Goal: Task Accomplishment & Management: Manage account settings

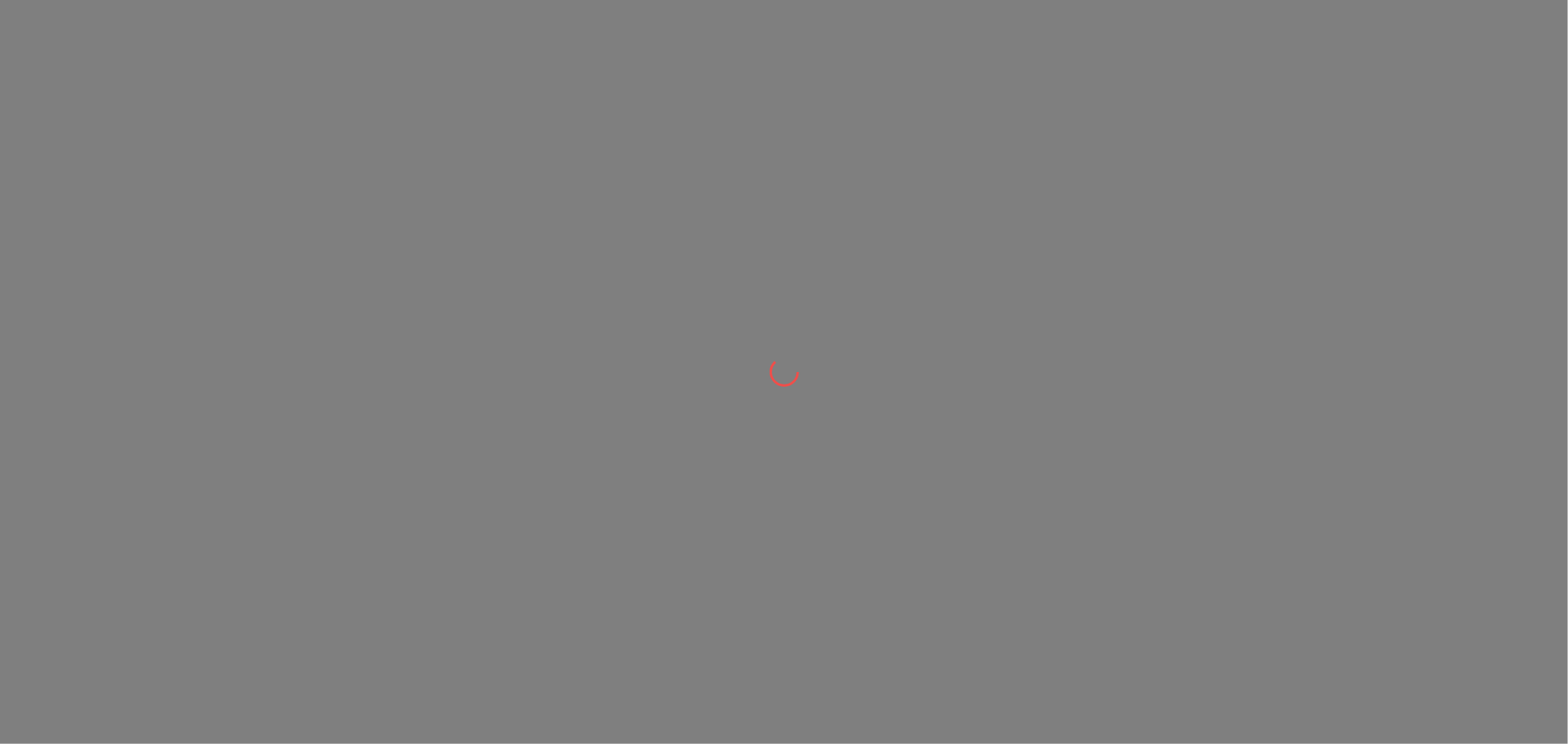
click at [542, 166] on div at bounding box center [784, 372] width 1568 height 744
click at [973, 508] on div at bounding box center [784, 372] width 1568 height 744
click at [1237, 586] on div at bounding box center [784, 372] width 1568 height 744
click at [976, 497] on div at bounding box center [784, 372] width 1568 height 744
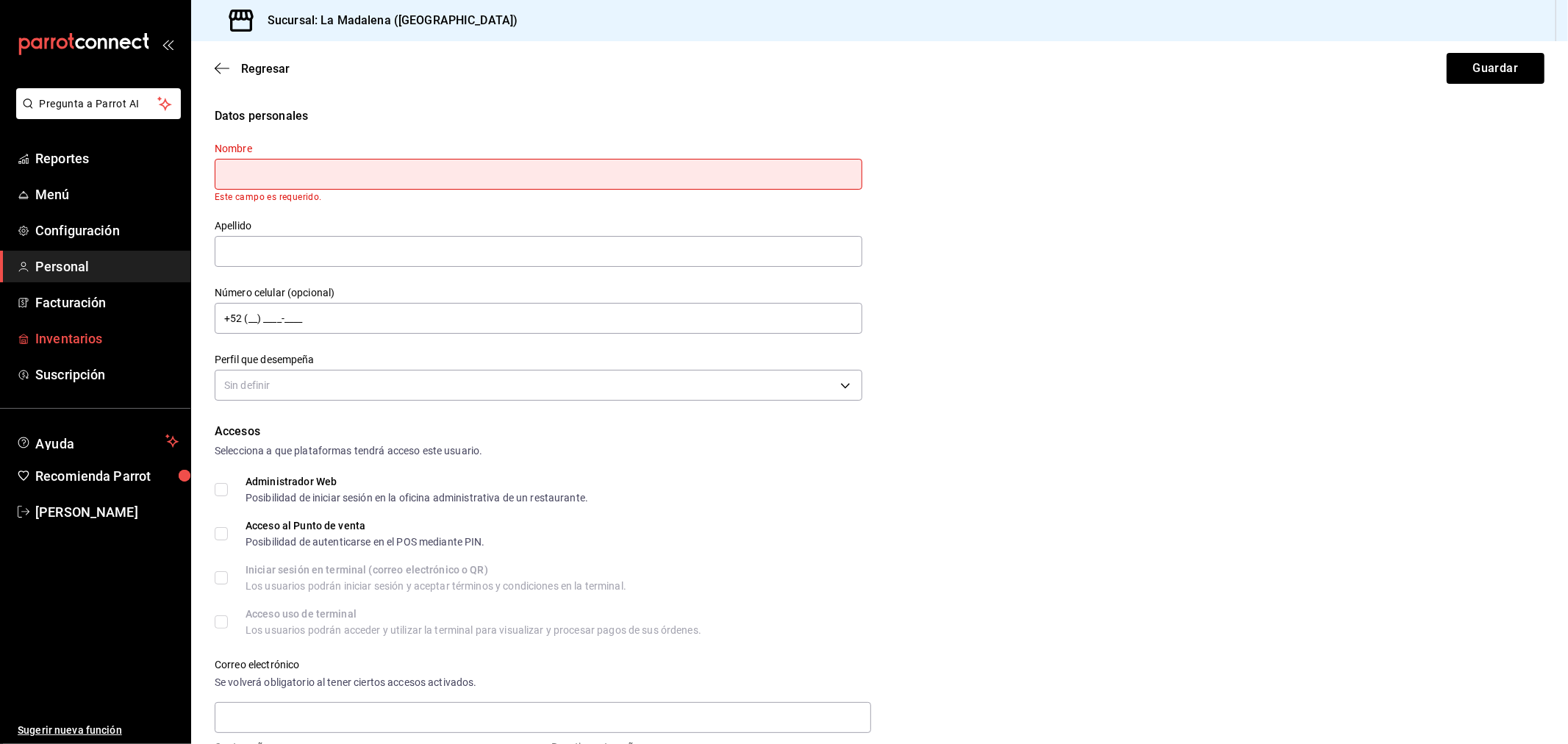
click at [97, 342] on span "Inventarios" at bounding box center [107, 337] width 143 height 20
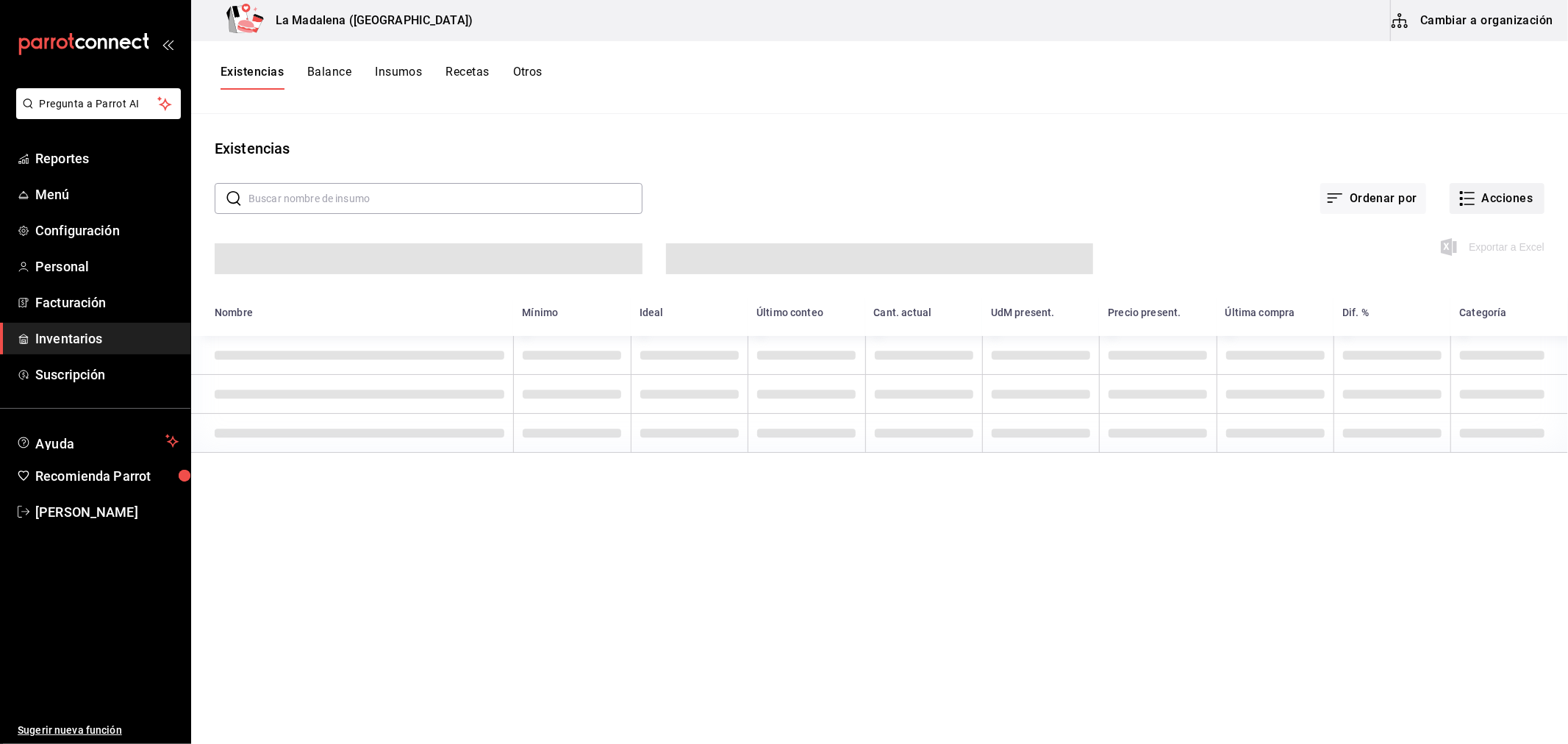
click at [1526, 193] on button "Acciones" at bounding box center [1497, 198] width 94 height 31
click at [1472, 356] on span "Merma" at bounding box center [1483, 356] width 123 height 16
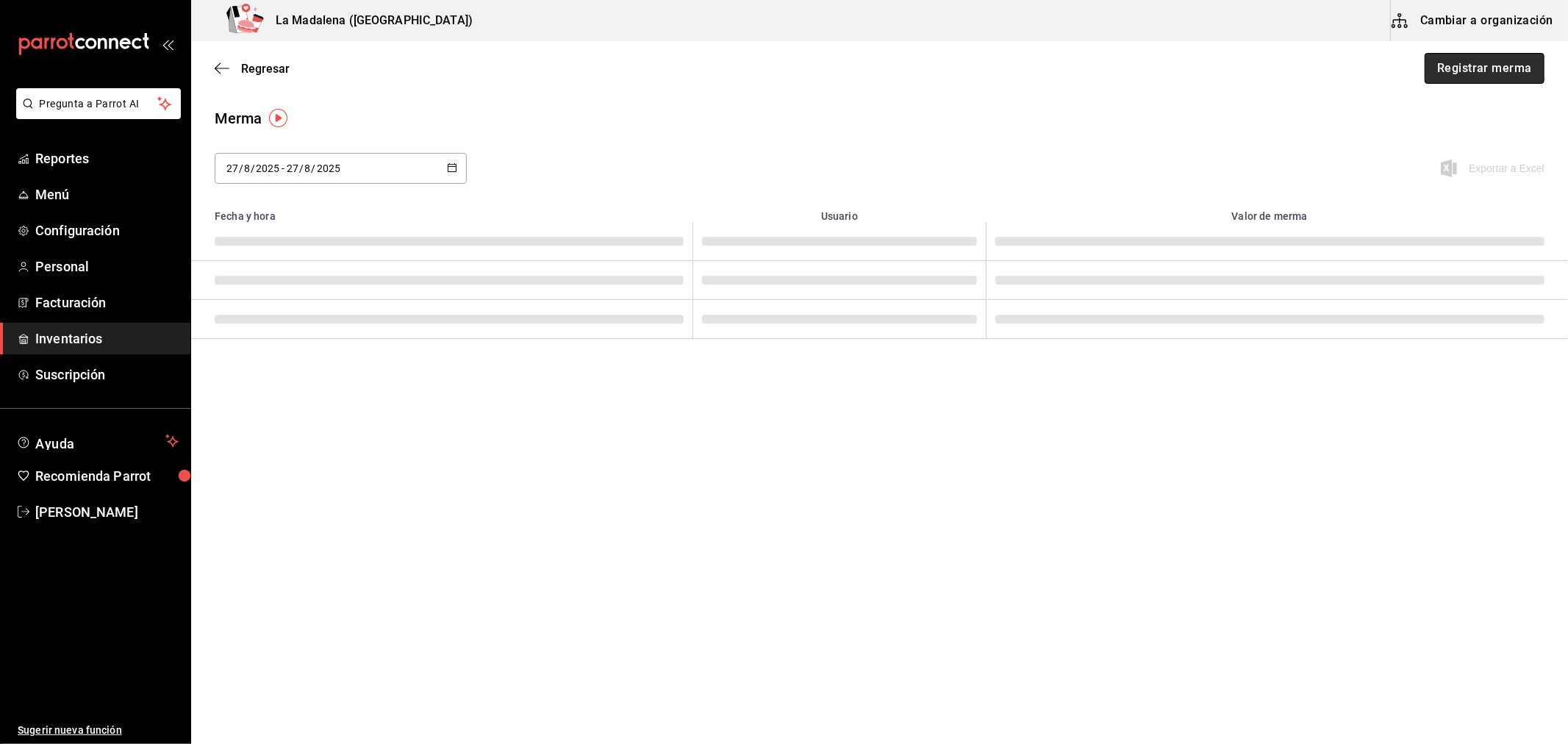
click at [1467, 79] on button "Registrar merma" at bounding box center [1485, 68] width 120 height 31
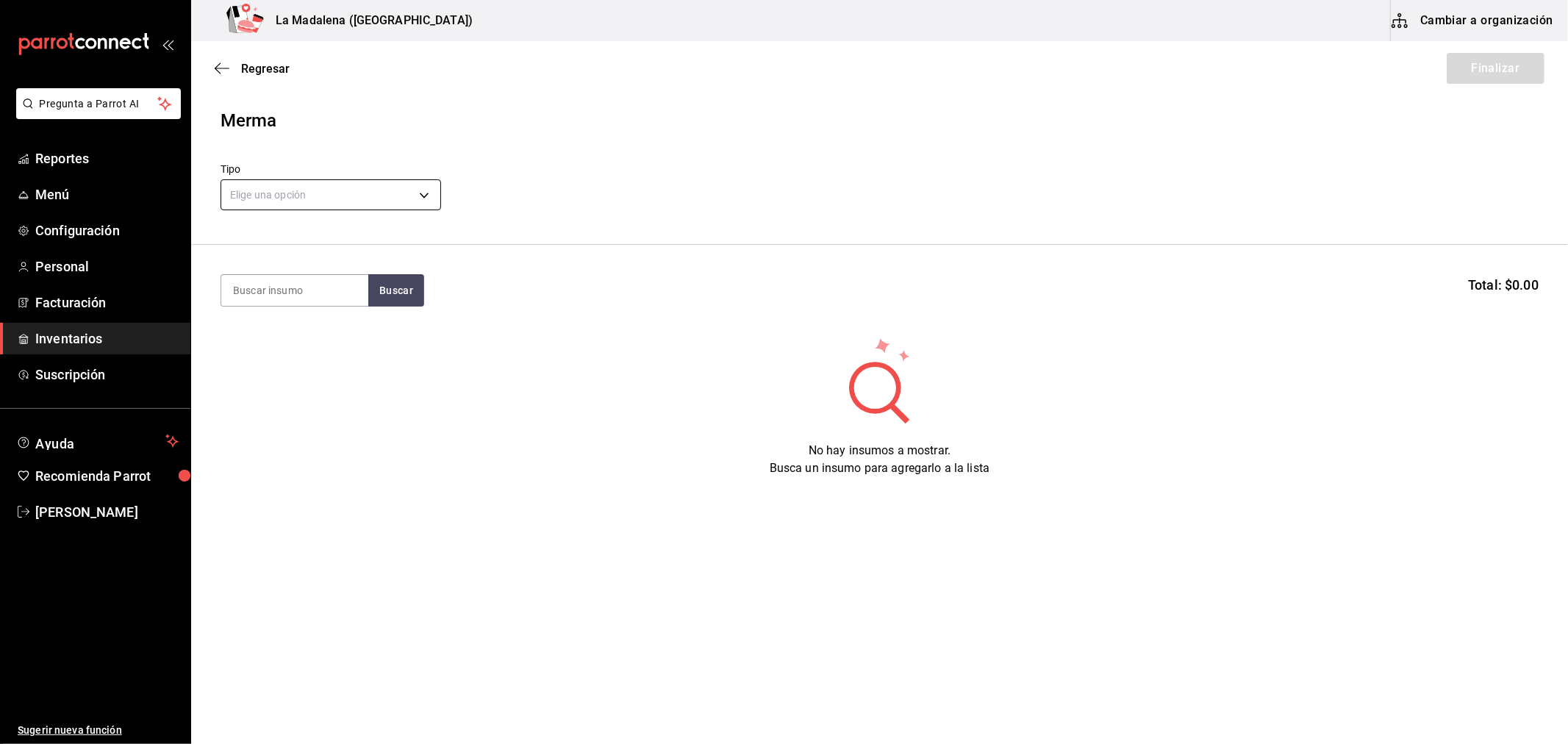
click at [358, 193] on body "Pregunta a Parrot AI Reportes Menú Configuración Personal Facturación Inventari…" at bounding box center [784, 330] width 1568 height 661
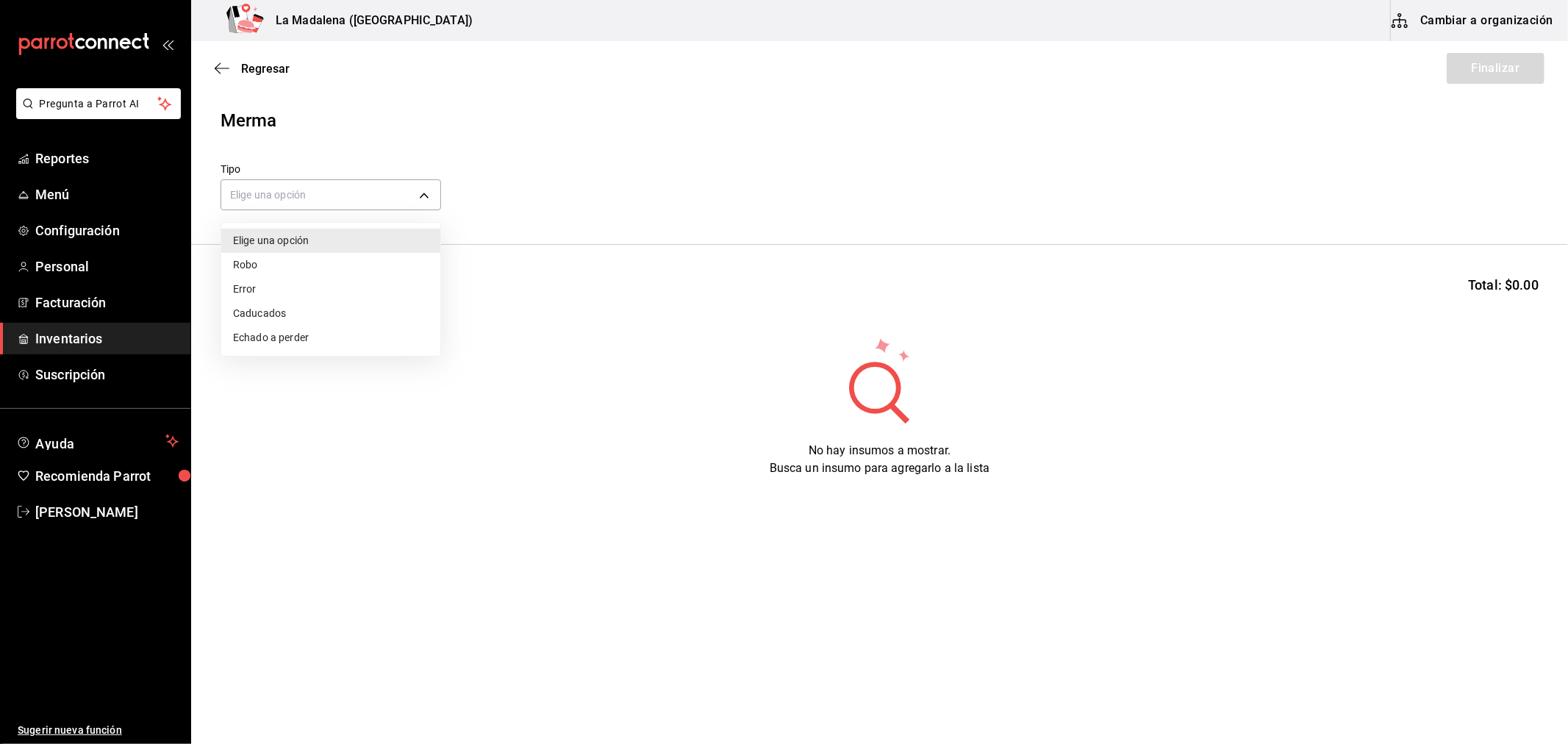
click at [305, 295] on li "Error" at bounding box center [331, 289] width 219 height 24
type input "ERROR"
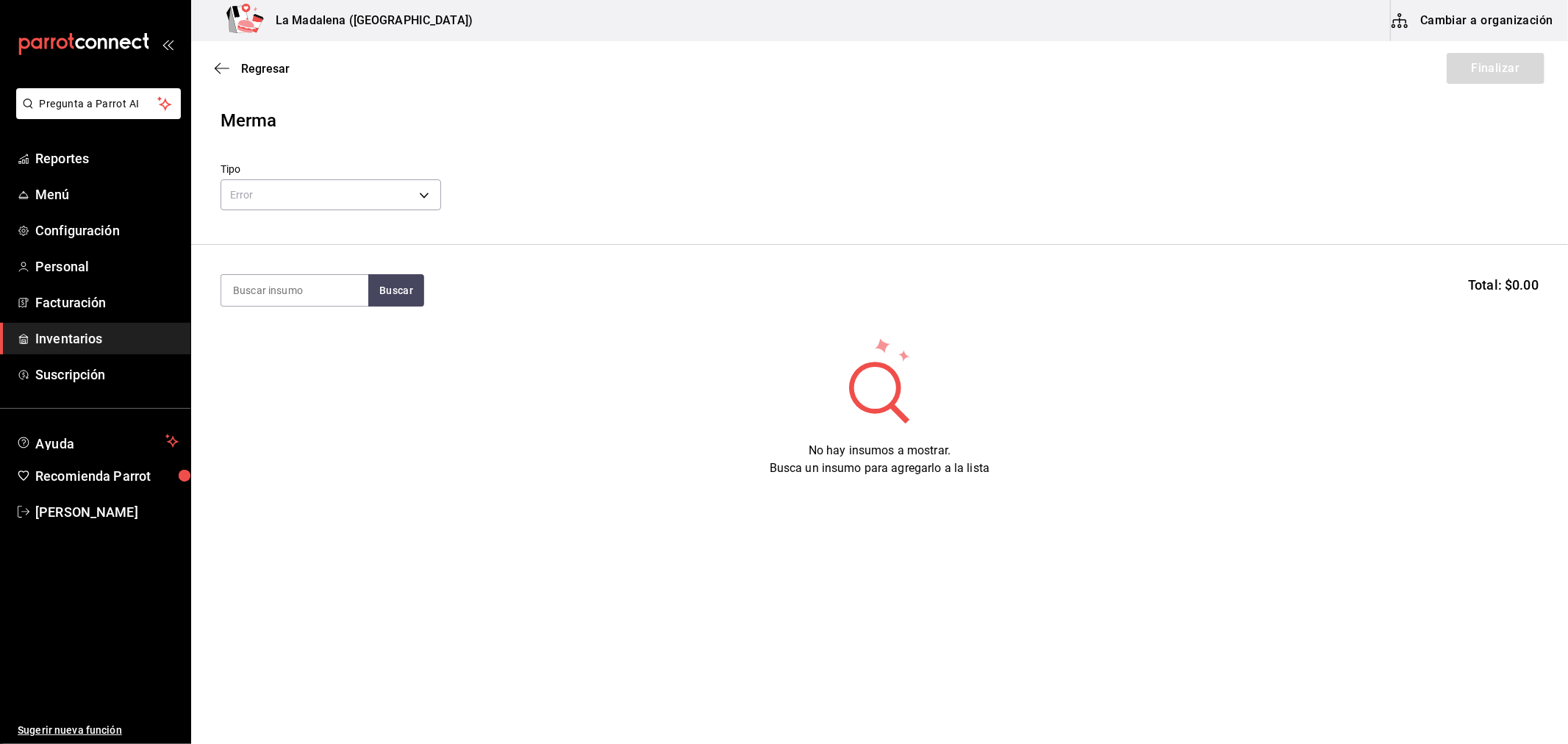
click at [309, 270] on section "Buscar Total: $0.00" at bounding box center [879, 290] width 1377 height 91
click at [309, 283] on input at bounding box center [295, 290] width 147 height 31
type input "v"
type input "VICTO"
click at [339, 243] on div "Merma Tipo Error ERROR VICTO Total: $0.00 No hay insumos a mostrar. Busca un in…" at bounding box center [879, 304] width 1377 height 393
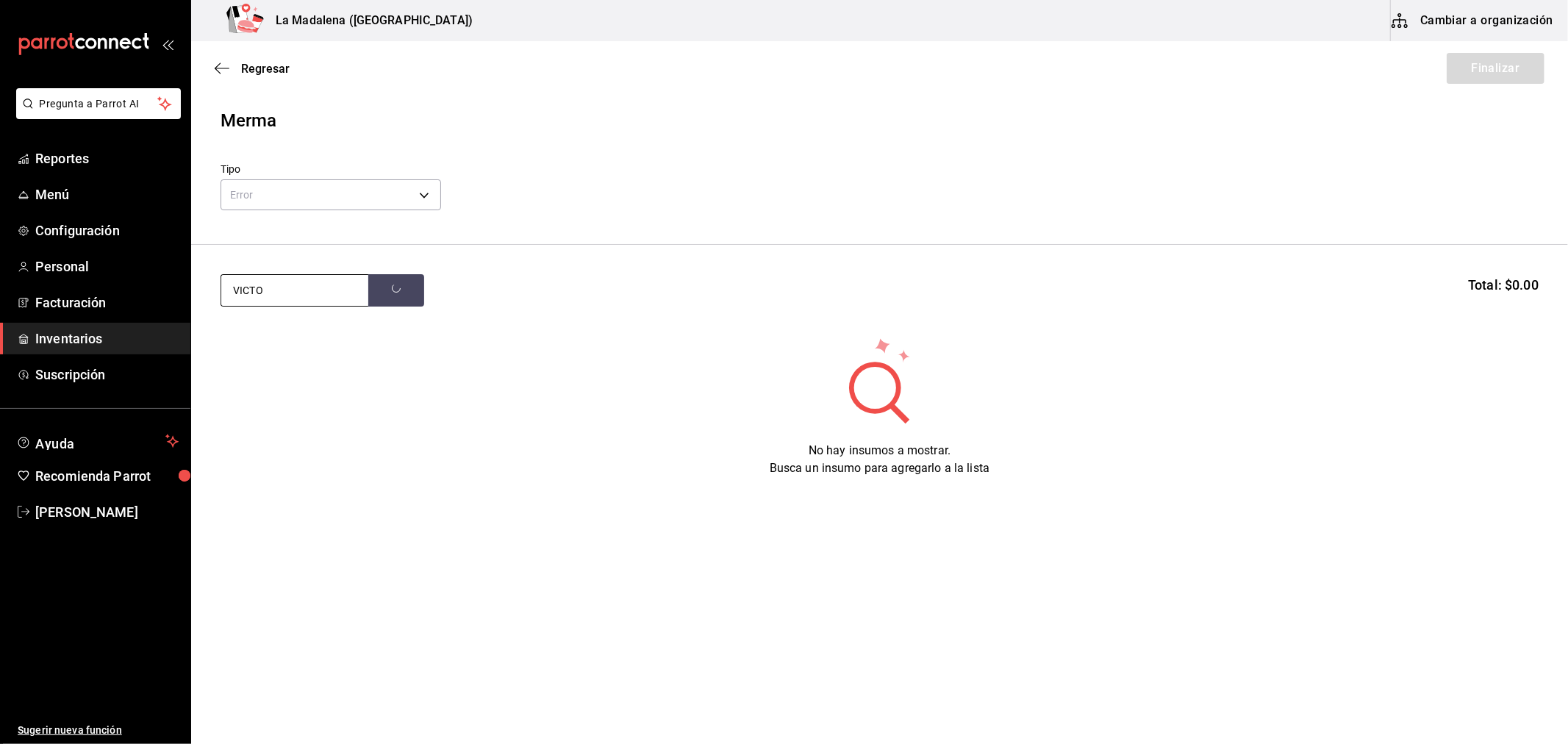
click at [338, 283] on input "VICTO" at bounding box center [295, 290] width 147 height 31
click at [412, 239] on header "Merma Tipo Error ERROR" at bounding box center [879, 176] width 1377 height 137
click at [401, 291] on button "button" at bounding box center [396, 290] width 56 height 33
click at [327, 302] on input "VICTO" at bounding box center [295, 290] width 147 height 31
click at [391, 283] on button "Buscar" at bounding box center [396, 290] width 56 height 33
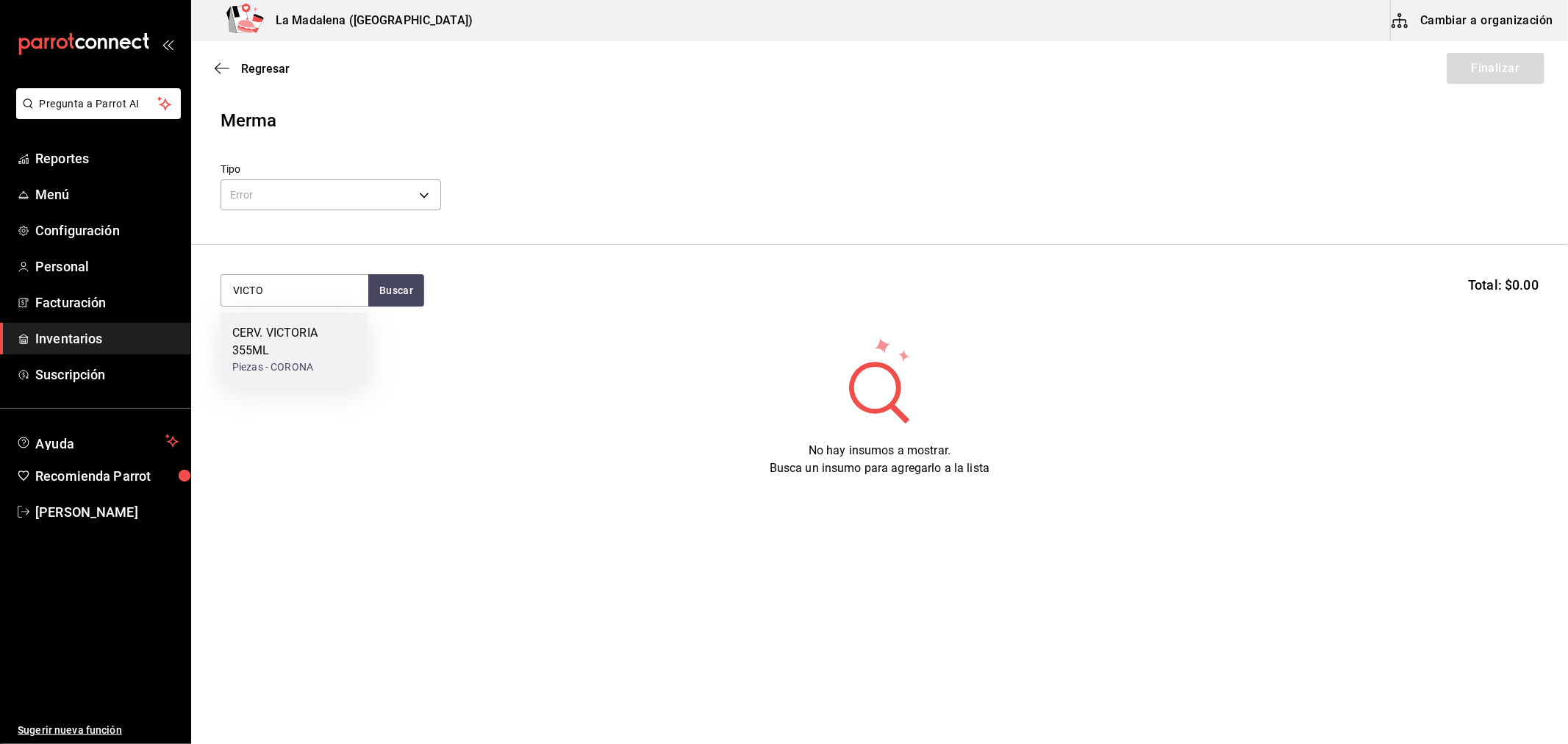
click at [326, 344] on div "CERV. VICTORIA 355ML" at bounding box center [294, 342] width 123 height 36
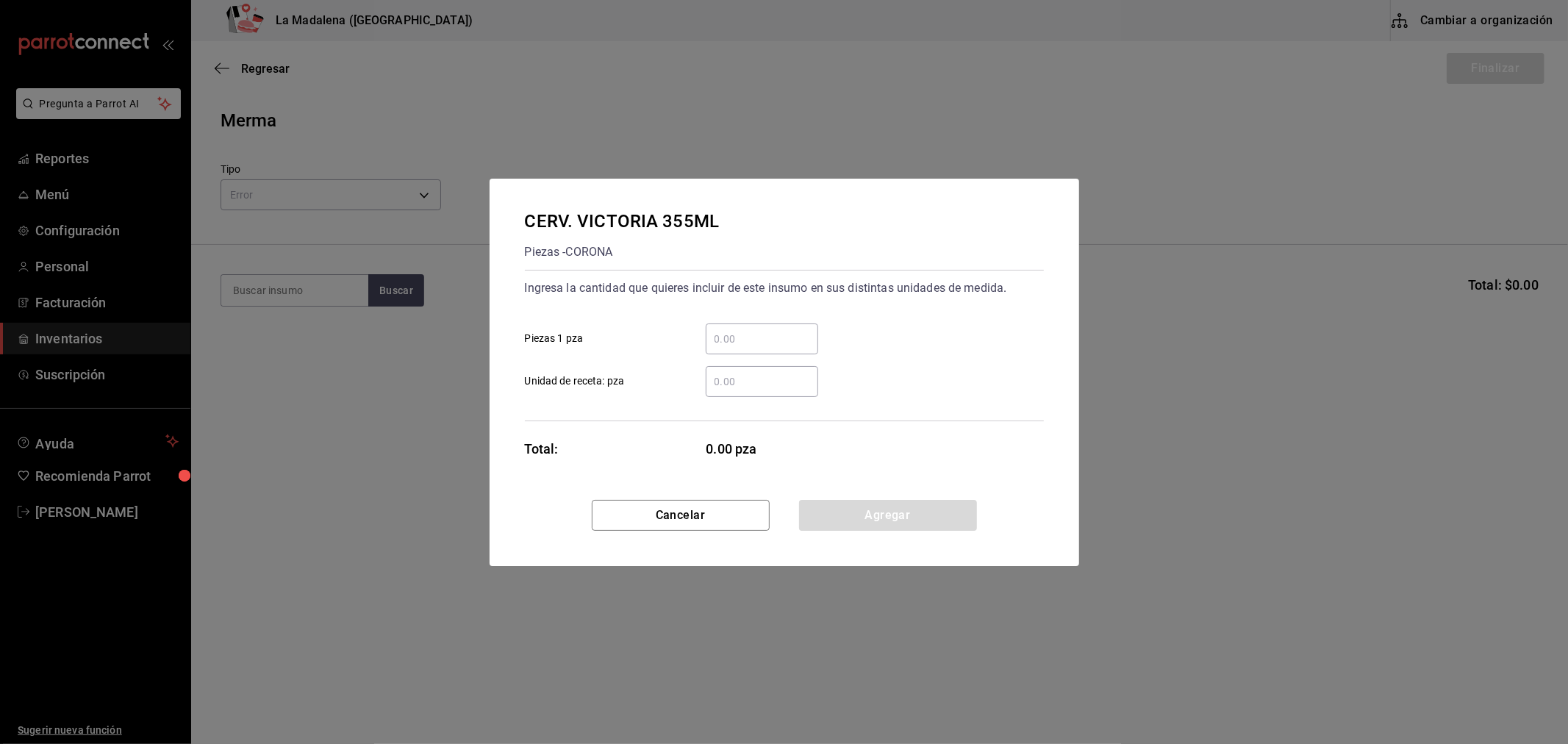
click at [794, 335] on input "​ Piezas 1 pza" at bounding box center [762, 338] width 112 height 18
type input "40"
click button "Agregar" at bounding box center [888, 515] width 178 height 31
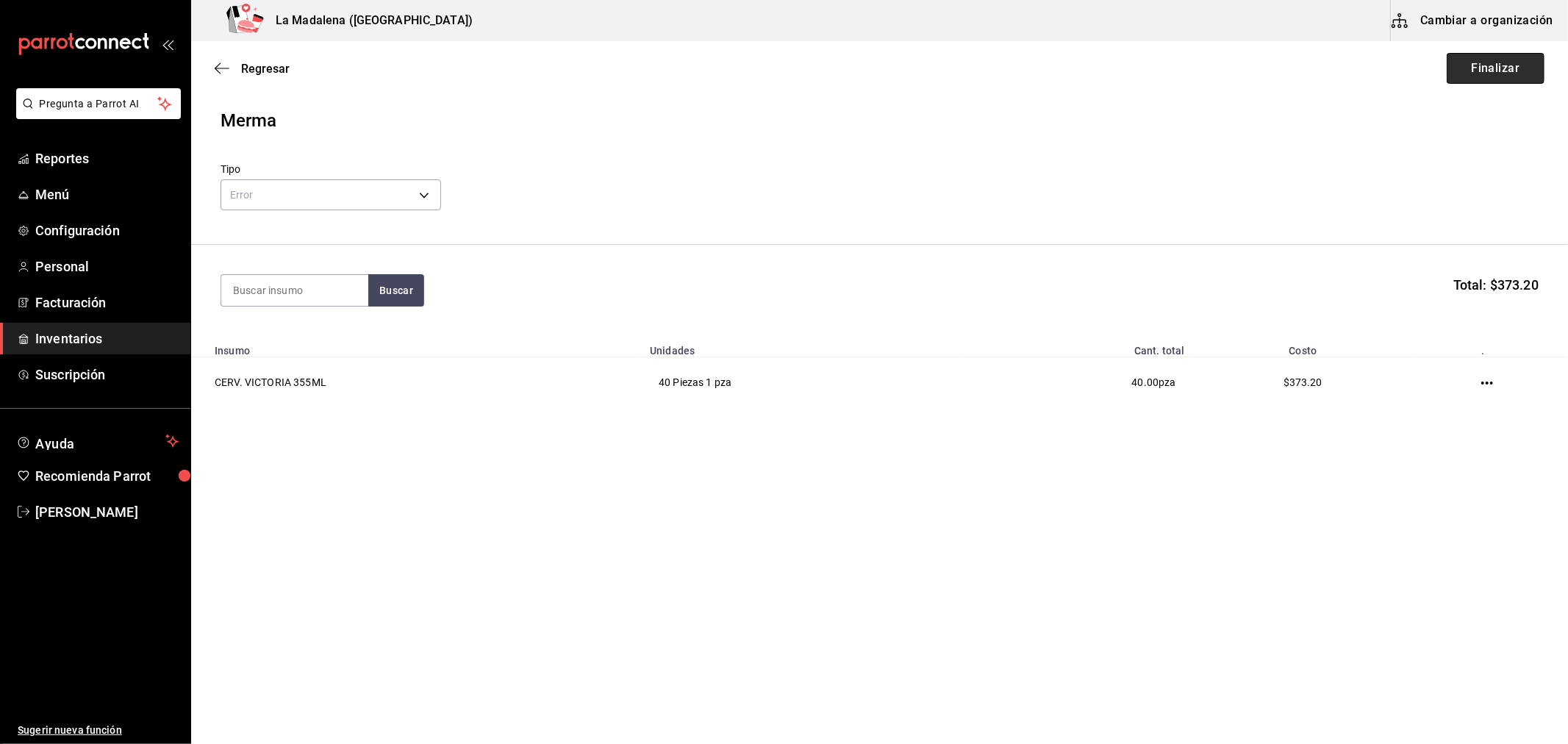
click at [1473, 64] on button "Finalizar" at bounding box center [1495, 68] width 98 height 31
click at [1519, 75] on button "Finalizar" at bounding box center [1495, 68] width 98 height 31
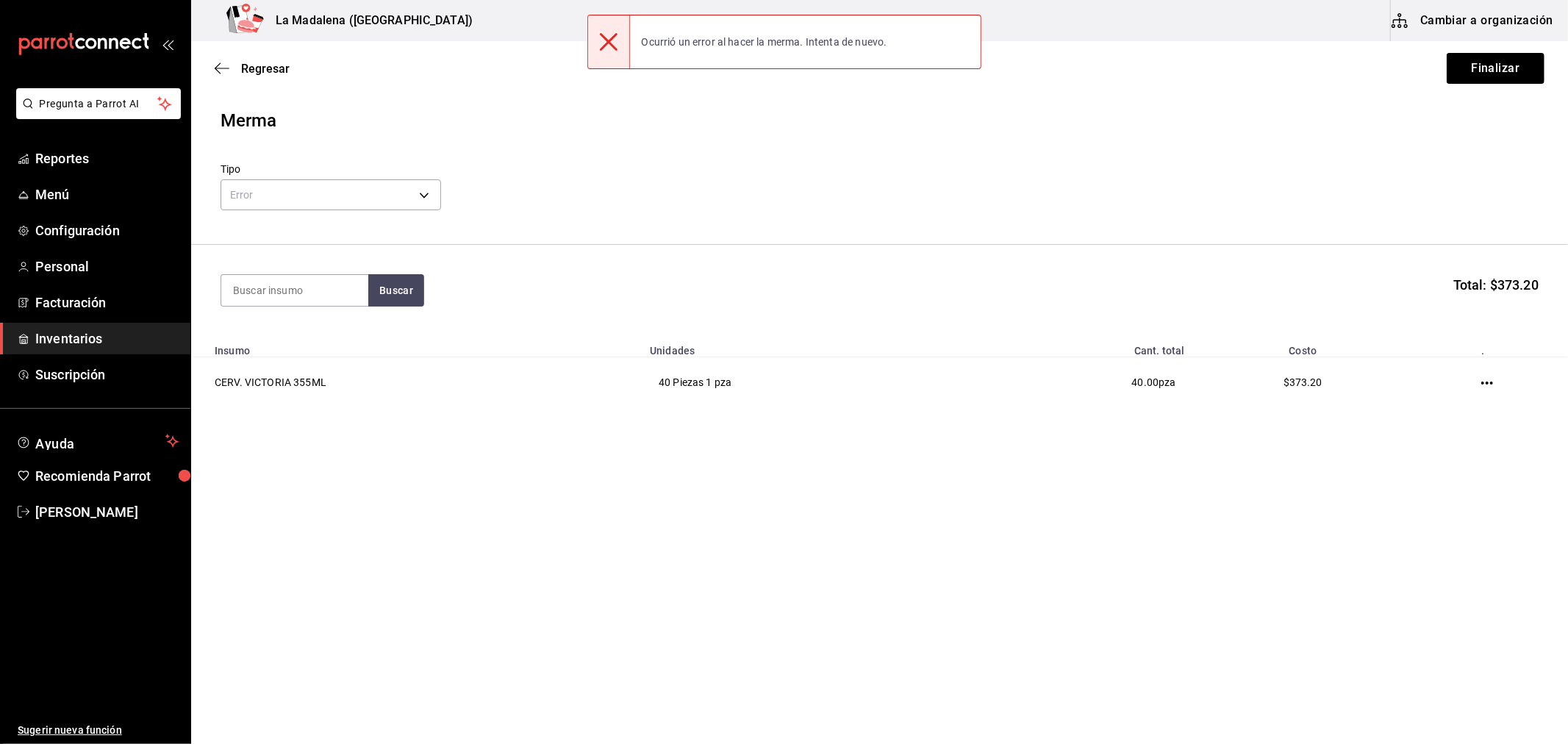
click at [1556, 80] on div "Regresar Finalizar" at bounding box center [879, 68] width 1377 height 54
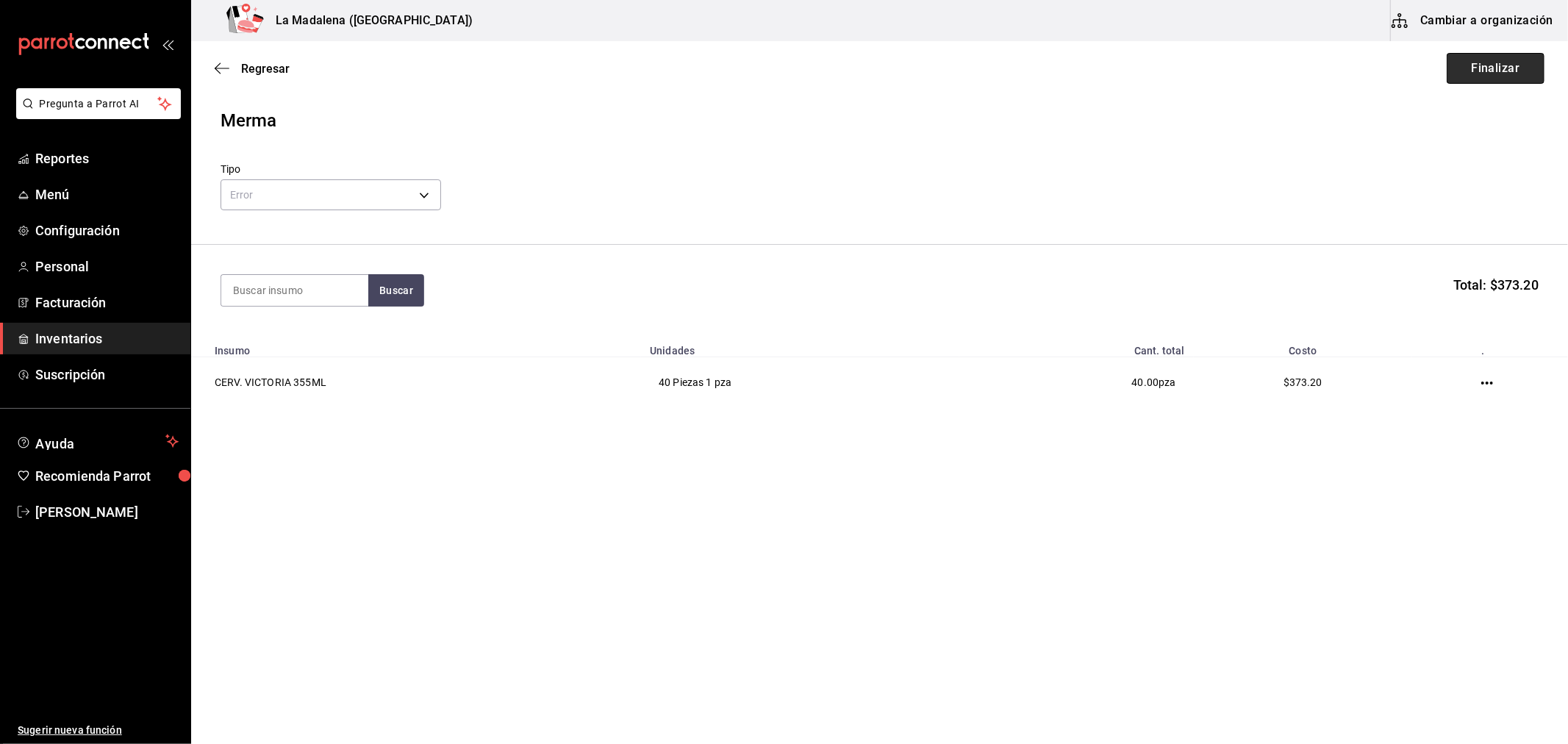
click at [1476, 55] on button "Finalizar" at bounding box center [1495, 68] width 98 height 31
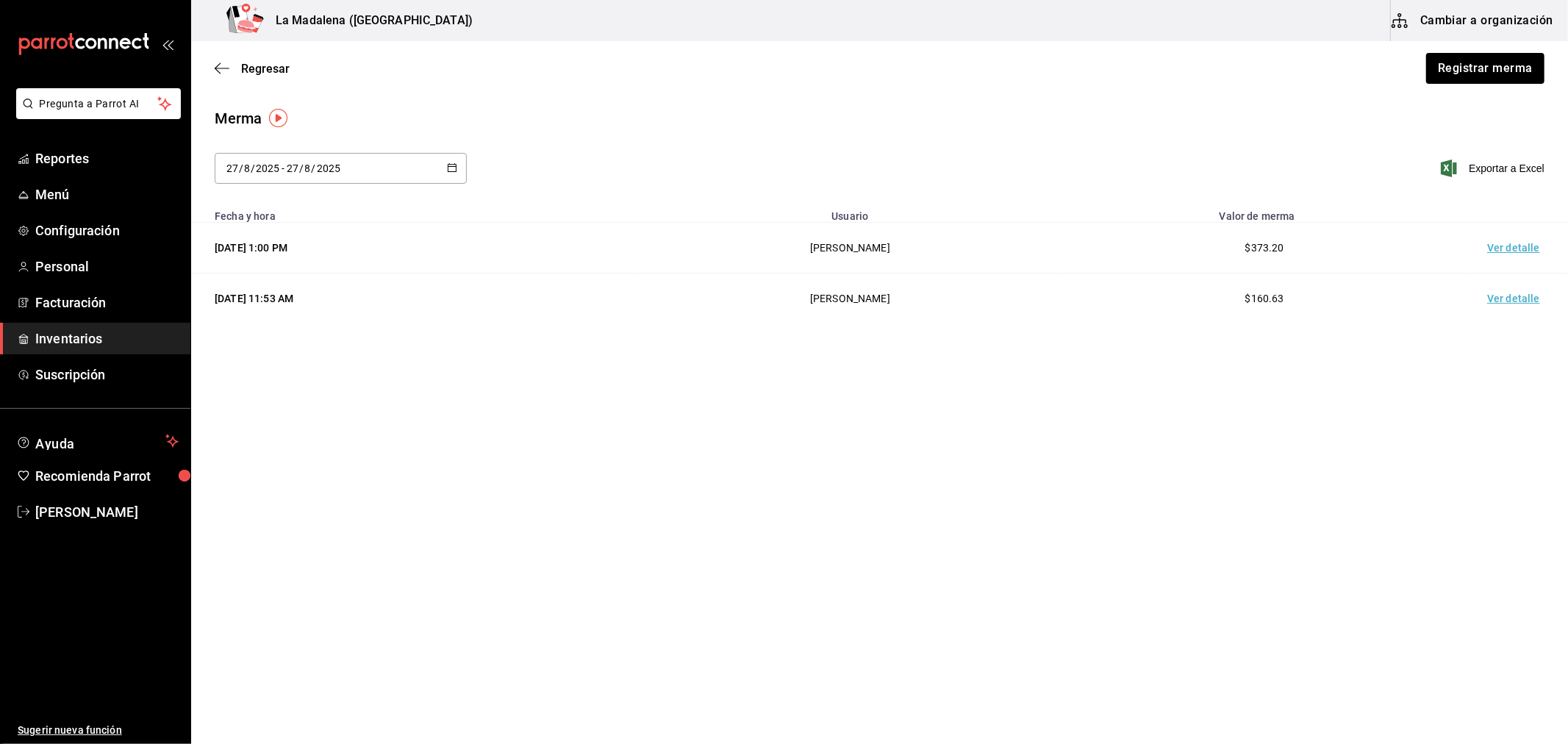
click at [1512, 248] on td "Ver detalle" at bounding box center [1517, 248] width 103 height 50
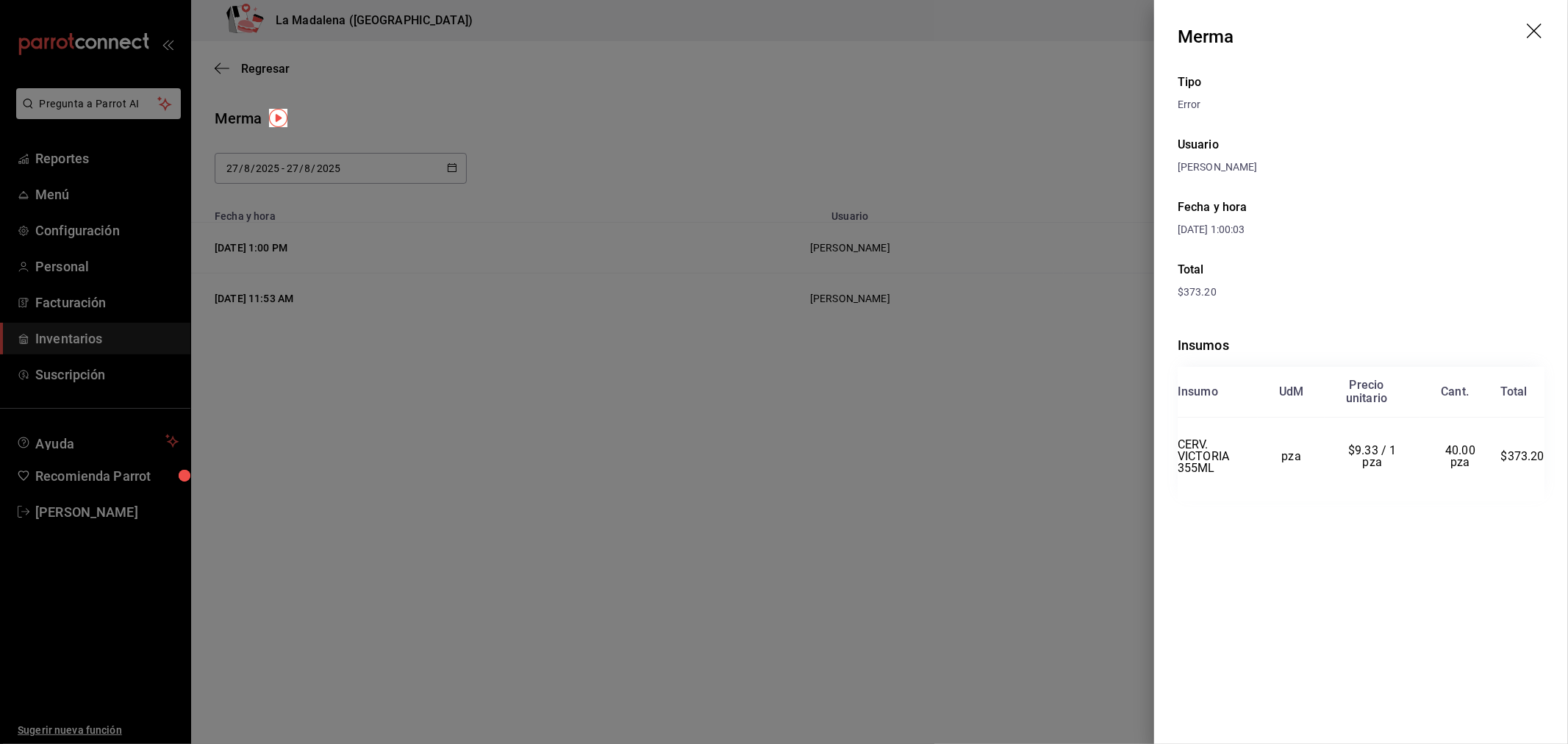
click at [744, 383] on div at bounding box center [784, 372] width 1568 height 744
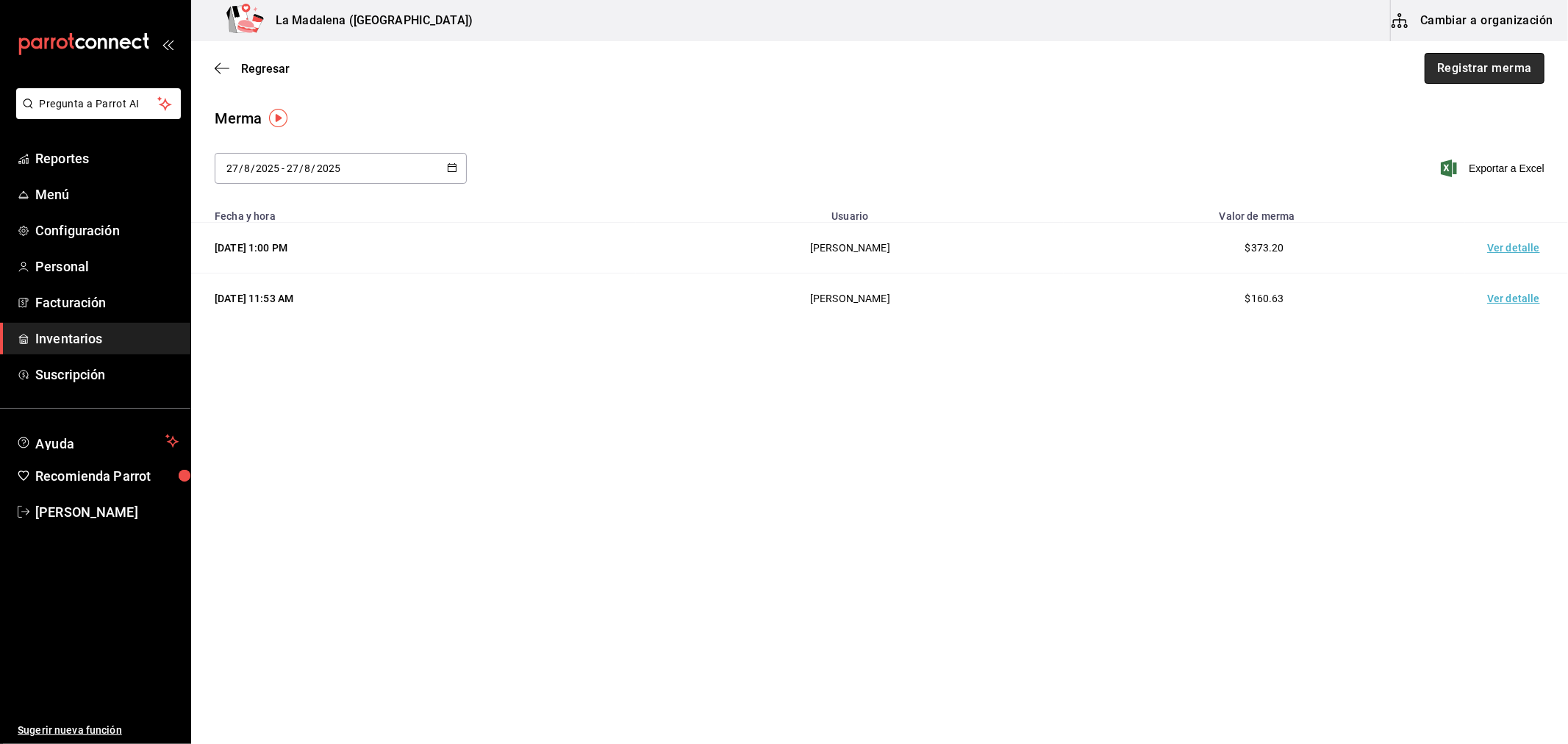
click at [1498, 69] on button "Registrar merma" at bounding box center [1485, 68] width 120 height 31
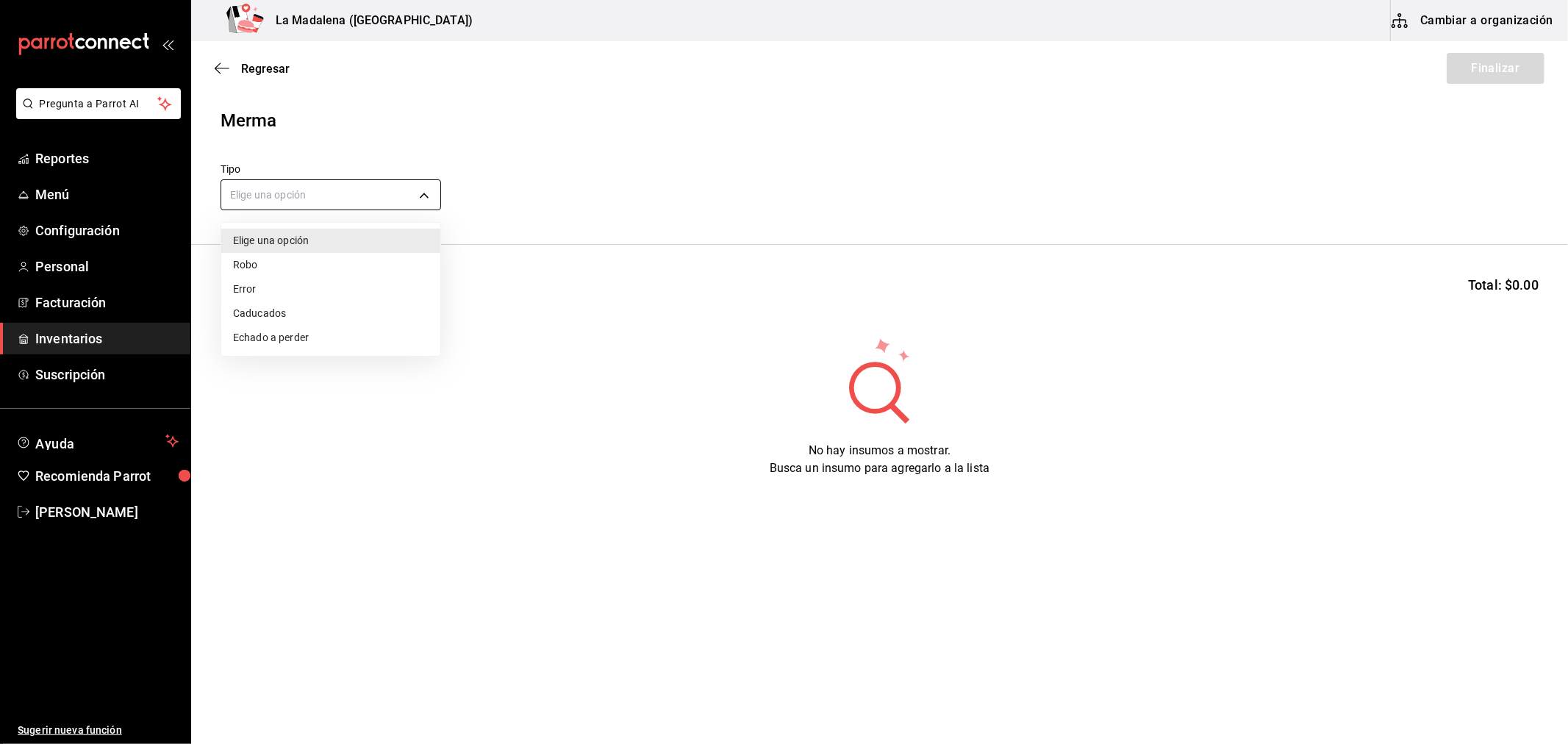
click at [331, 184] on body "Pregunta a Parrot AI Reportes Menú Configuración Personal Facturación Inventari…" at bounding box center [784, 330] width 1568 height 661
click at [303, 287] on li "Error" at bounding box center [331, 289] width 219 height 24
type input "ERROR"
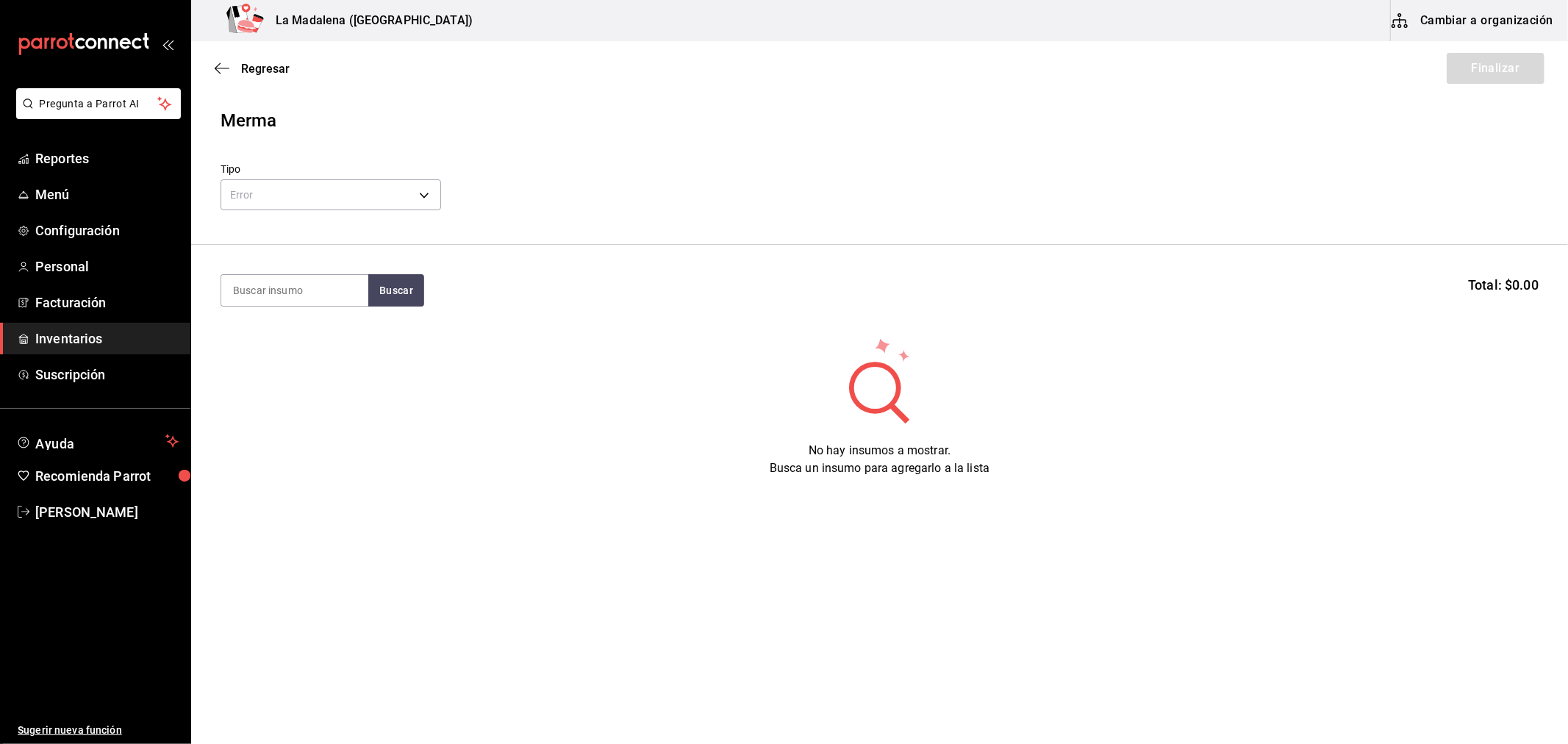
click at [295, 293] on input at bounding box center [295, 290] width 147 height 31
type input "LEGUAS"
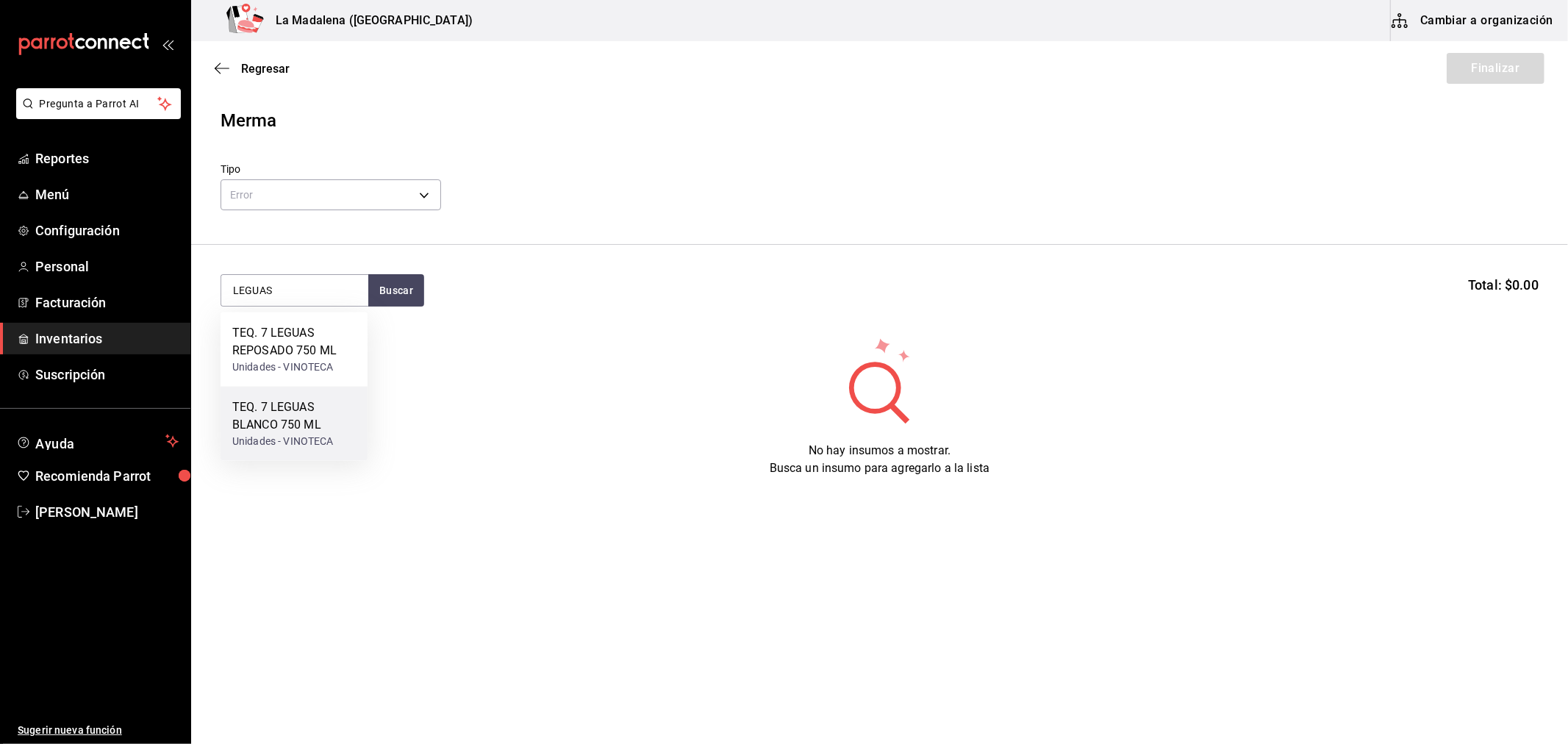
click at [297, 424] on div "TEQ. 7 LEGUAS BLANCO 750 ML" at bounding box center [294, 416] width 123 height 36
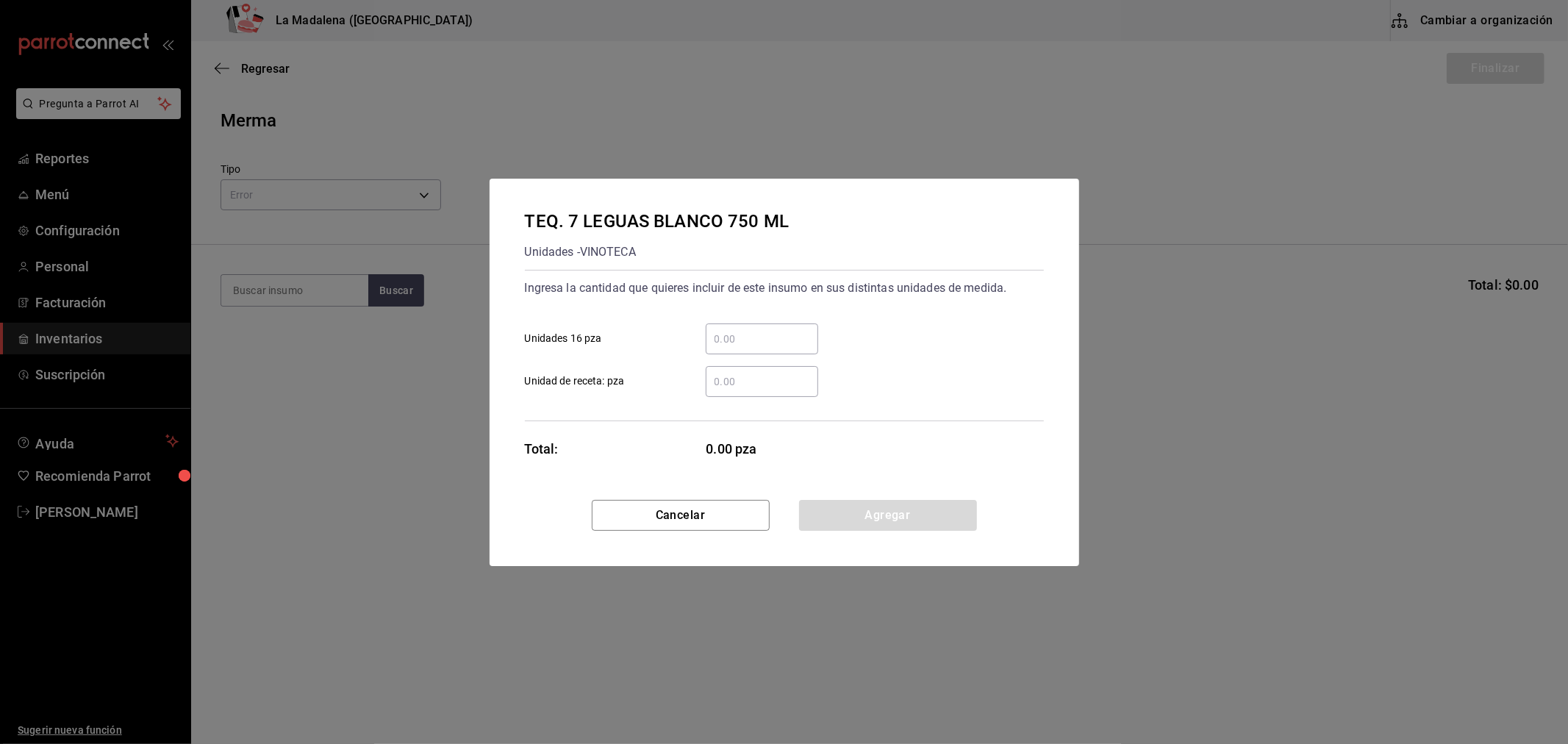
click at [810, 324] on div "​" at bounding box center [762, 338] width 112 height 31
click at [810, 330] on input "​ Unidades 16 pza" at bounding box center [762, 338] width 112 height 18
type input "1"
click button "Agregar" at bounding box center [888, 515] width 178 height 31
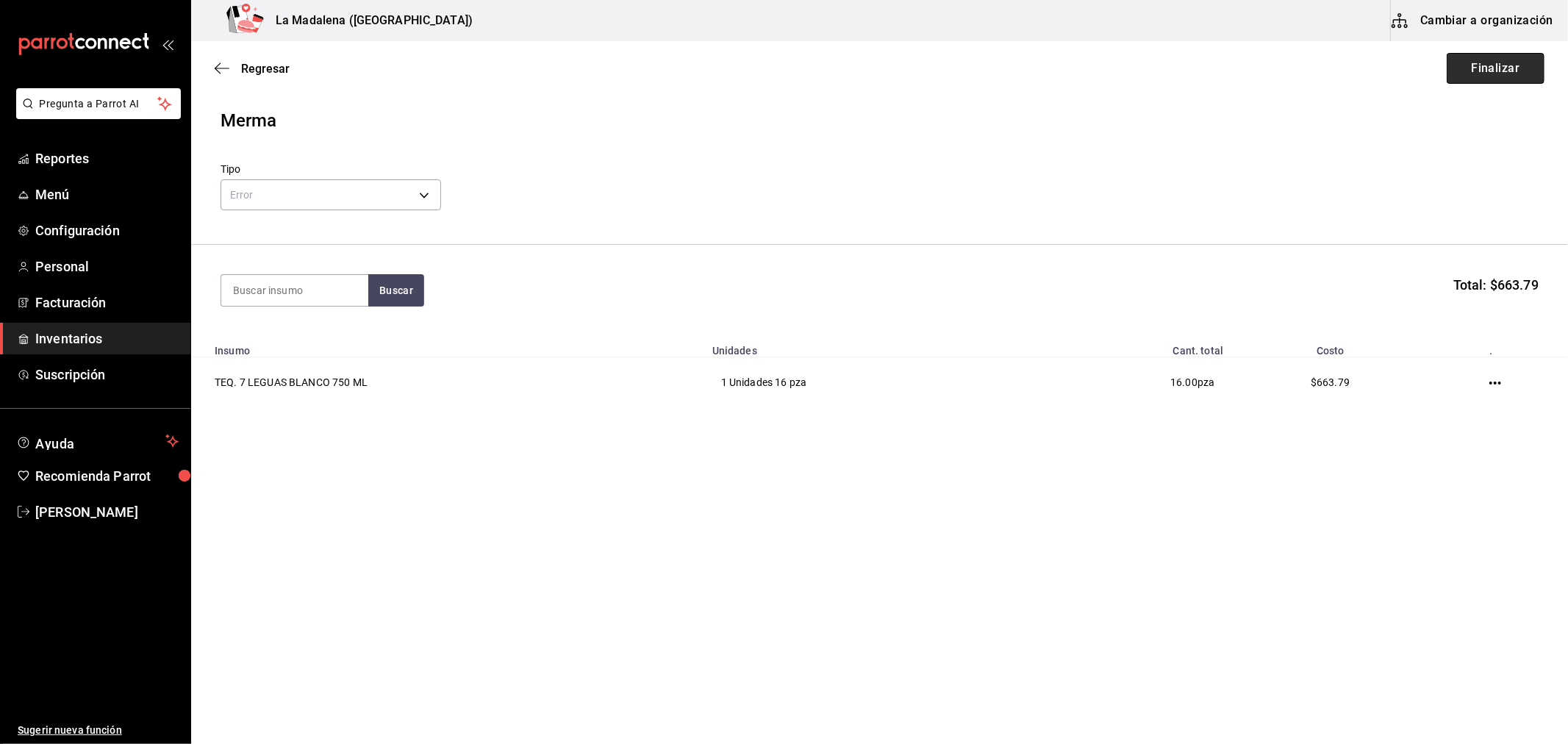
click at [1508, 66] on button "Finalizar" at bounding box center [1495, 68] width 98 height 31
click at [1505, 71] on button "Finalizar" at bounding box center [1495, 68] width 98 height 31
click at [1523, 57] on button "Finalizar" at bounding box center [1495, 68] width 98 height 31
click at [1147, 469] on main "Regresar Finalizar Merma Tipo Error ERROR Buscar Total: $663.79 Insumo Unidades…" at bounding box center [879, 351] width 1377 height 620
click at [1374, 155] on header "Merma Tipo Error ERROR" at bounding box center [879, 176] width 1377 height 137
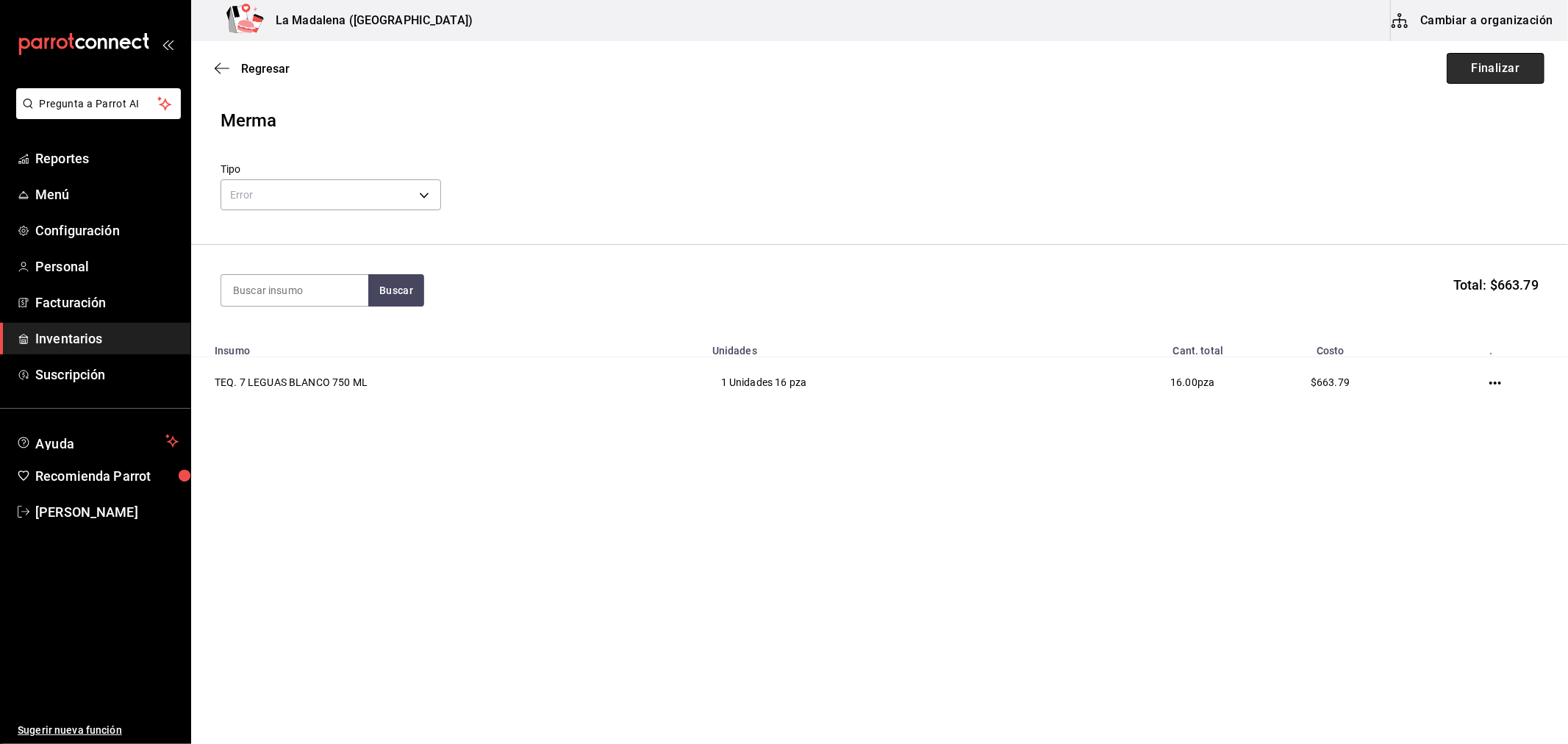
click at [1494, 78] on button "Finalizar" at bounding box center [1495, 68] width 98 height 31
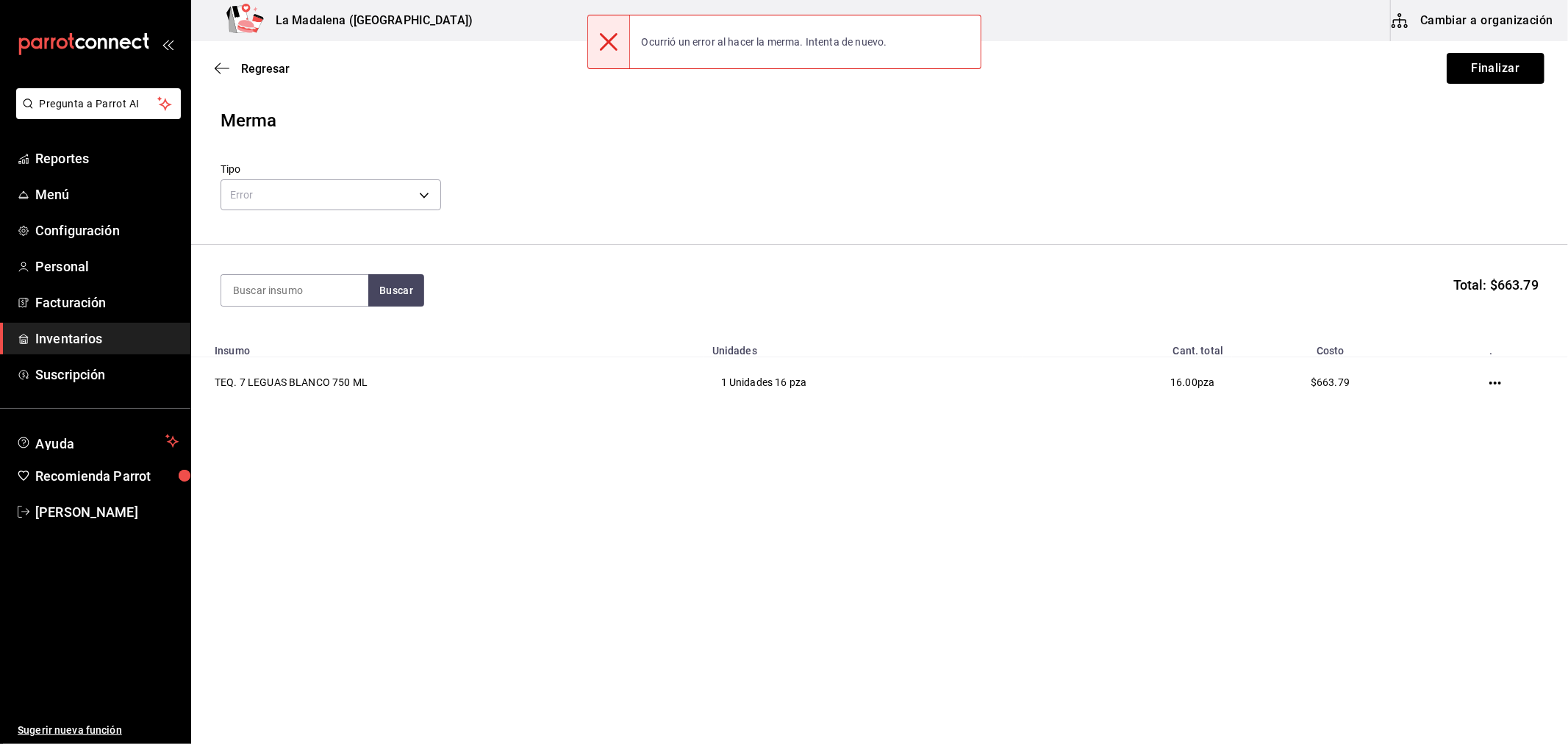
click at [1512, 70] on button "Finalizar" at bounding box center [1495, 68] width 98 height 31
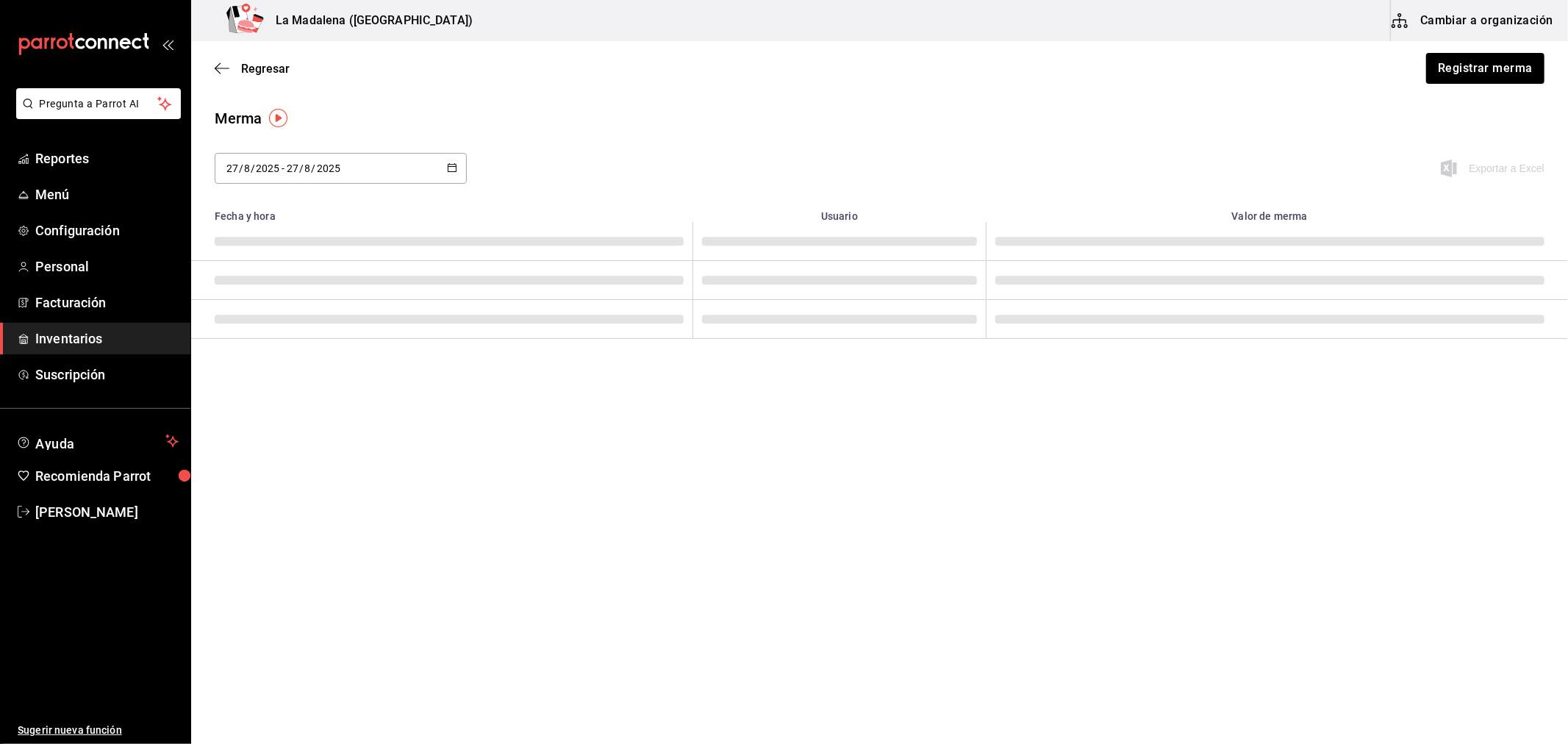
click at [77, 336] on span "Inventarios" at bounding box center [107, 337] width 143 height 20
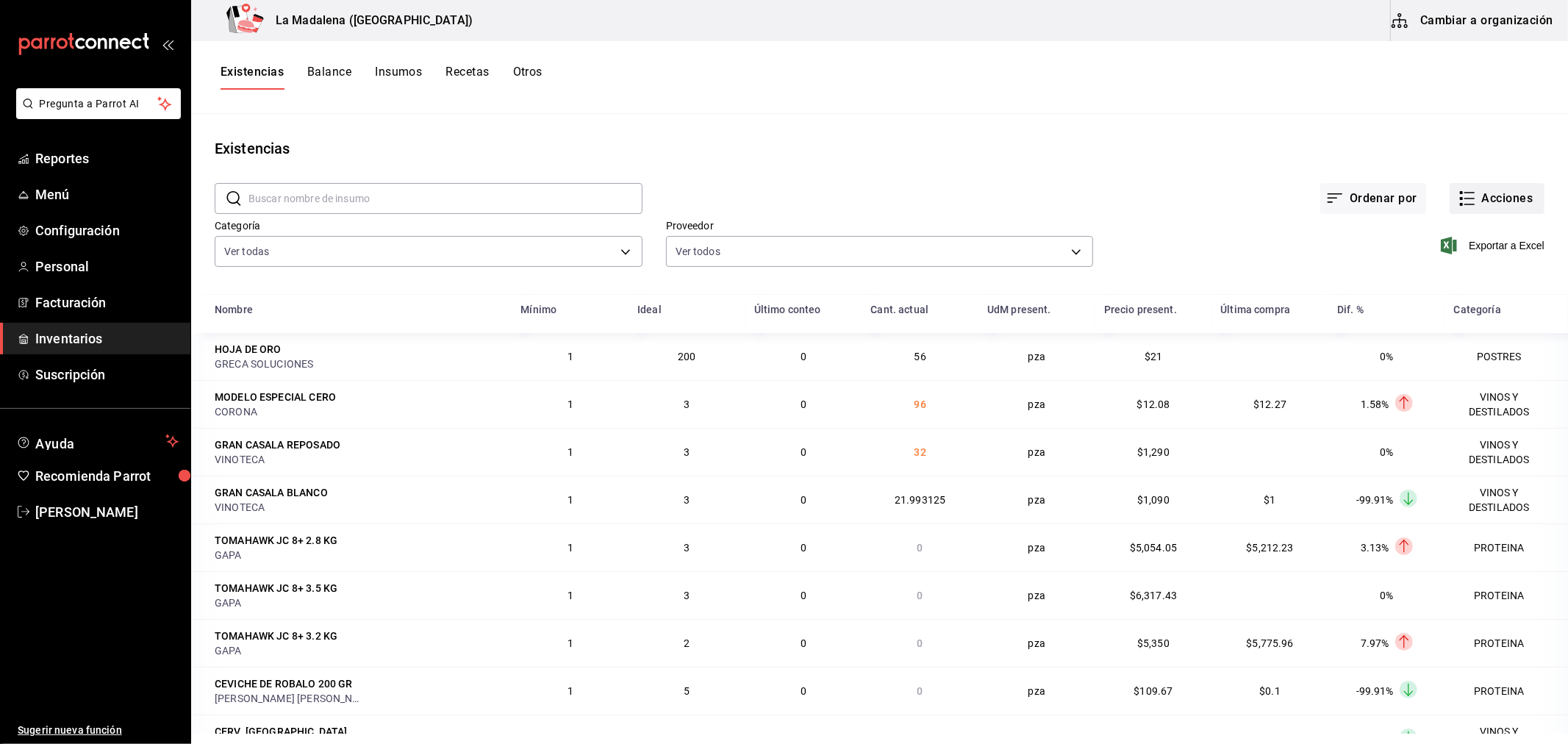
click at [1467, 205] on button "Acciones" at bounding box center [1497, 198] width 94 height 31
click at [1476, 289] on li "Compra" at bounding box center [1482, 279] width 147 height 39
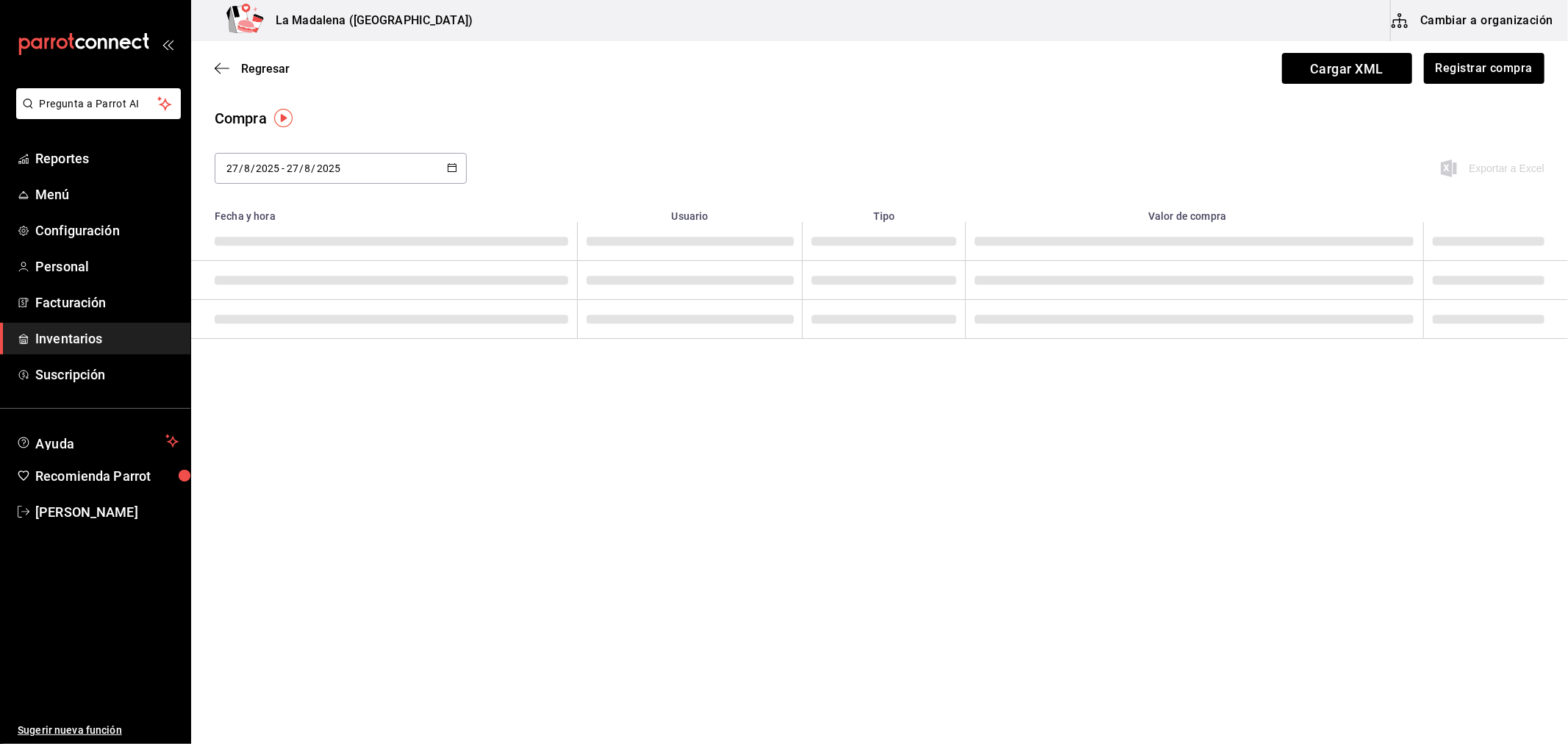
click at [57, 322] on link "Inventarios" at bounding box center [95, 338] width 191 height 32
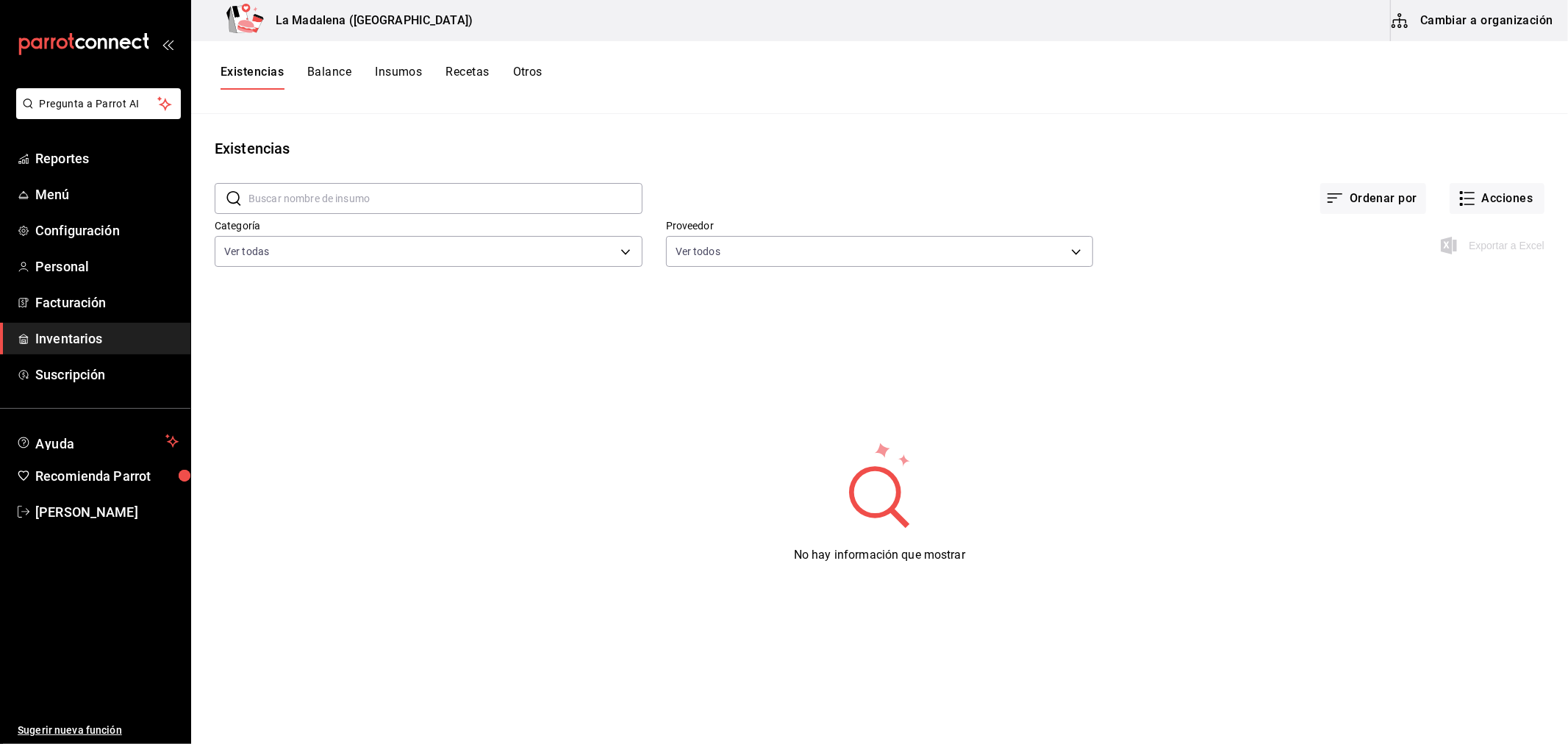
click at [74, 346] on span "Inventarios" at bounding box center [107, 337] width 143 height 20
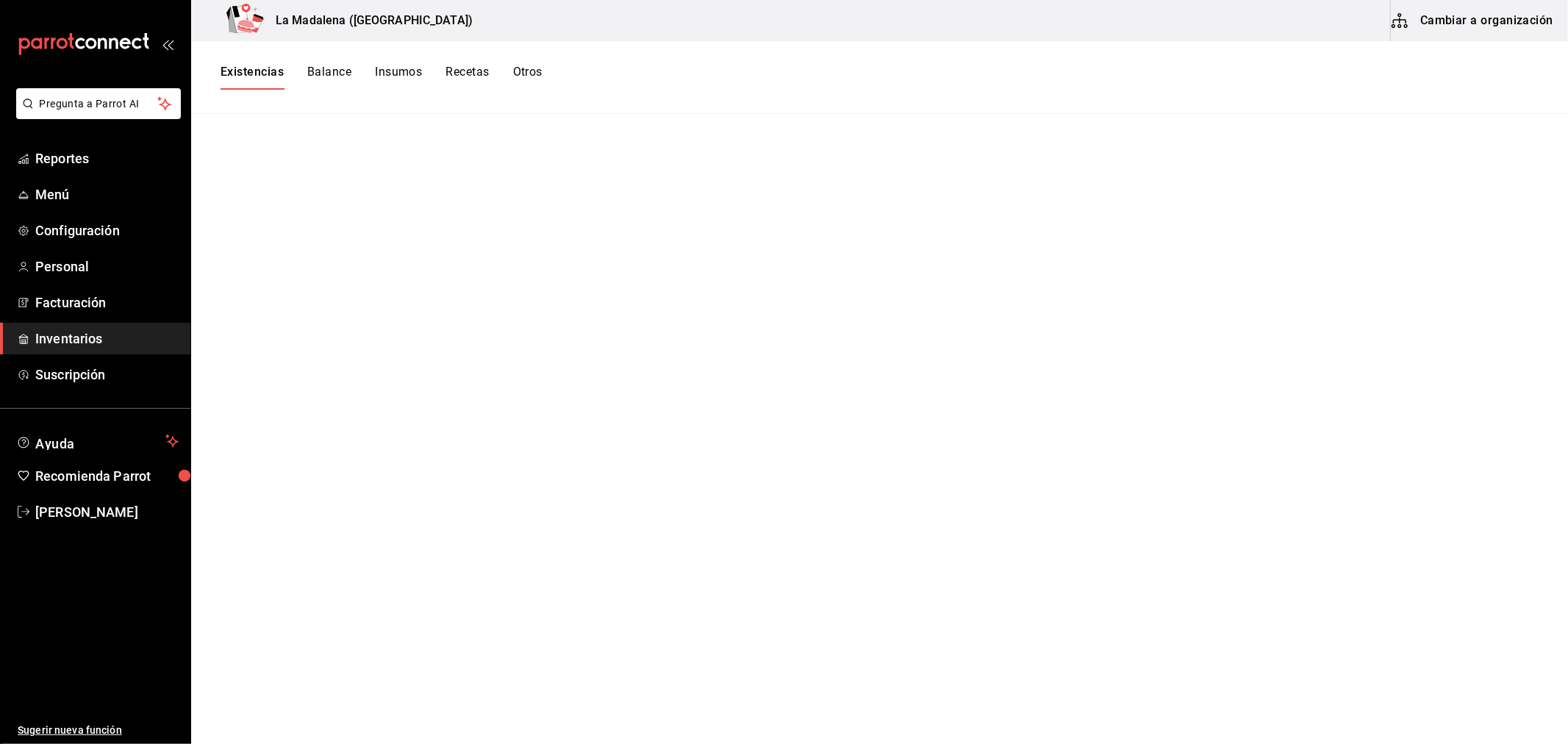
click at [236, 79] on button "Existencias" at bounding box center [252, 77] width 64 height 25
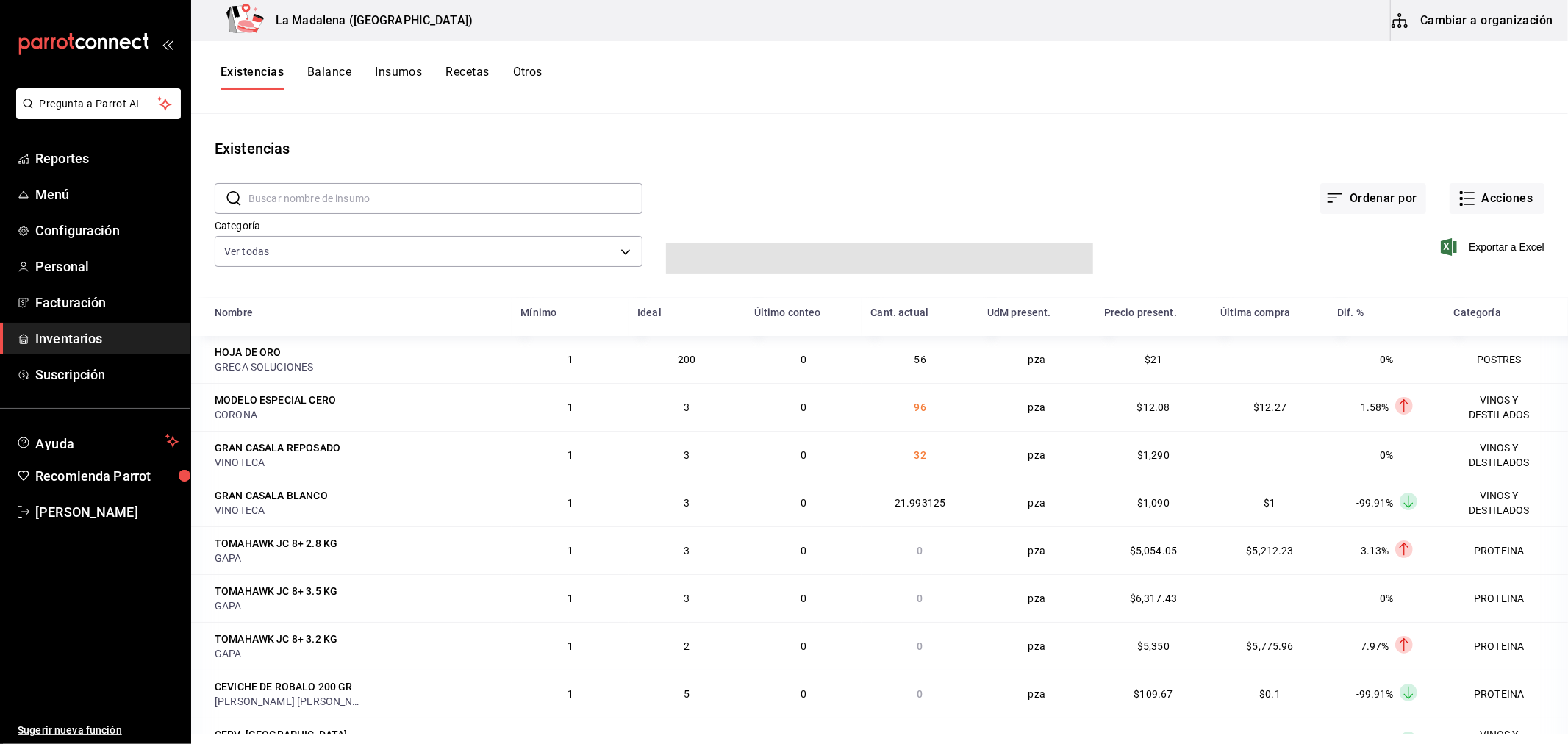
click at [508, 270] on div "Categoría Ver todas be0ce7a6-2660-4f84-b744-857dbbbd8cf4,a36e3bca-10a6-43db-a25…" at bounding box center [416, 235] width 452 height 78
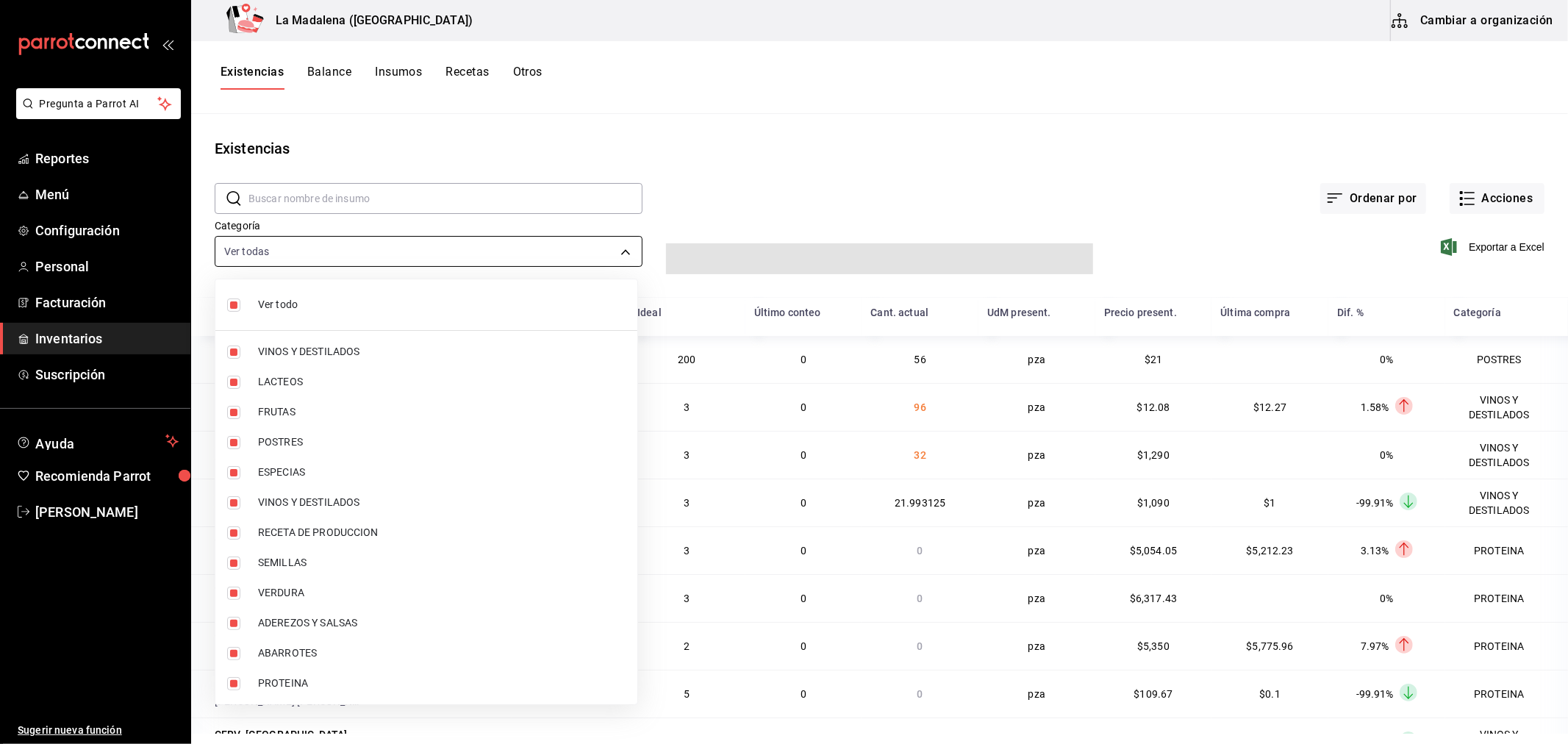
click at [509, 261] on body "Pregunta a Parrot AI Reportes Menú Configuración Personal Facturación Inventari…" at bounding box center [784, 366] width 1568 height 734
click at [370, 322] on li "Ver todo" at bounding box center [425, 305] width 422 height 39
checkbox input "false"
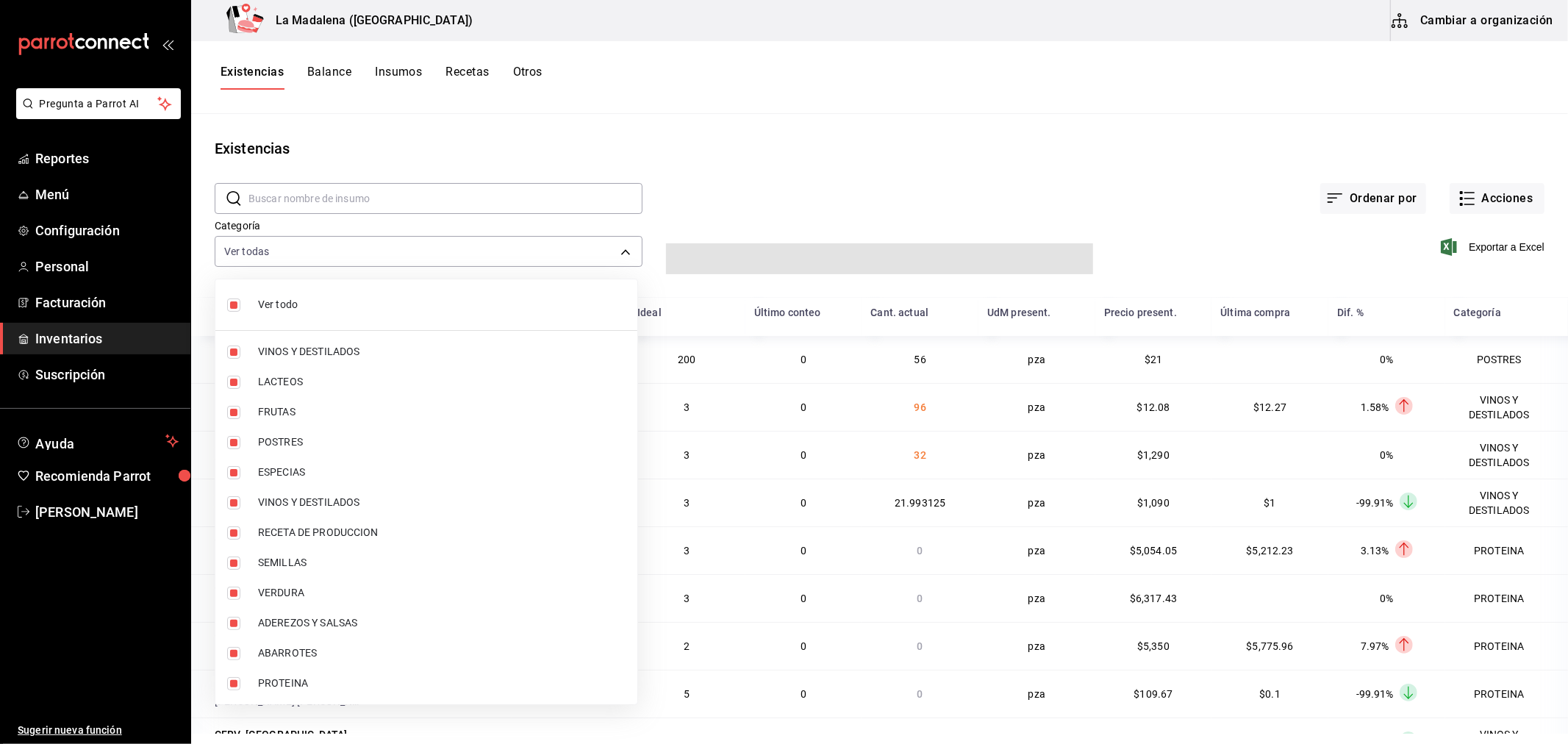
checkbox input "false"
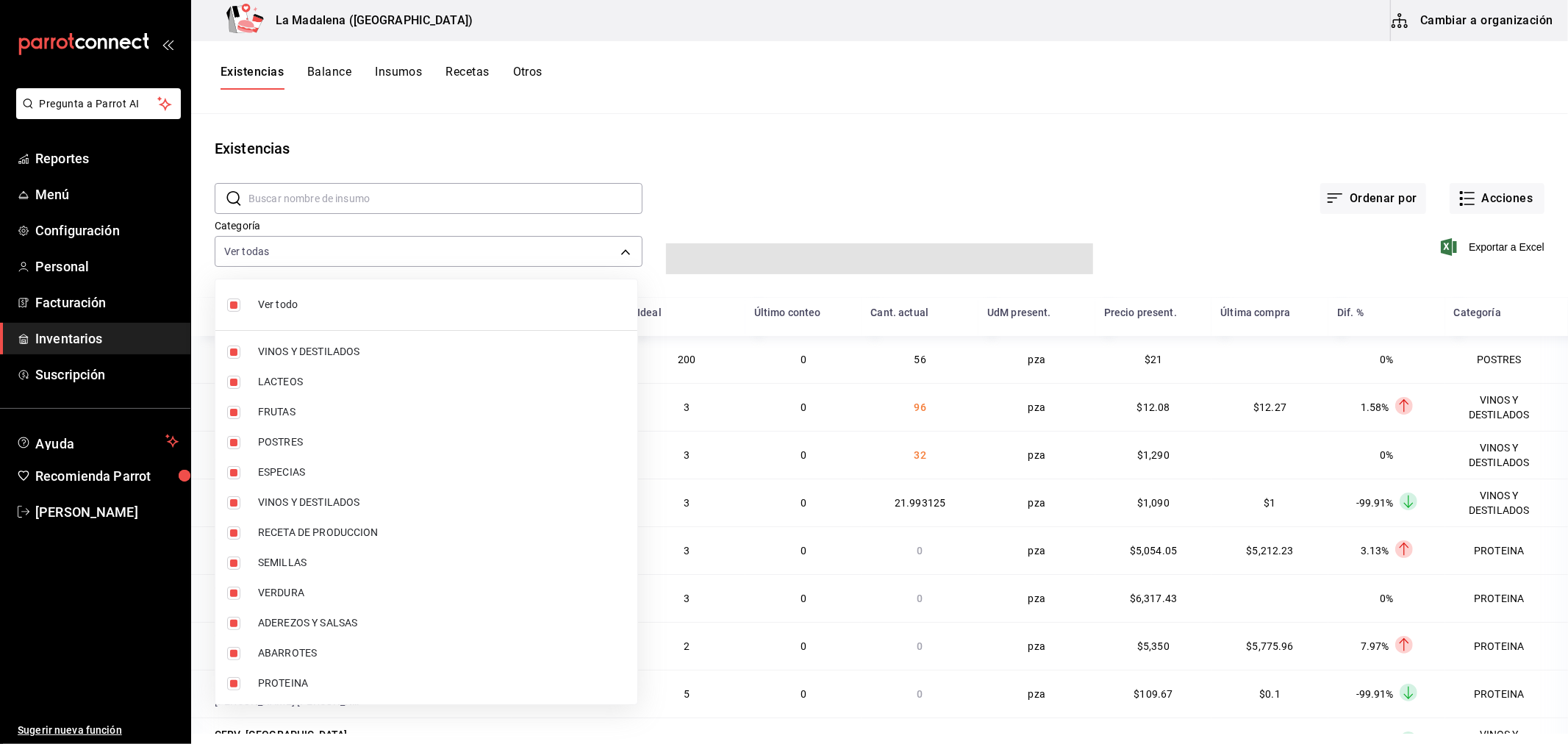
checkbox input "false"
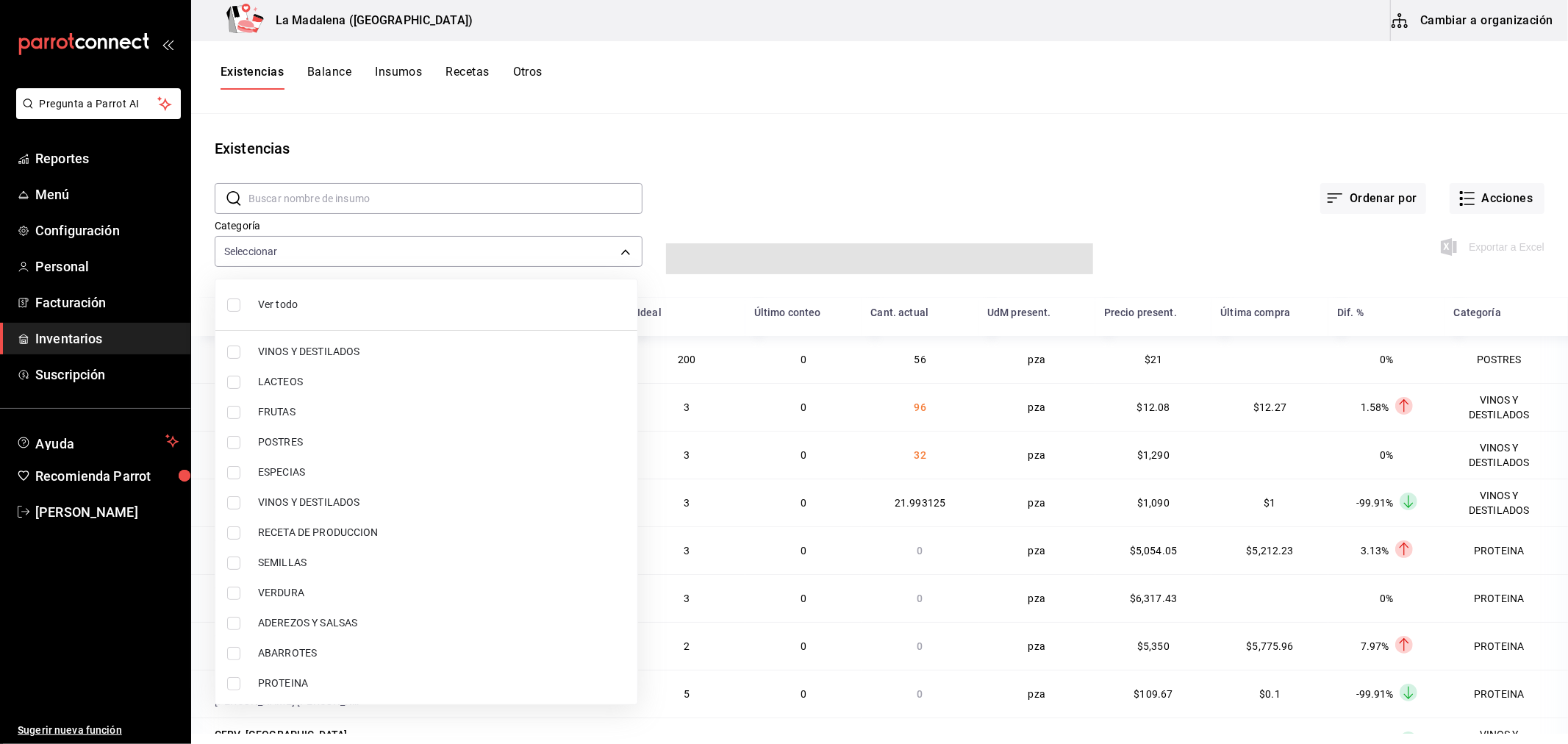
drag, startPoint x: 343, startPoint y: 349, endPoint x: 325, endPoint y: 417, distance: 70.3
click at [343, 350] on span "VINOS Y DESTILADOS" at bounding box center [441, 351] width 367 height 16
type input "be0ce7a6-2660-4f84-b744-857dbbbd8cf4"
checkbox input "true"
click at [342, 490] on li "VINOS Y DESTILADOS" at bounding box center [425, 502] width 422 height 30
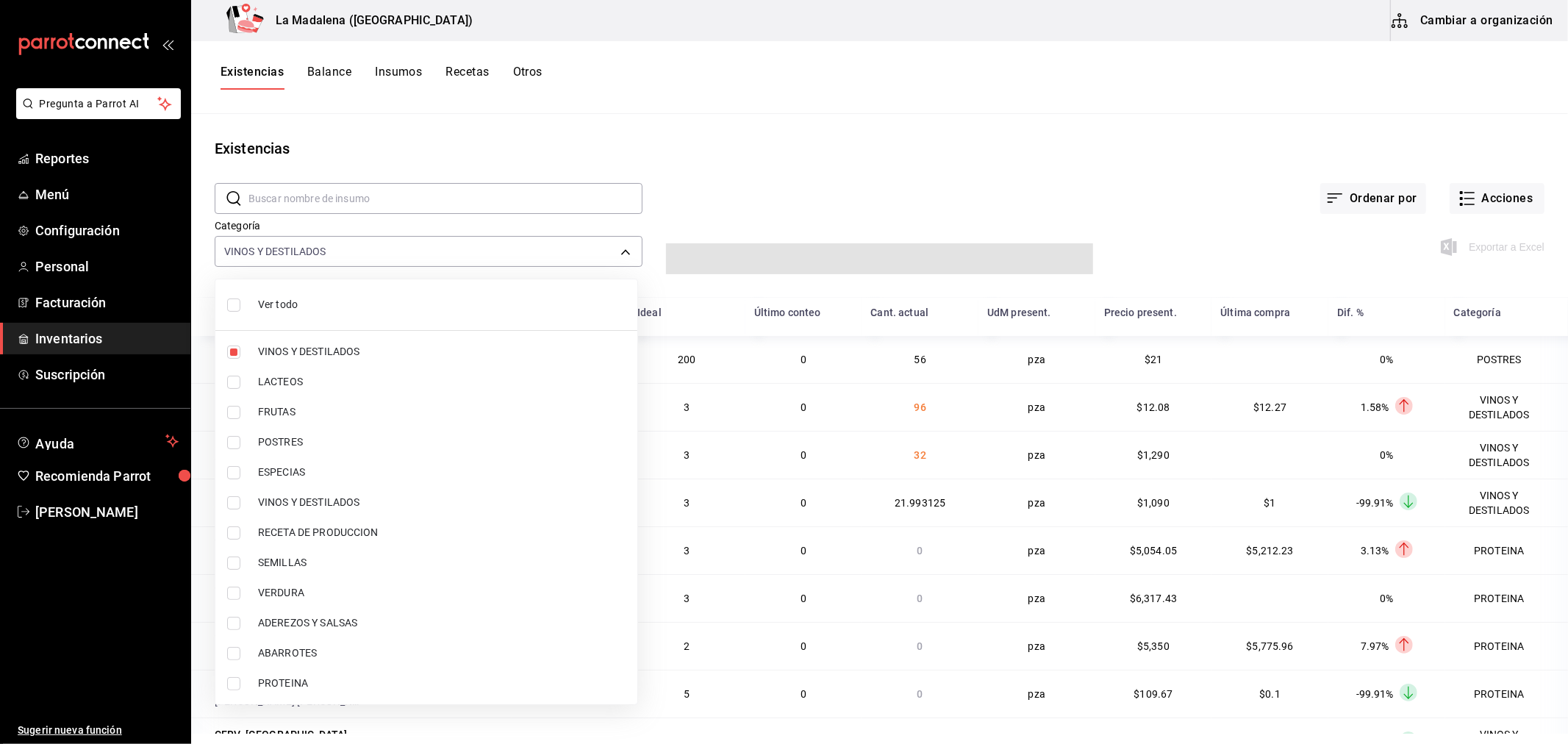
type input "be0ce7a6-2660-4f84-b744-857dbbbd8cf4,6b144202-4515-49e4-b569-d22a29c80e26"
checkbox input "true"
click at [856, 184] on div at bounding box center [784, 372] width 1568 height 744
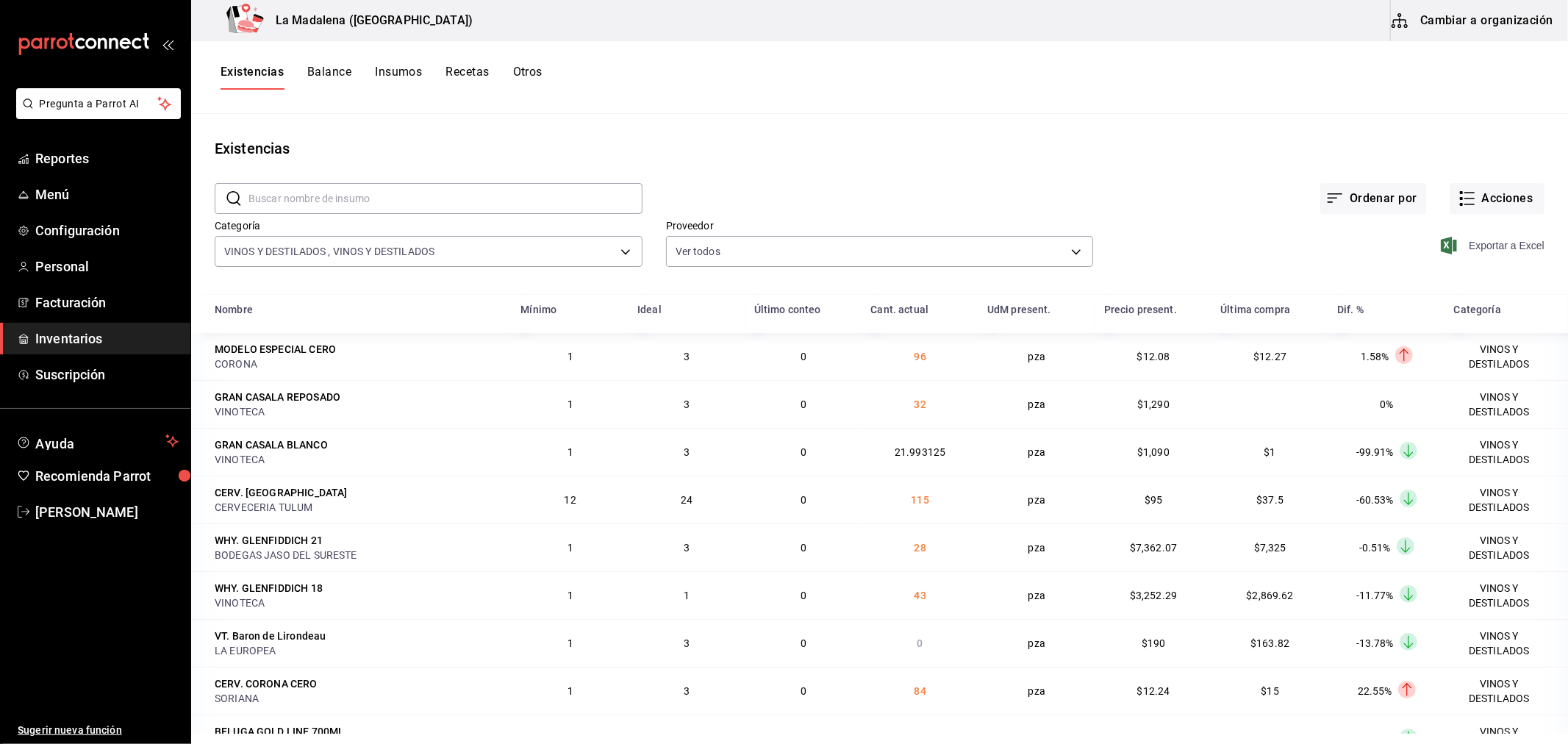
click at [1477, 236] on span "Exportar a Excel" at bounding box center [1494, 245] width 101 height 18
click at [1483, 191] on button "Acciones" at bounding box center [1497, 198] width 94 height 31
click at [1480, 275] on span "Compra" at bounding box center [1483, 278] width 123 height 16
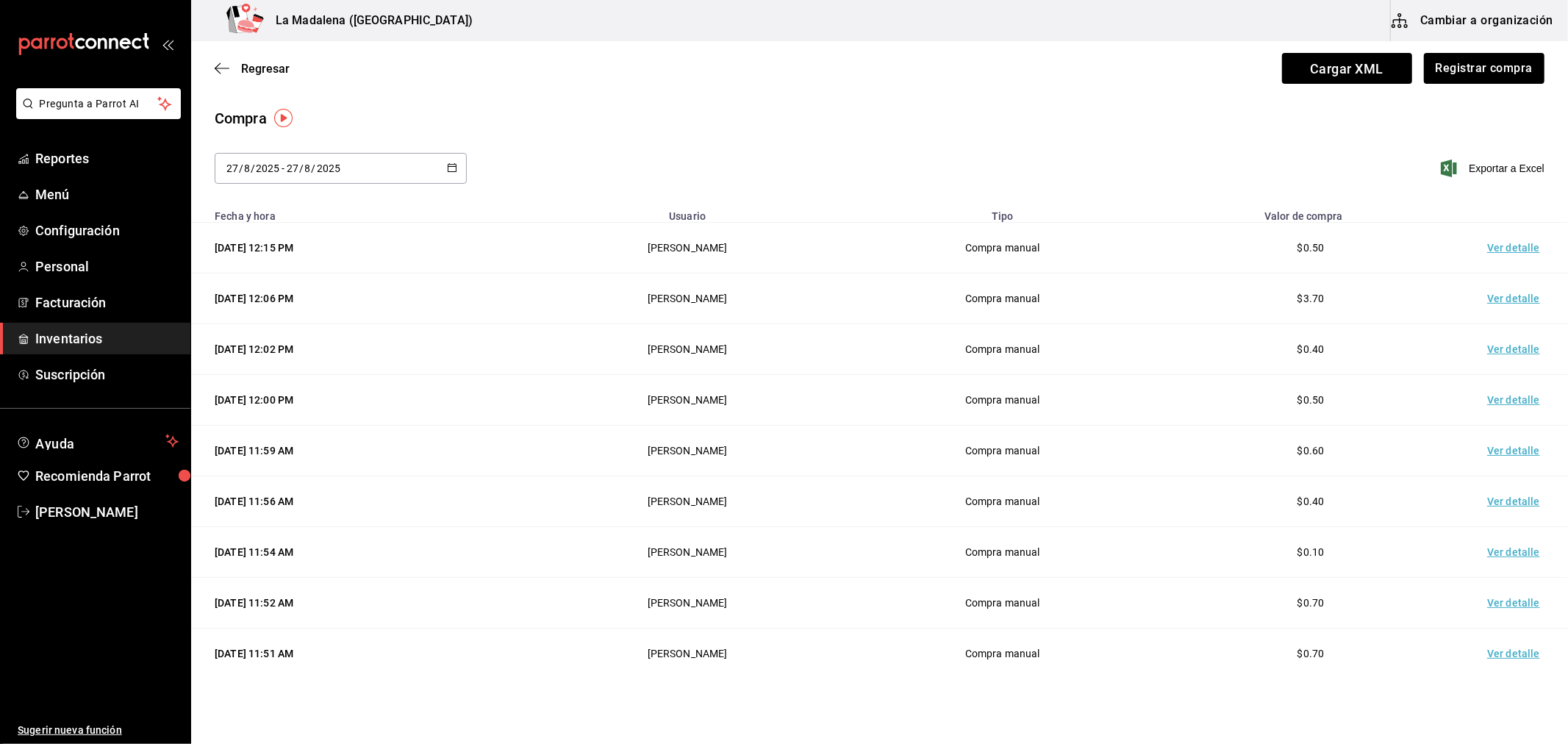
click at [1476, 250] on td "Ver detalle" at bounding box center [1517, 248] width 103 height 50
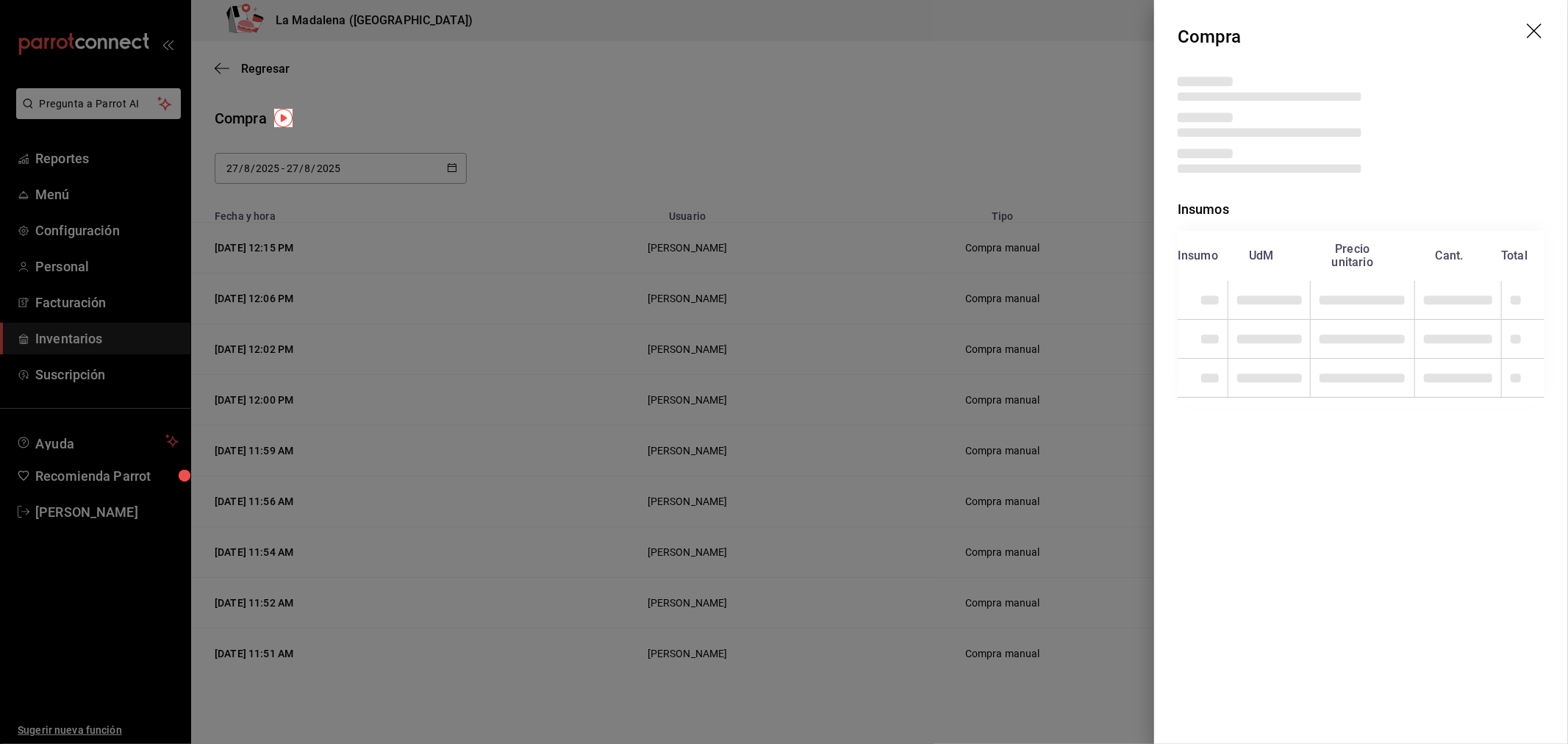
drag, startPoint x: 1047, startPoint y: 177, endPoint x: 513, endPoint y: 126, distance: 536.4
click at [1023, 170] on div at bounding box center [784, 372] width 1568 height 744
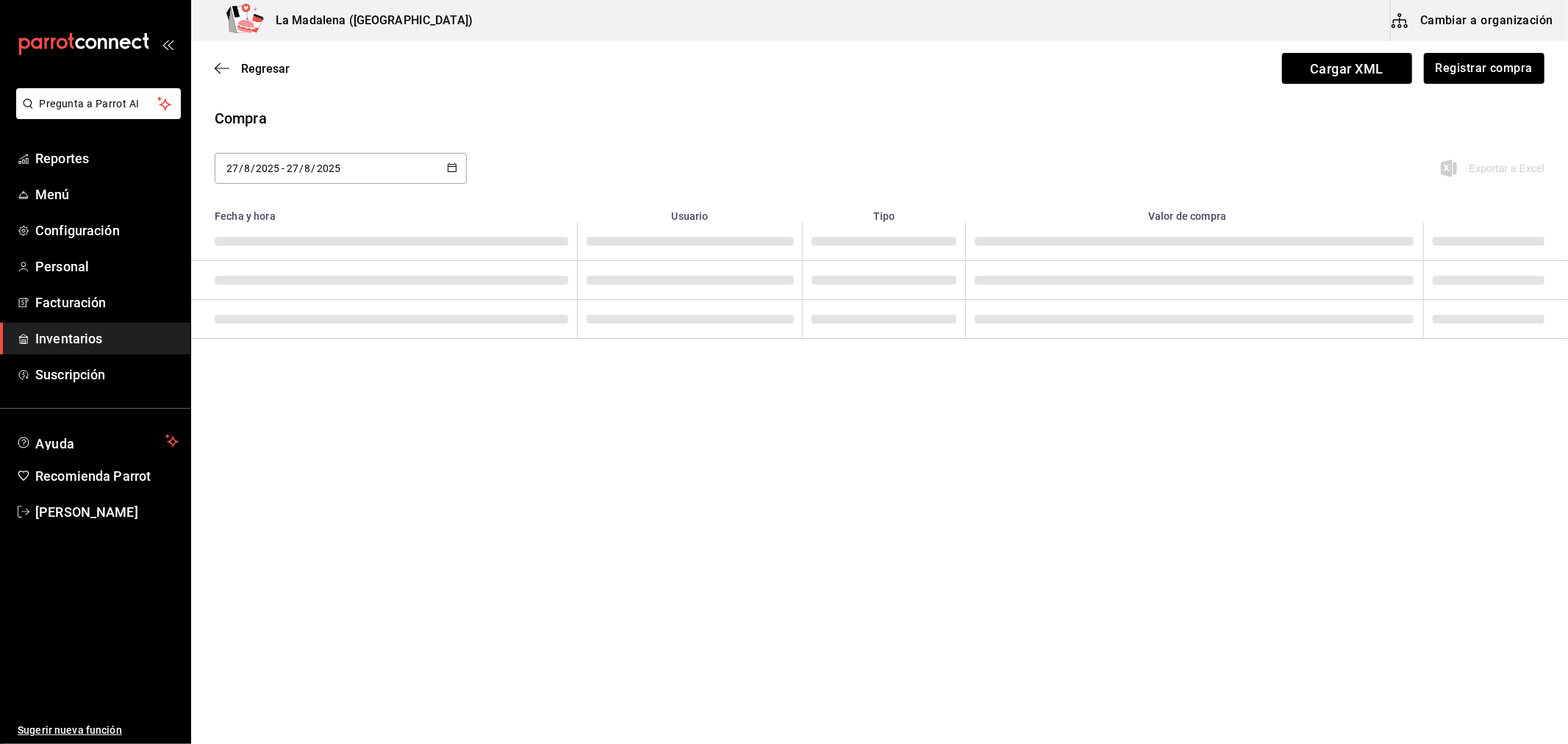
click at [96, 344] on span "Inventarios" at bounding box center [107, 337] width 143 height 20
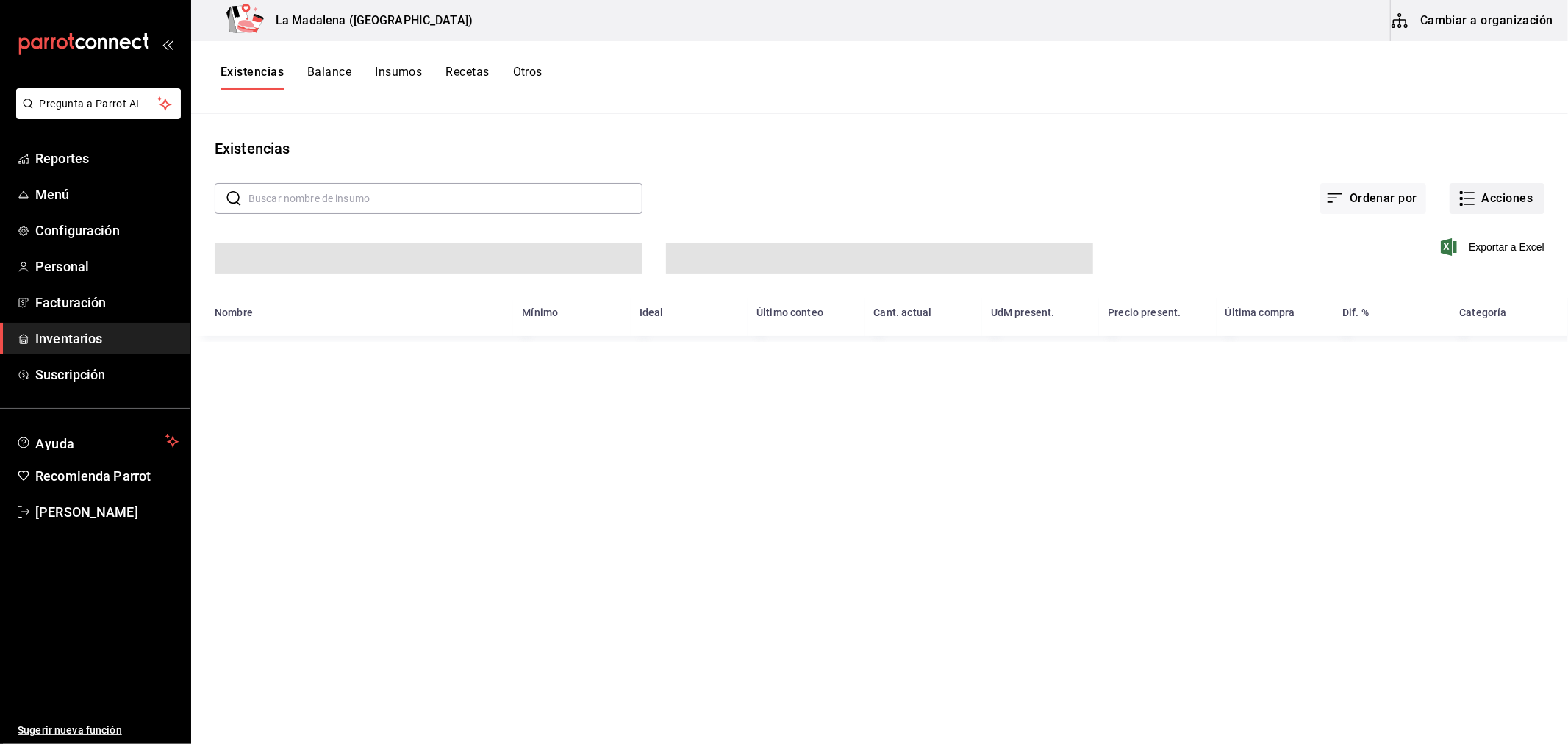
click at [1510, 202] on button "Acciones" at bounding box center [1497, 198] width 94 height 31
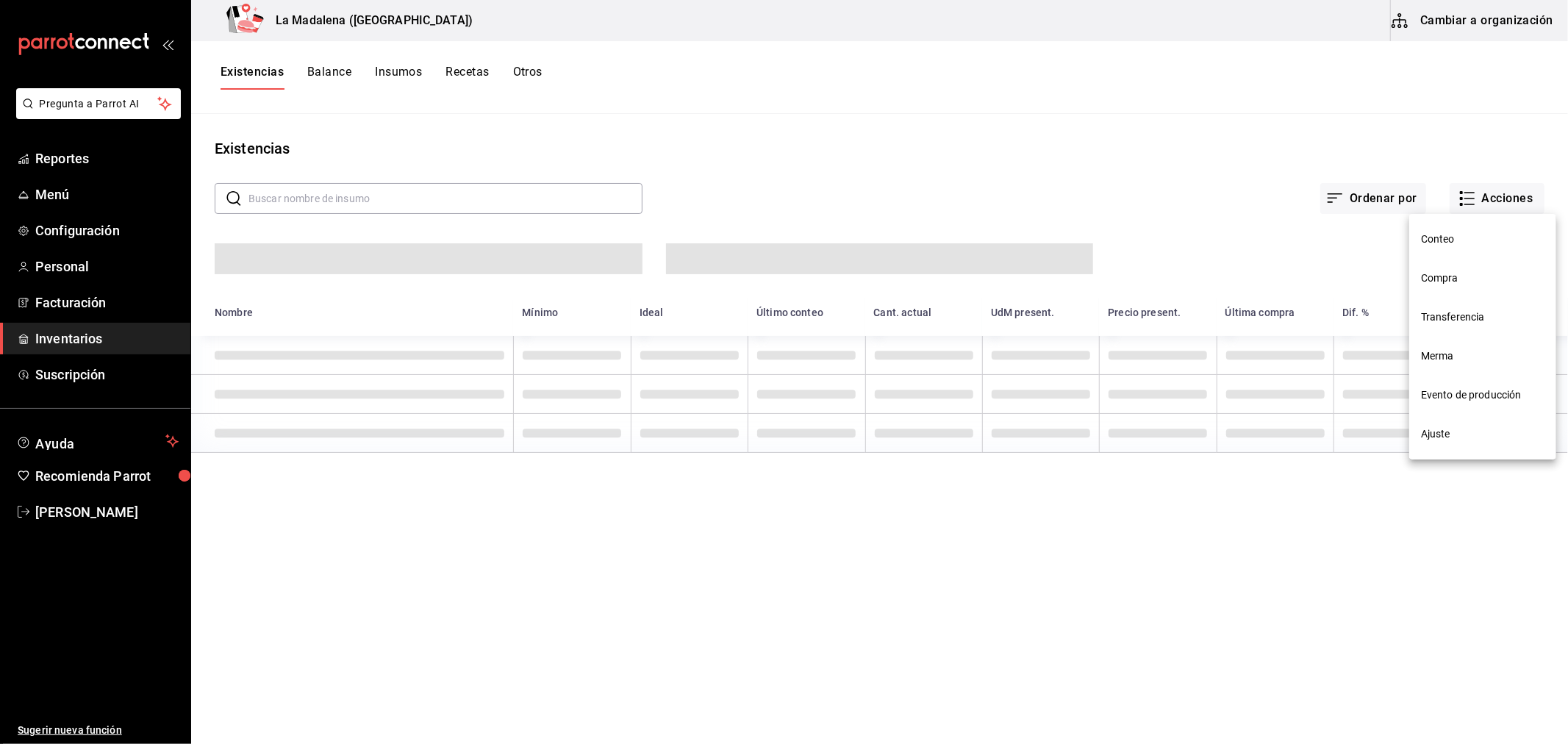
click at [1487, 343] on li "Merma" at bounding box center [1482, 356] width 147 height 39
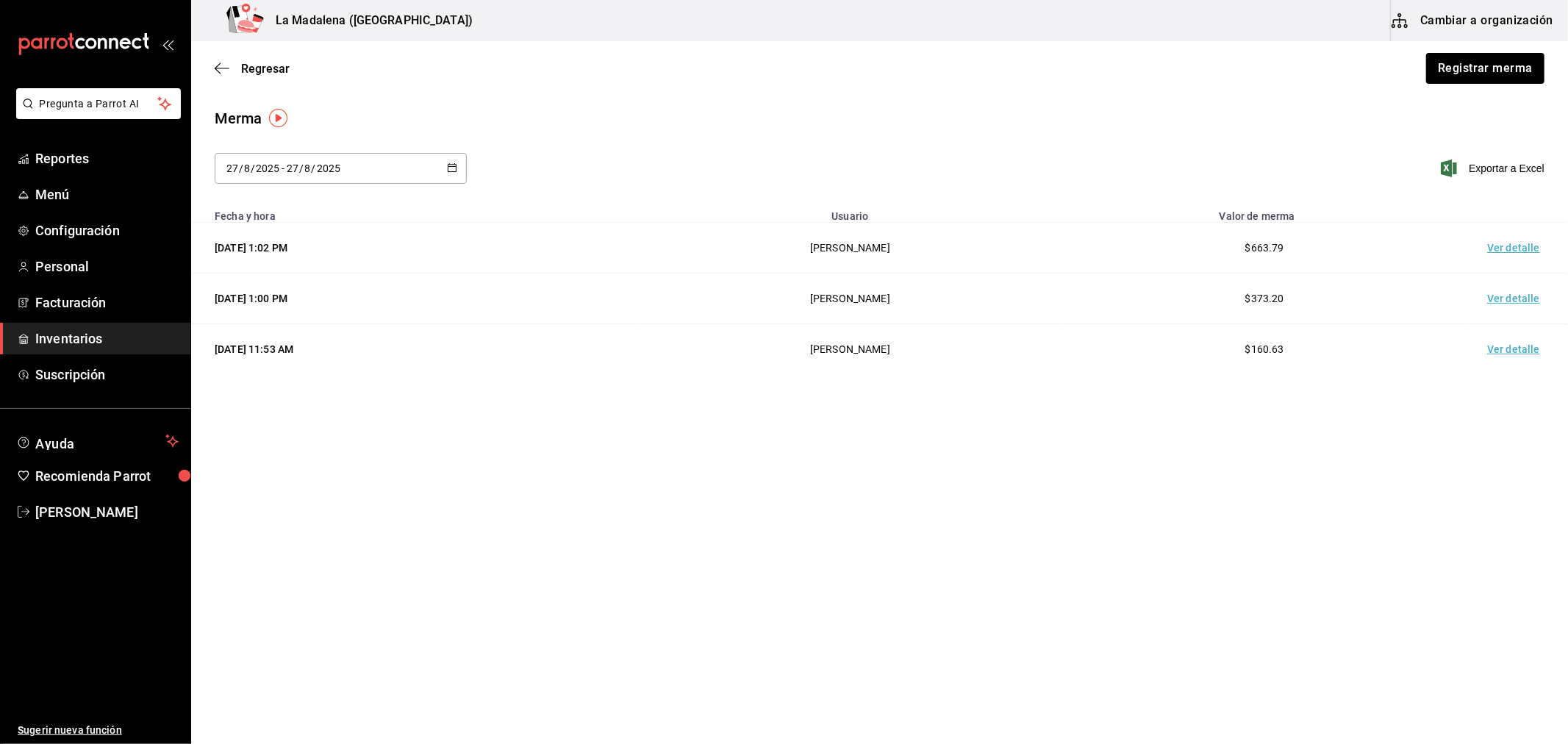
click at [1516, 240] on td "Ver detalle" at bounding box center [1517, 248] width 103 height 50
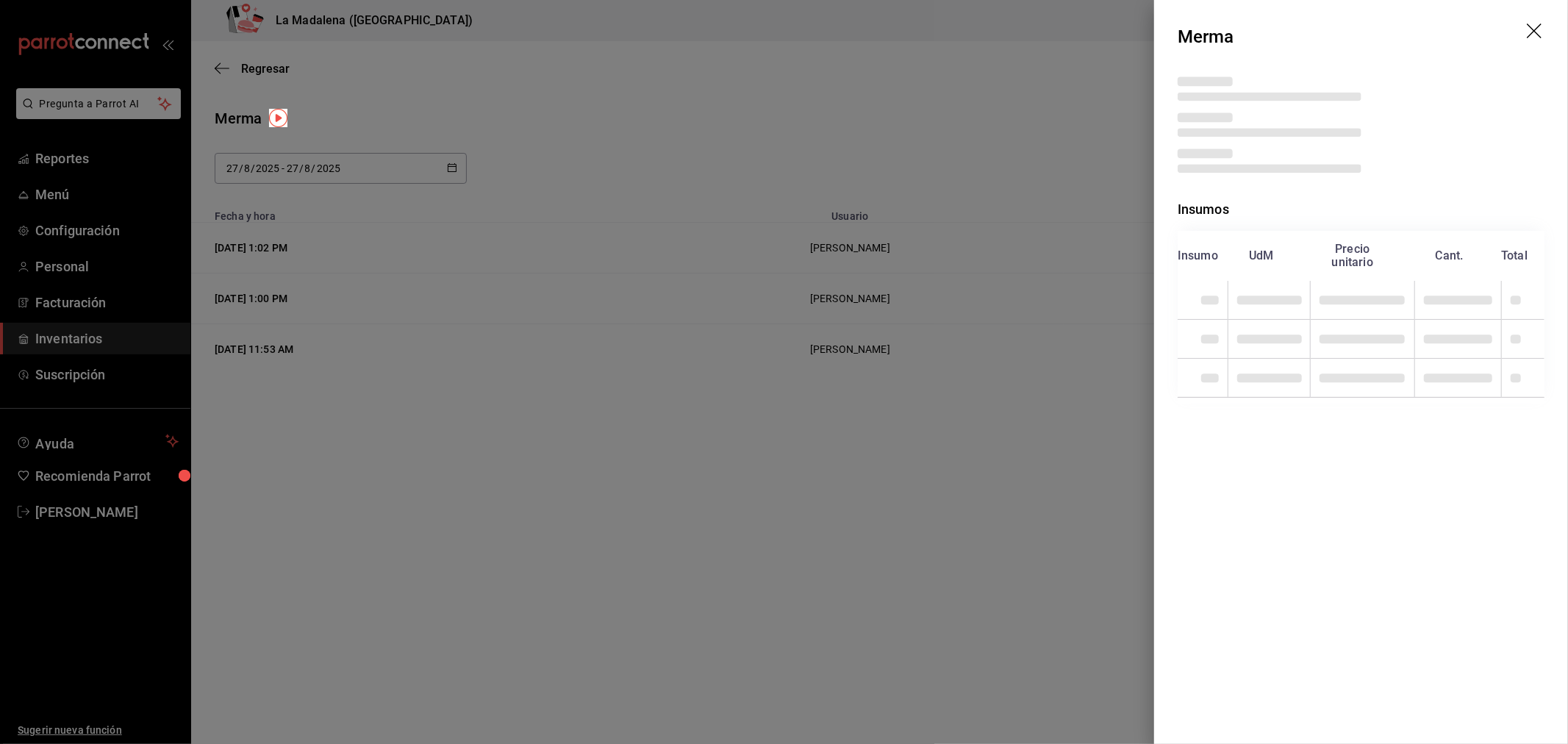
click at [683, 93] on div at bounding box center [784, 372] width 1568 height 744
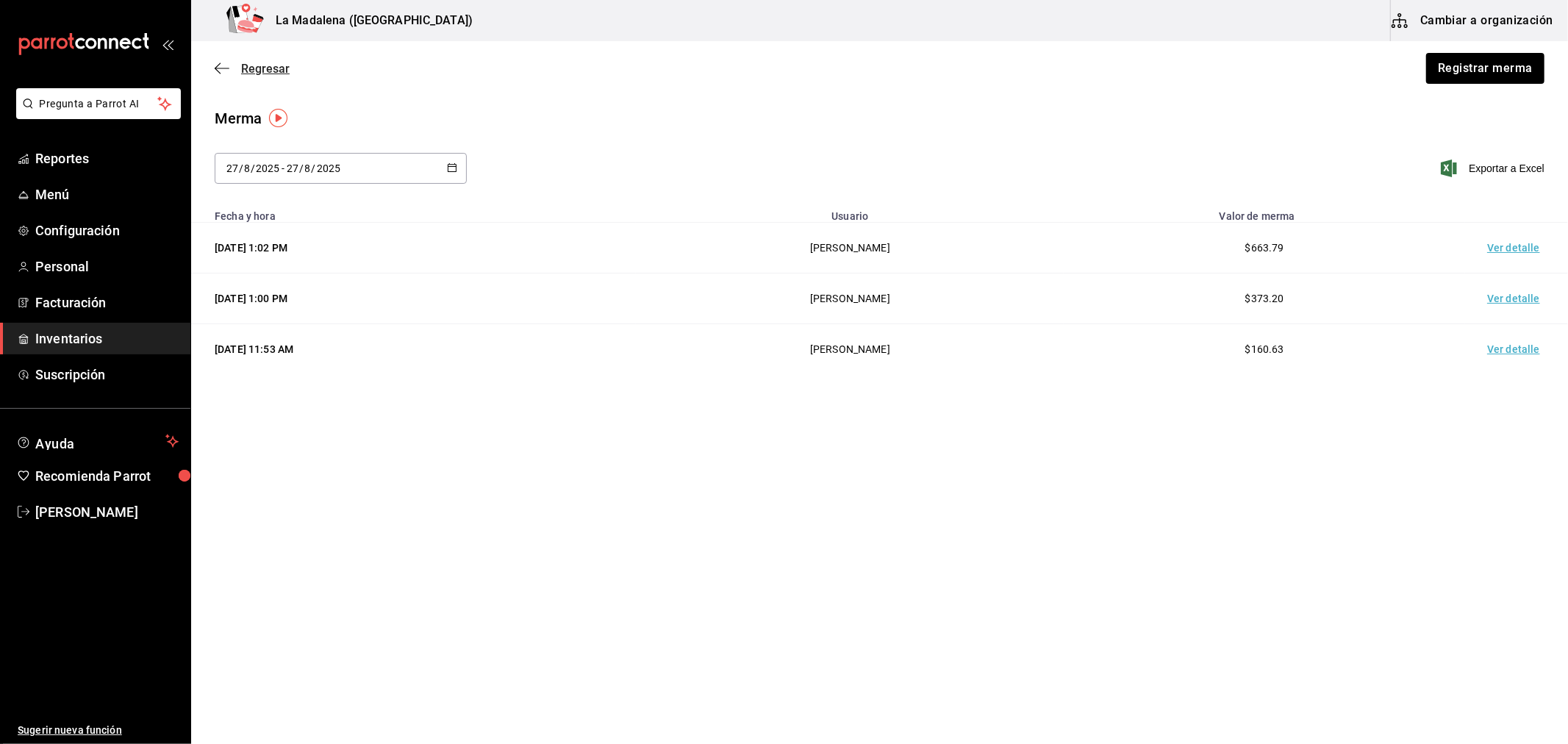
click at [276, 64] on span "Regresar" at bounding box center [266, 68] width 49 height 14
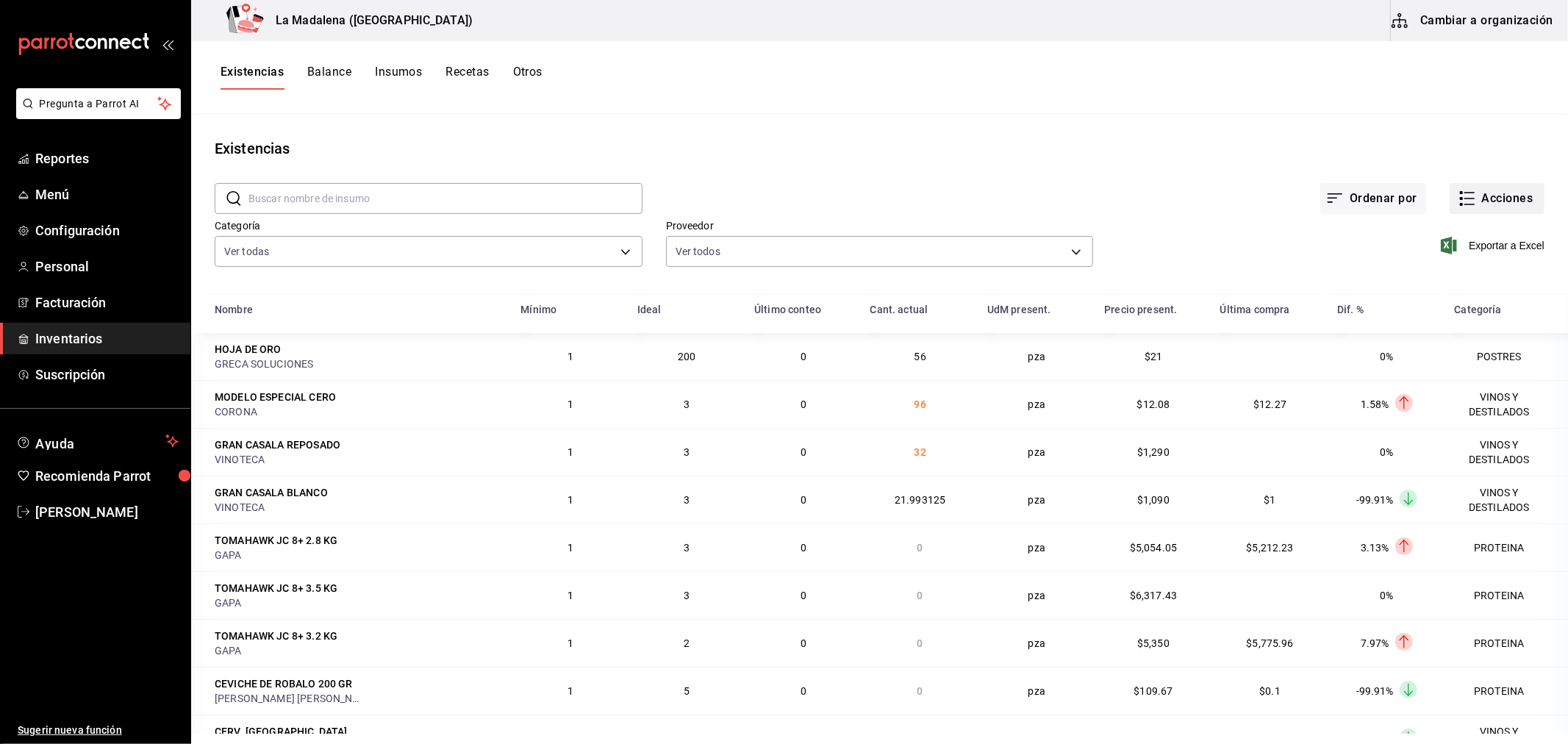
click at [1496, 190] on button "Acciones" at bounding box center [1497, 198] width 94 height 31
click at [55, 150] on div at bounding box center [784, 372] width 1568 height 744
click at [60, 159] on span "Reportes" at bounding box center [107, 158] width 143 height 20
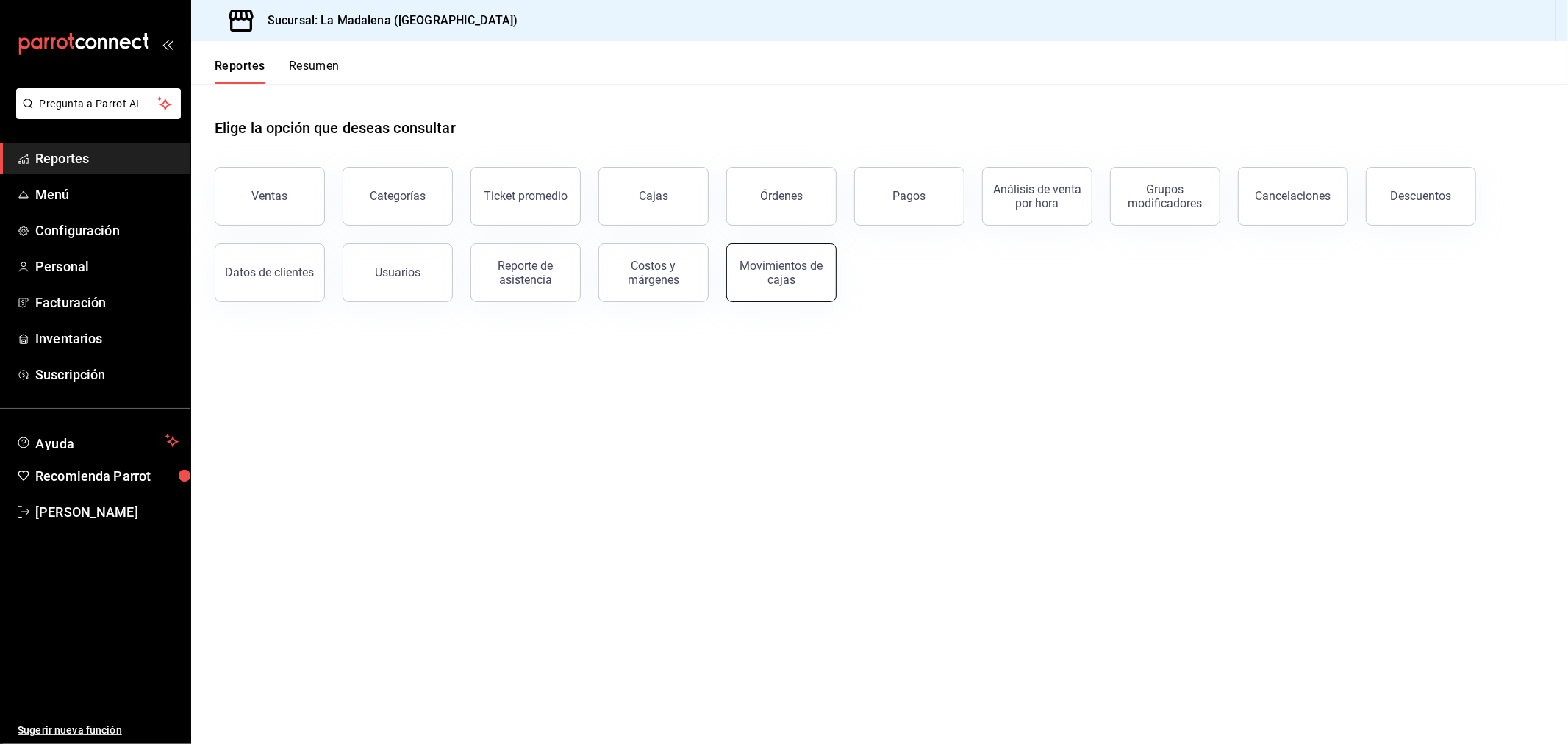
click at [810, 269] on div "Movimientos de cajas" at bounding box center [781, 273] width 91 height 28
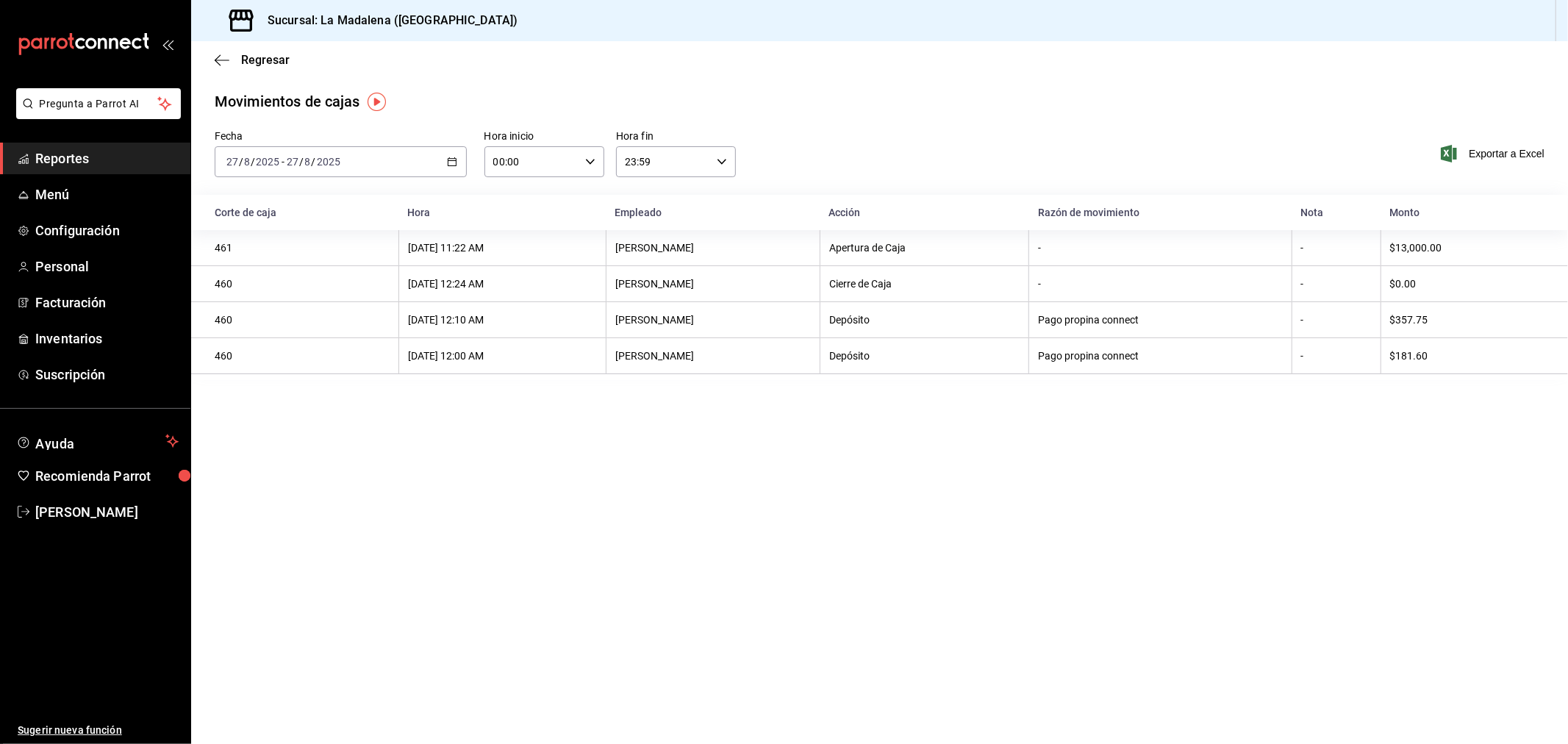
click at [458, 163] on div "[DATE] [DATE] - [DATE] [DATE]" at bounding box center [341, 161] width 252 height 31
click at [300, 368] on span "Rango de fechas" at bounding box center [284, 371] width 114 height 16
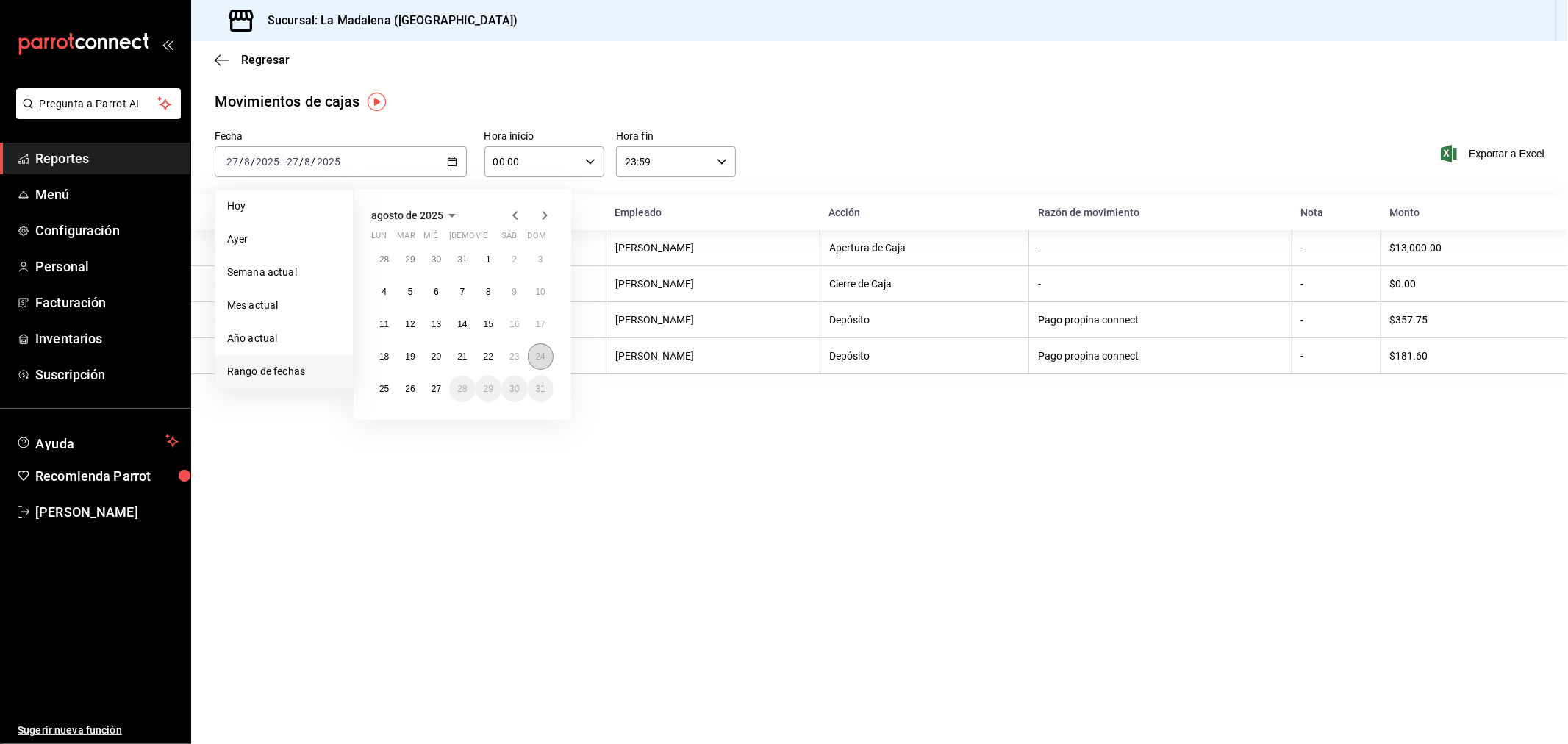
click at [545, 364] on button "24" at bounding box center [541, 356] width 26 height 26
click at [396, 387] on button "25" at bounding box center [384, 389] width 26 height 26
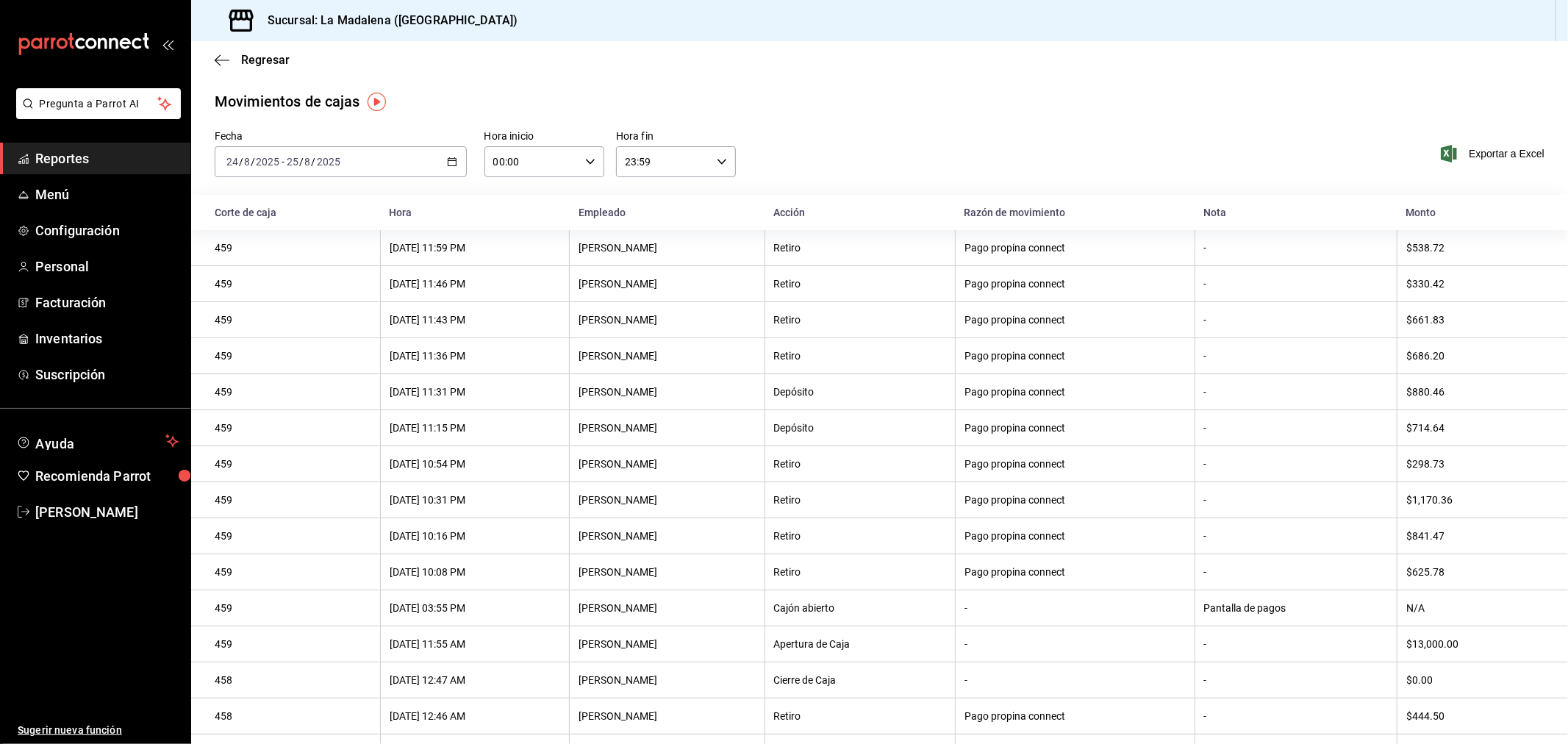
click at [445, 162] on div "[DATE] [DATE] - [DATE] [DATE]" at bounding box center [341, 161] width 252 height 31
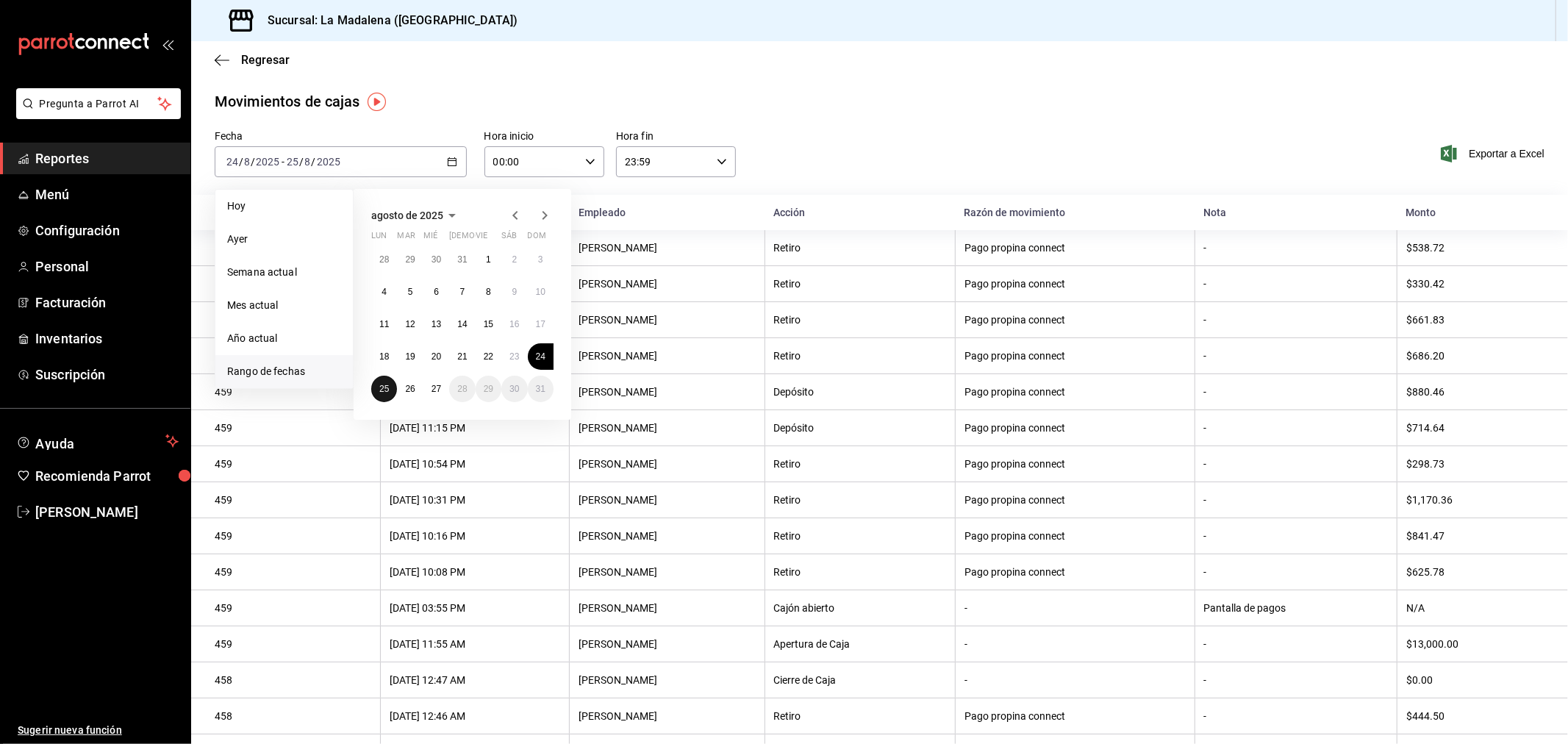
click at [377, 392] on button "25" at bounding box center [384, 389] width 26 height 26
click at [408, 386] on abbr "26" at bounding box center [410, 388] width 9 height 10
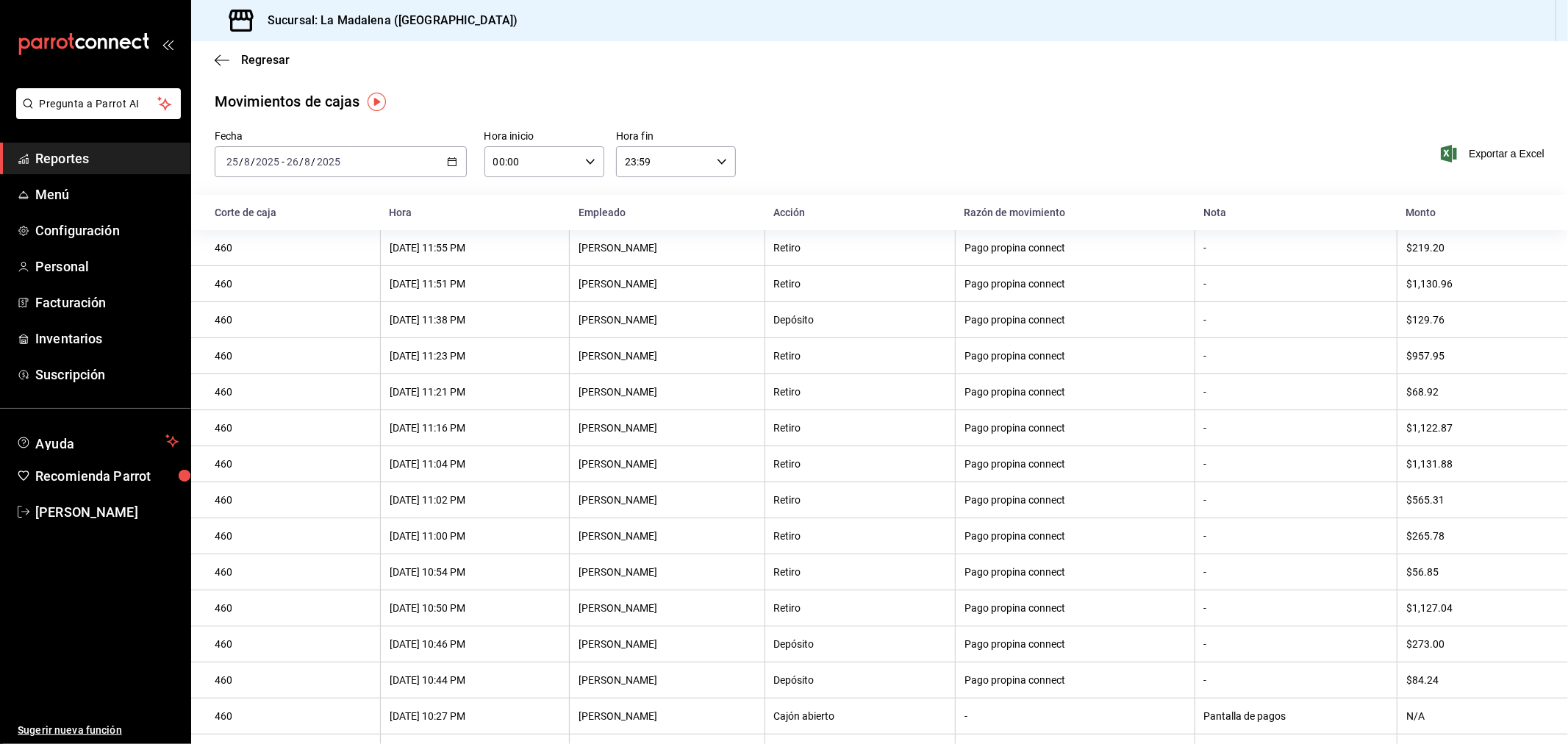
click at [589, 166] on icon "button" at bounding box center [590, 161] width 10 height 10
click at [511, 229] on button "10" at bounding box center [511, 225] width 53 height 29
type input "10:00"
click at [719, 160] on div at bounding box center [784, 372] width 1568 height 744
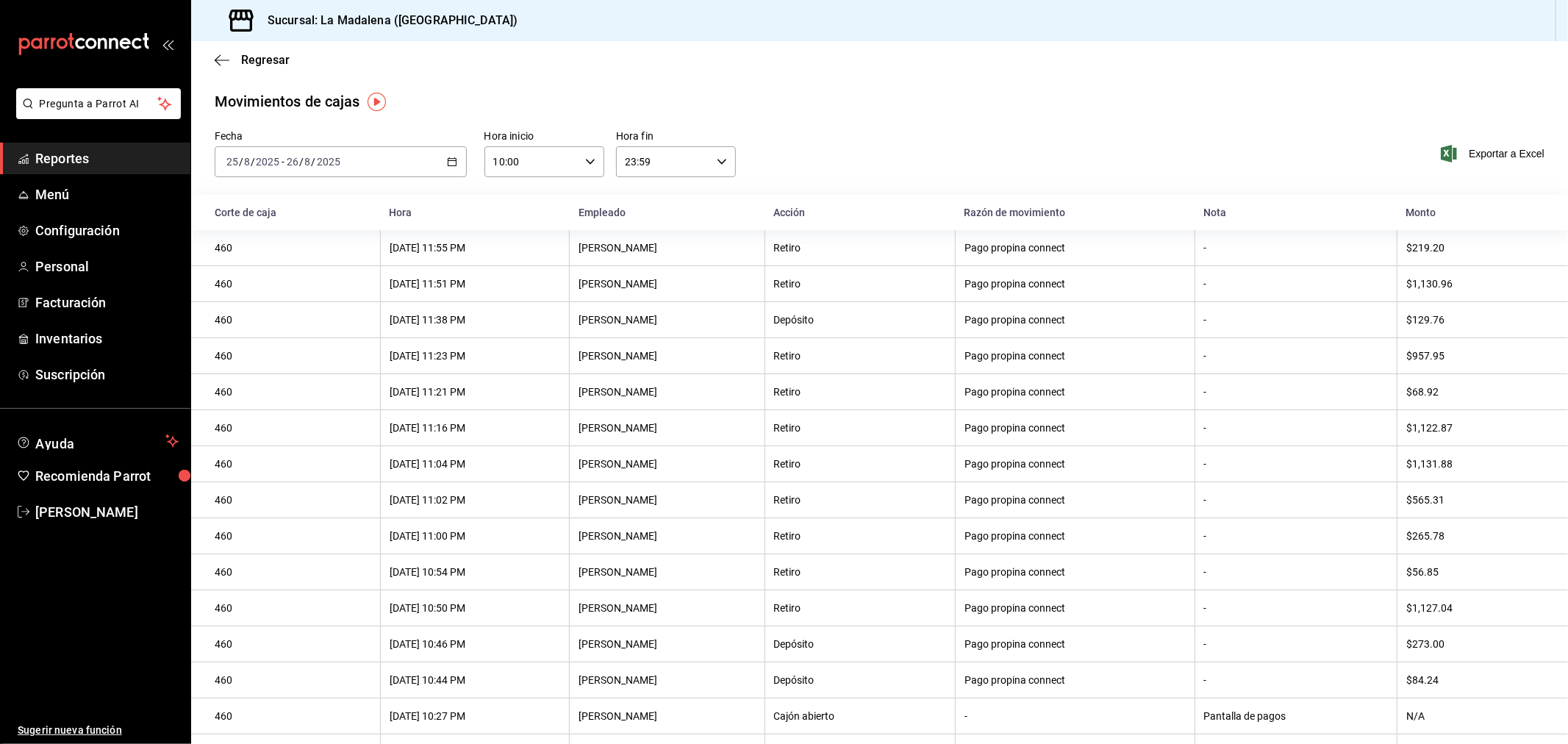
click at [719, 160] on icon "button" at bounding box center [722, 161] width 10 height 10
click at [640, 258] on span "04" at bounding box center [642, 259] width 36 height 12
type input "04:59"
click at [770, 167] on div at bounding box center [784, 372] width 1568 height 744
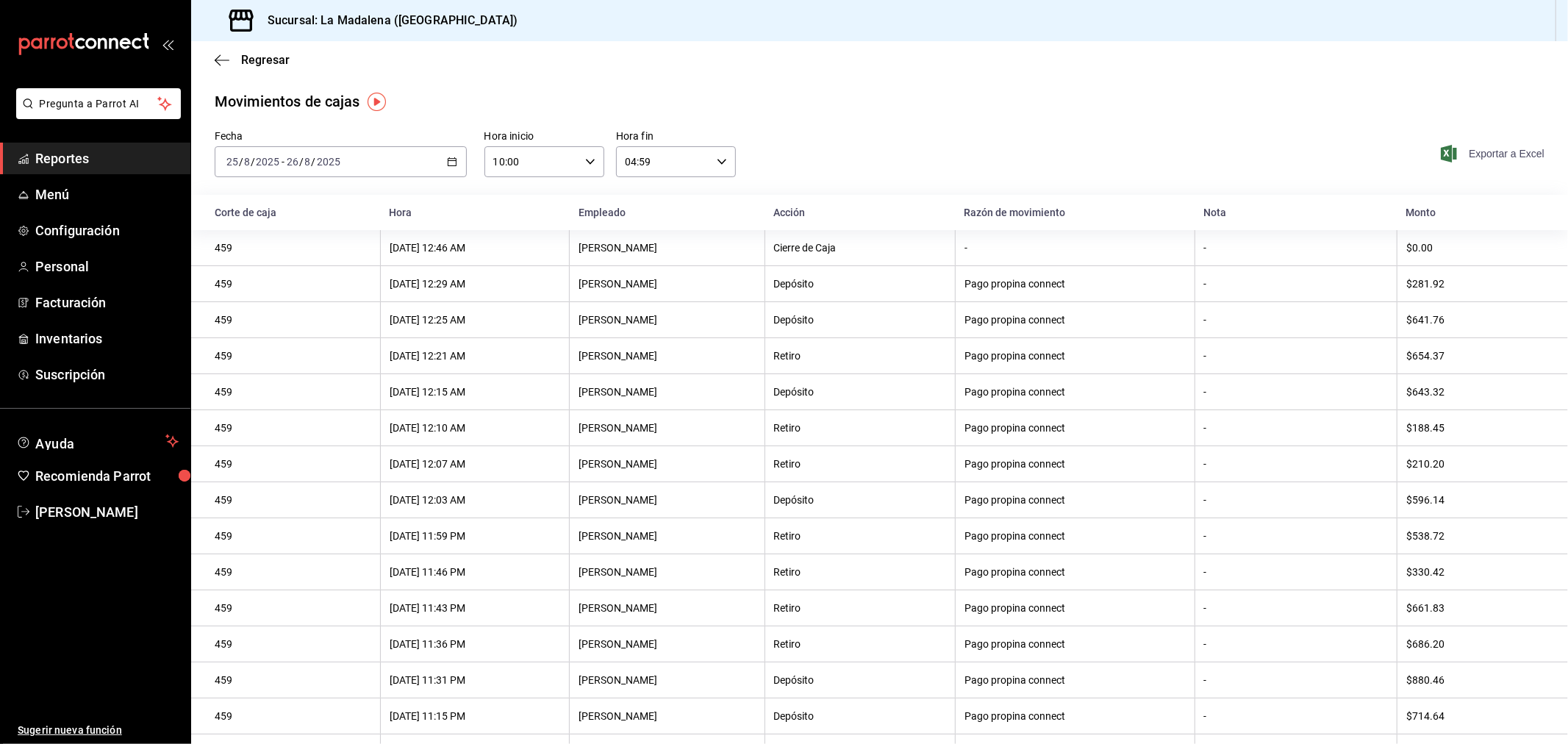
click at [1494, 157] on span "Exportar a Excel" at bounding box center [1494, 153] width 101 height 18
click at [447, 163] on icon "button" at bounding box center [452, 161] width 10 height 10
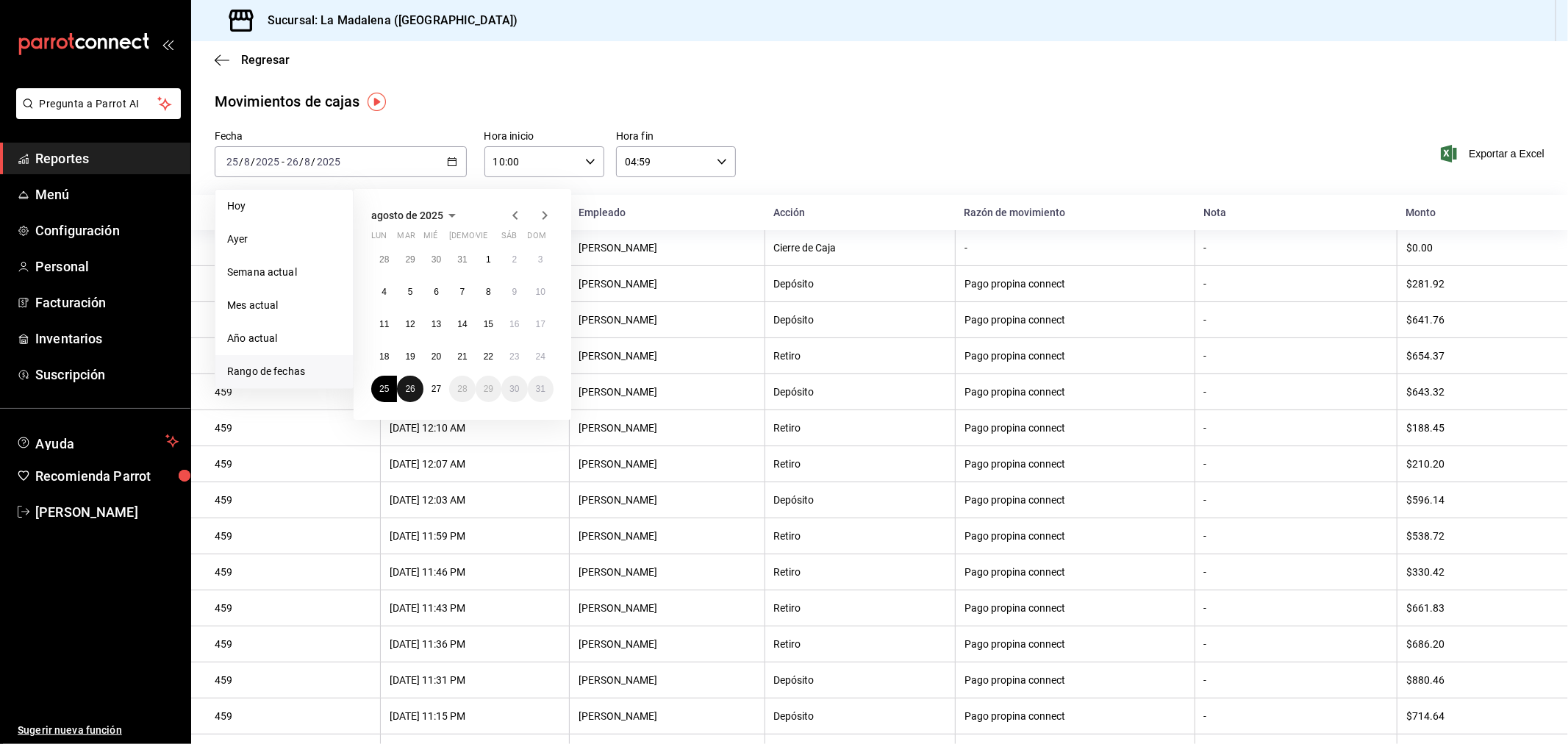
drag, startPoint x: 408, startPoint y: 391, endPoint x: 428, endPoint y: 393, distance: 20.1
click at [409, 391] on abbr "26" at bounding box center [410, 388] width 9 height 10
click at [432, 393] on button "27" at bounding box center [437, 389] width 26 height 26
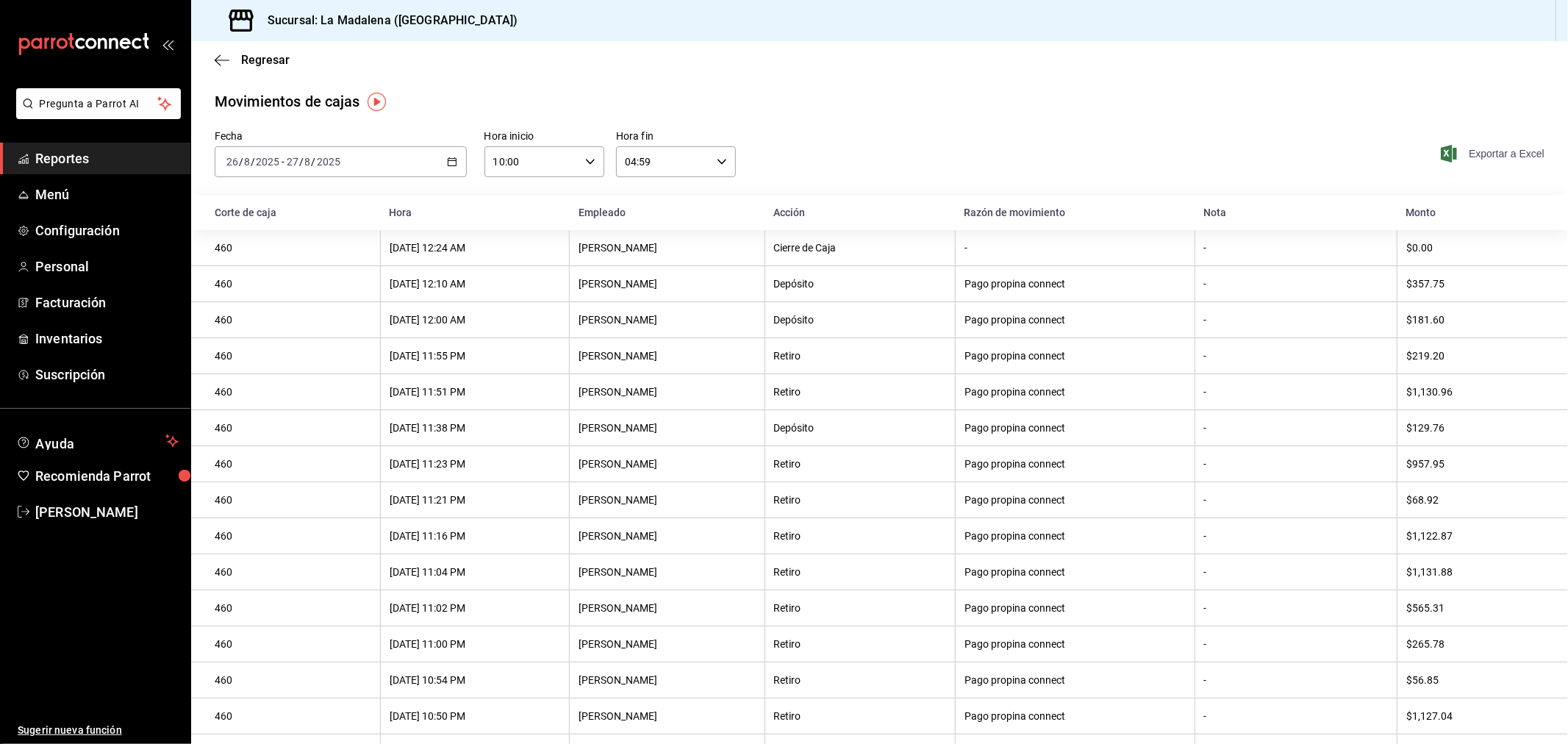
click at [1497, 157] on span "Exportar a Excel" at bounding box center [1494, 153] width 101 height 18
click at [53, 252] on link "Personal" at bounding box center [95, 266] width 191 height 32
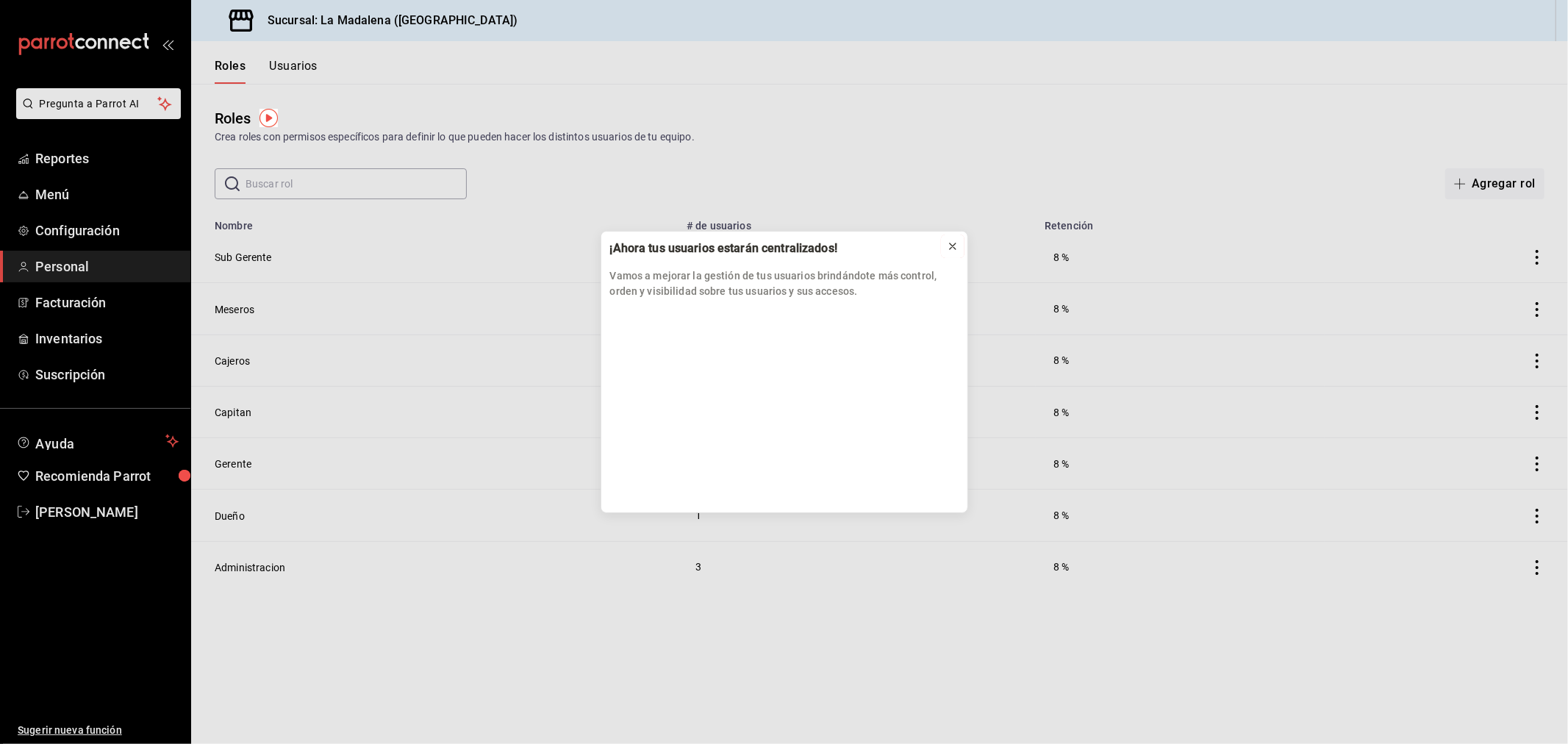
click at [957, 252] on div at bounding box center [953, 247] width 12 height 15
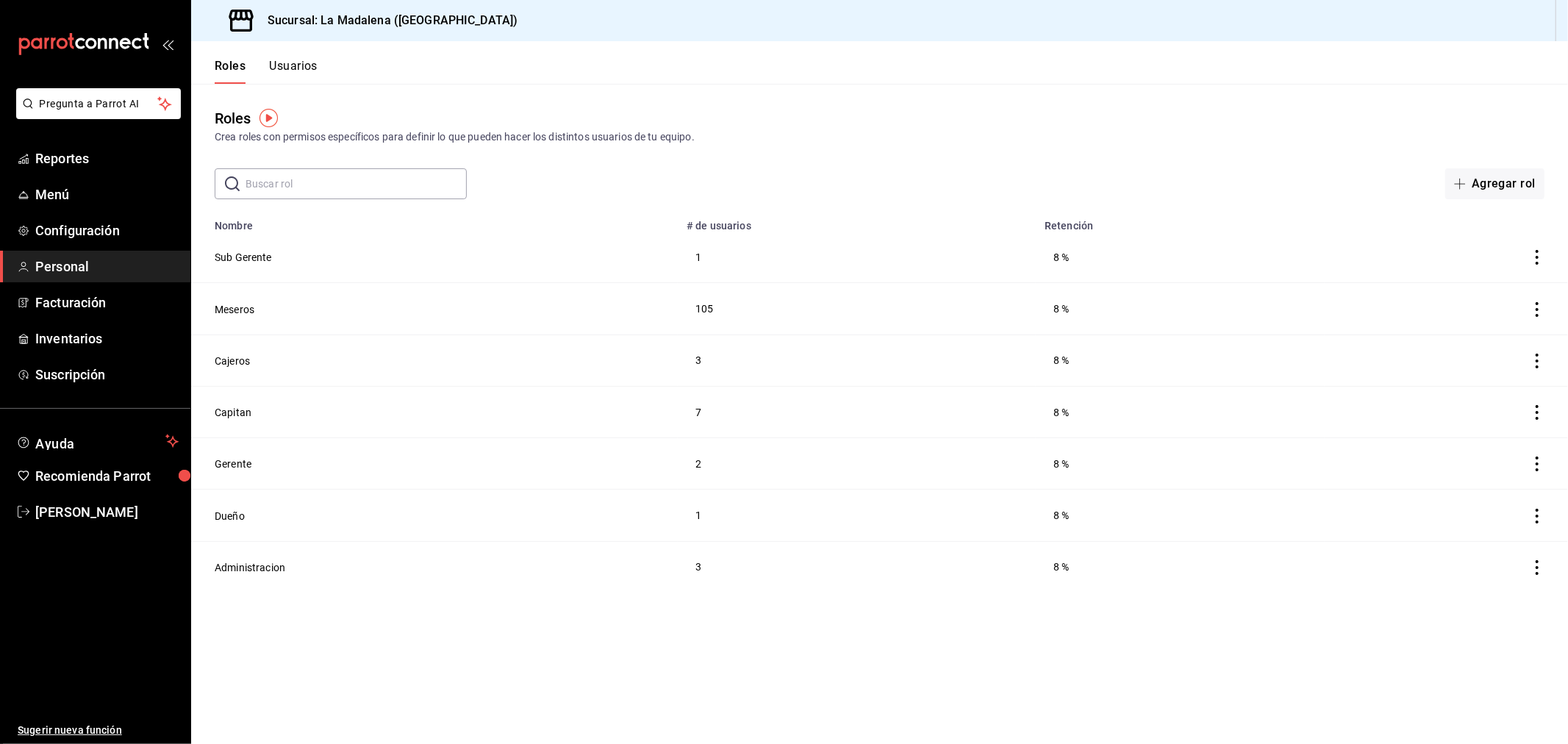
click at [296, 63] on button "Usuarios" at bounding box center [294, 71] width 49 height 25
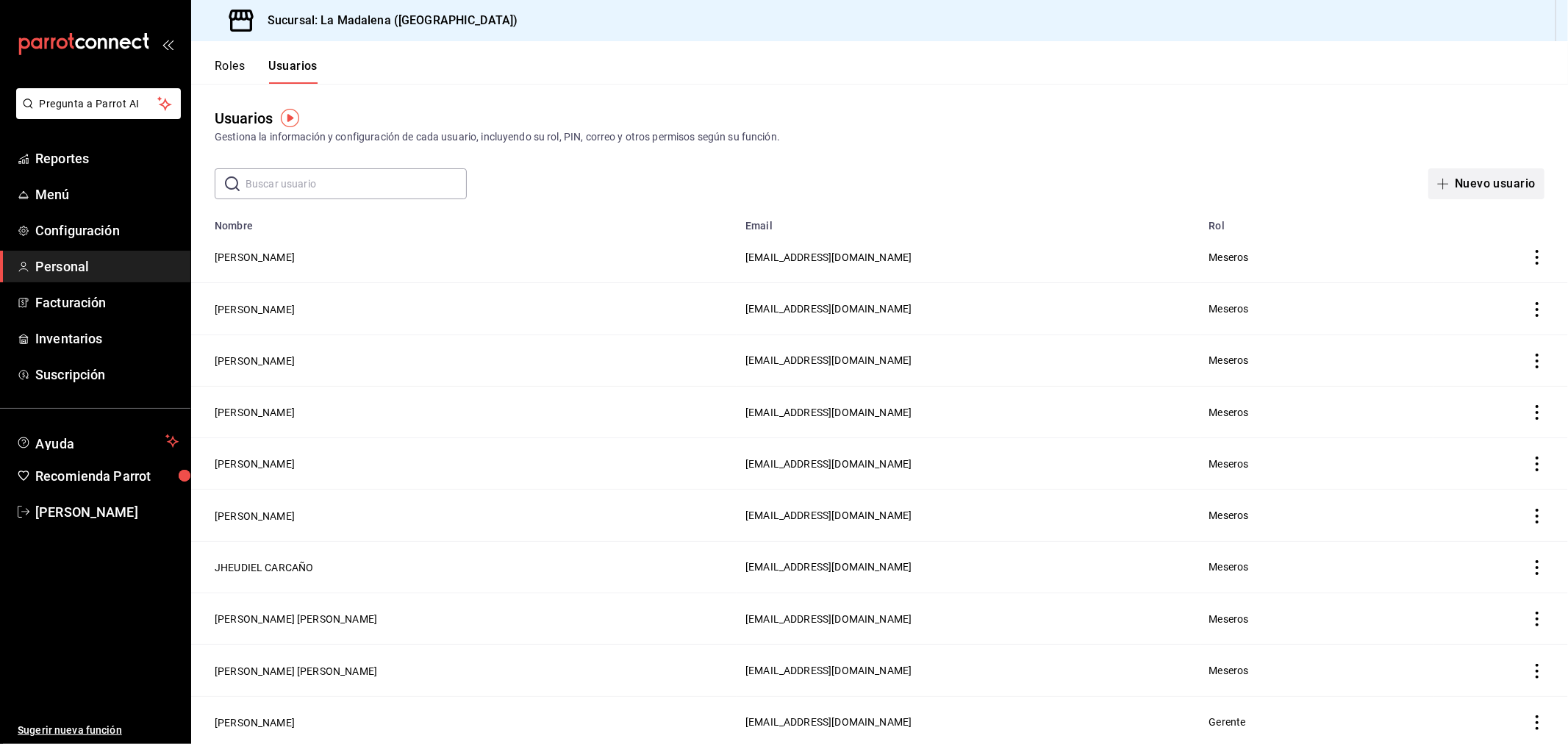
click at [1474, 182] on button "Nuevo usuario" at bounding box center [1487, 183] width 116 height 31
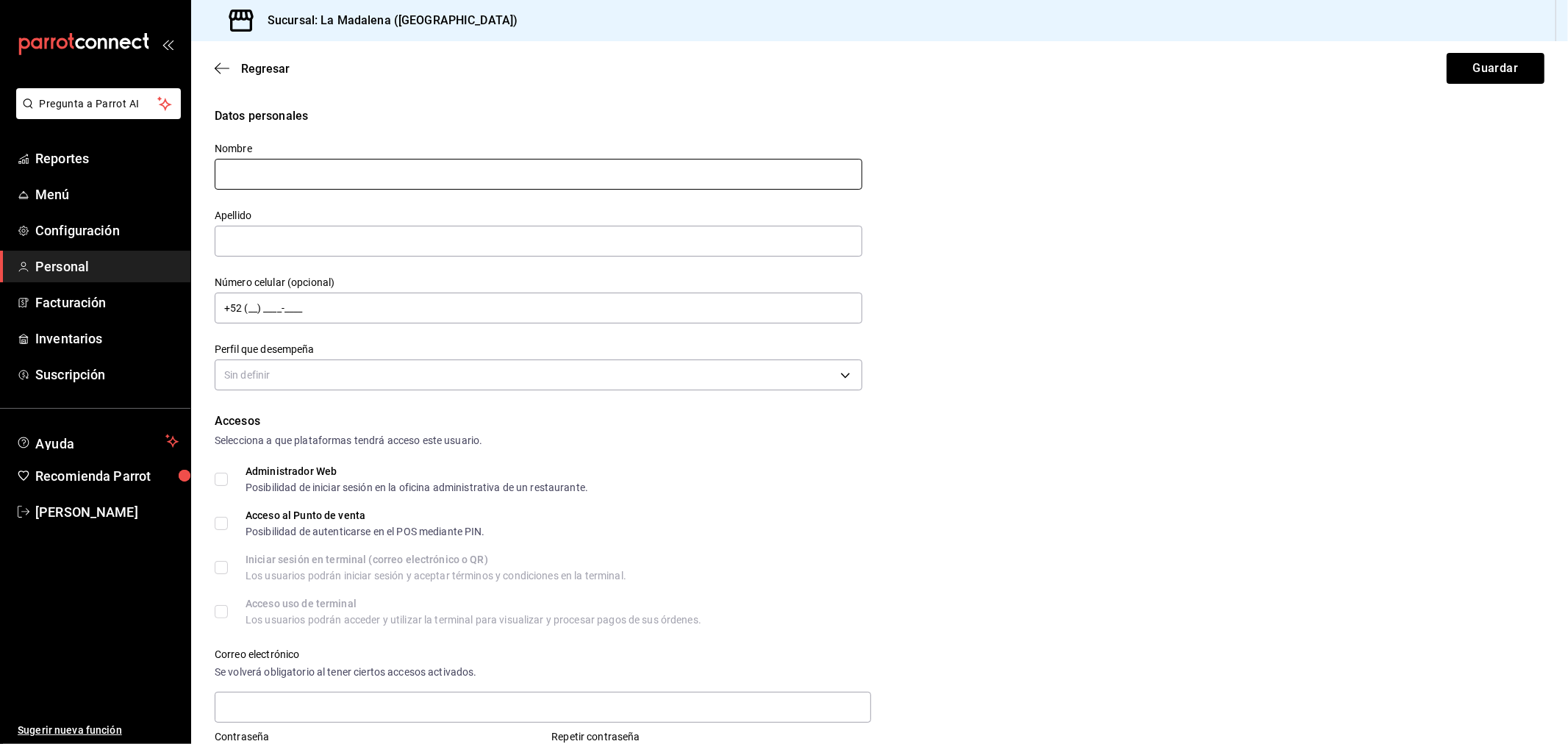
click at [398, 180] on input "text" at bounding box center [539, 174] width 648 height 31
type input "GUIDIAN"
click at [383, 273] on div "Número celular (opcional) +52 (__) ____-____" at bounding box center [530, 293] width 666 height 67
click at [400, 239] on input "text" at bounding box center [539, 240] width 648 height 31
type input "[PERSON_NAME]"
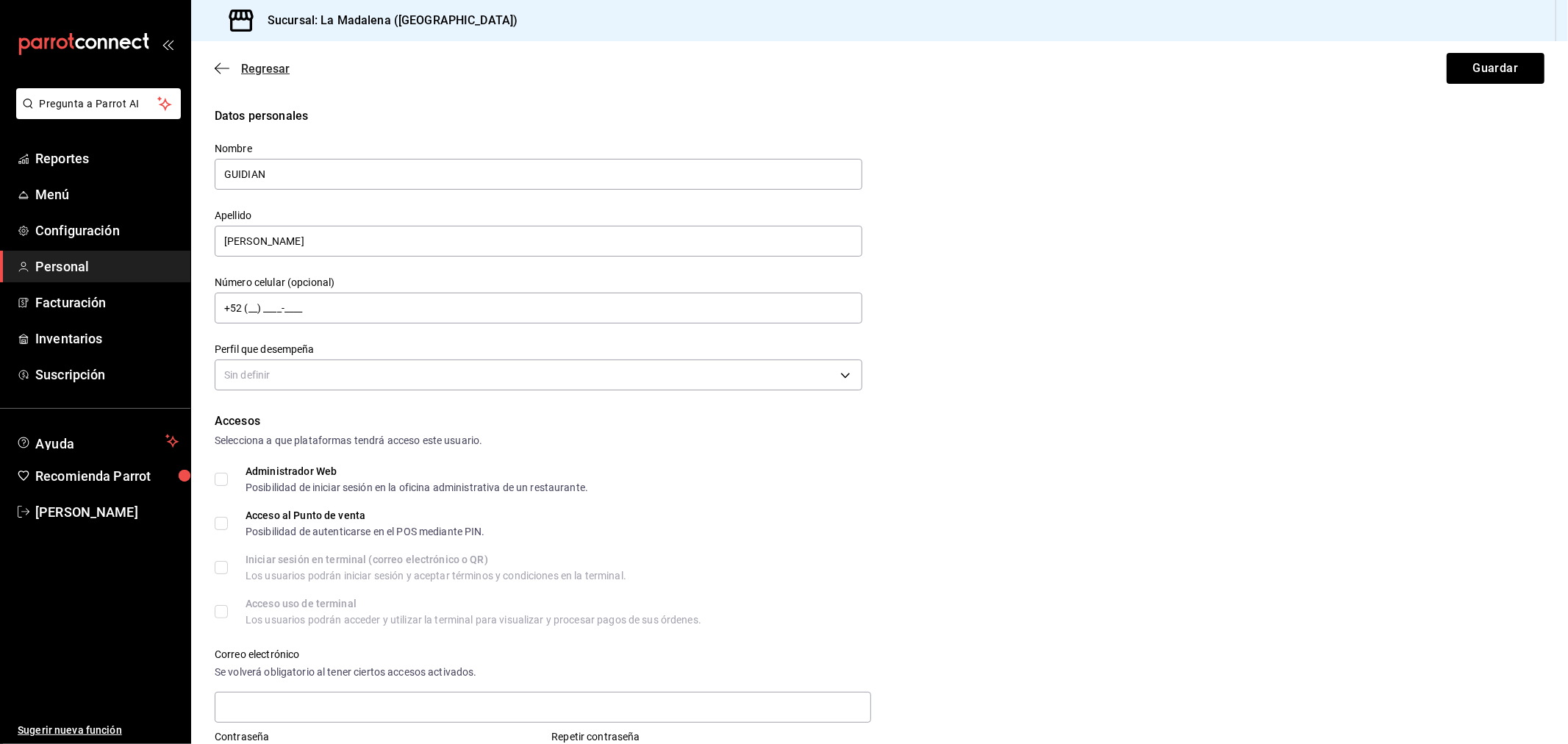
click at [260, 64] on span "Regresar" at bounding box center [266, 68] width 49 height 14
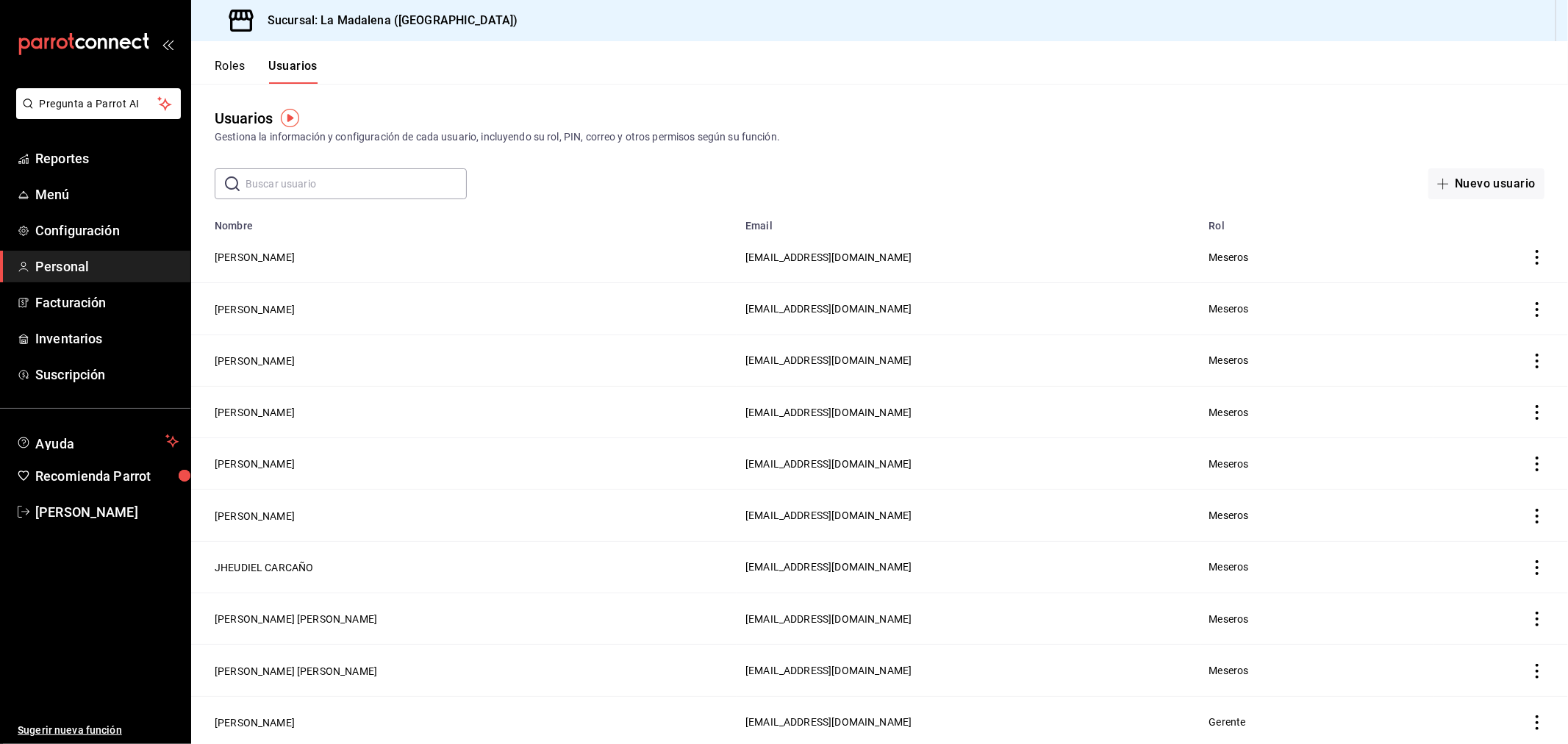
click at [273, 182] on input "text" at bounding box center [356, 183] width 222 height 29
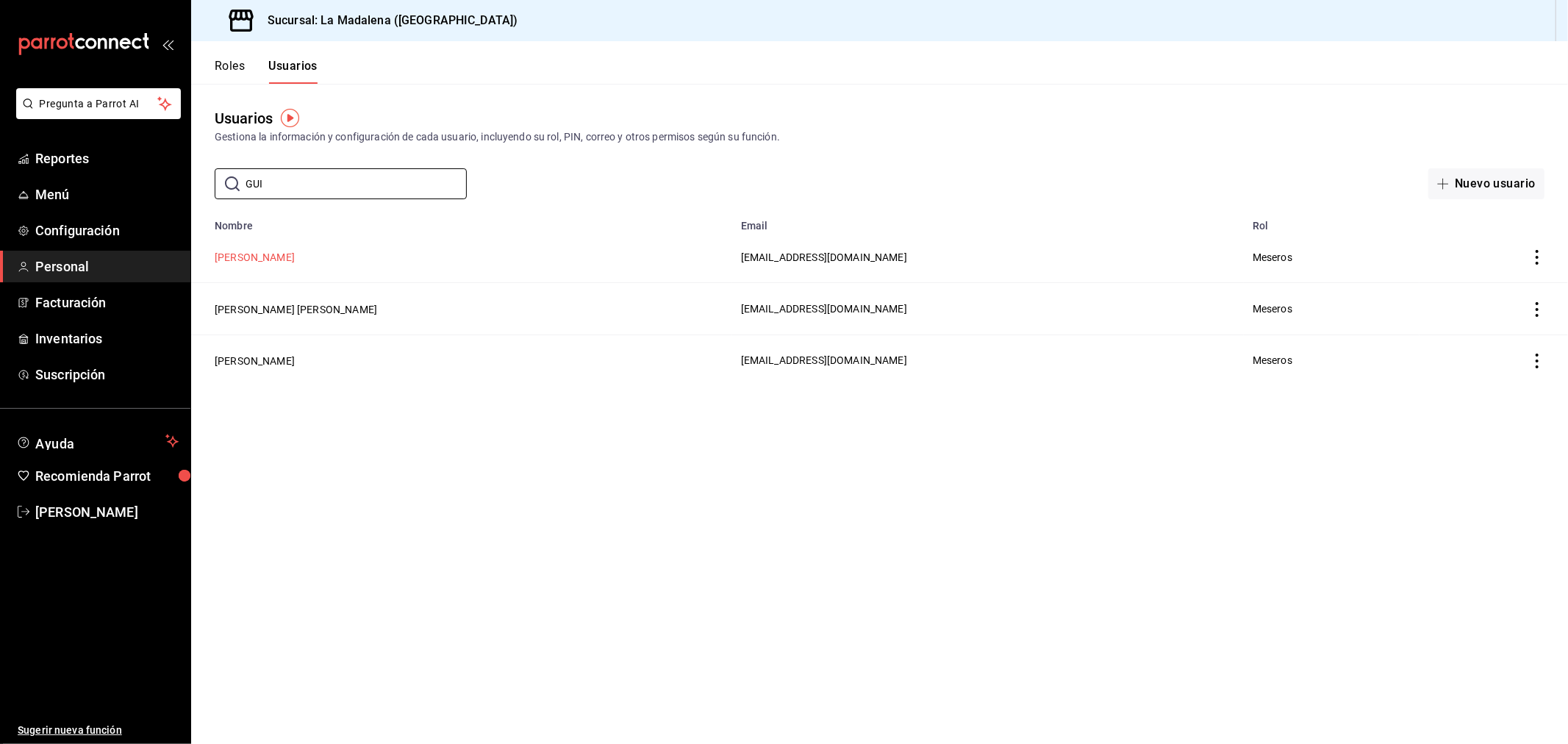
type input "GUI"
click at [284, 252] on button "[PERSON_NAME]" at bounding box center [255, 257] width 80 height 15
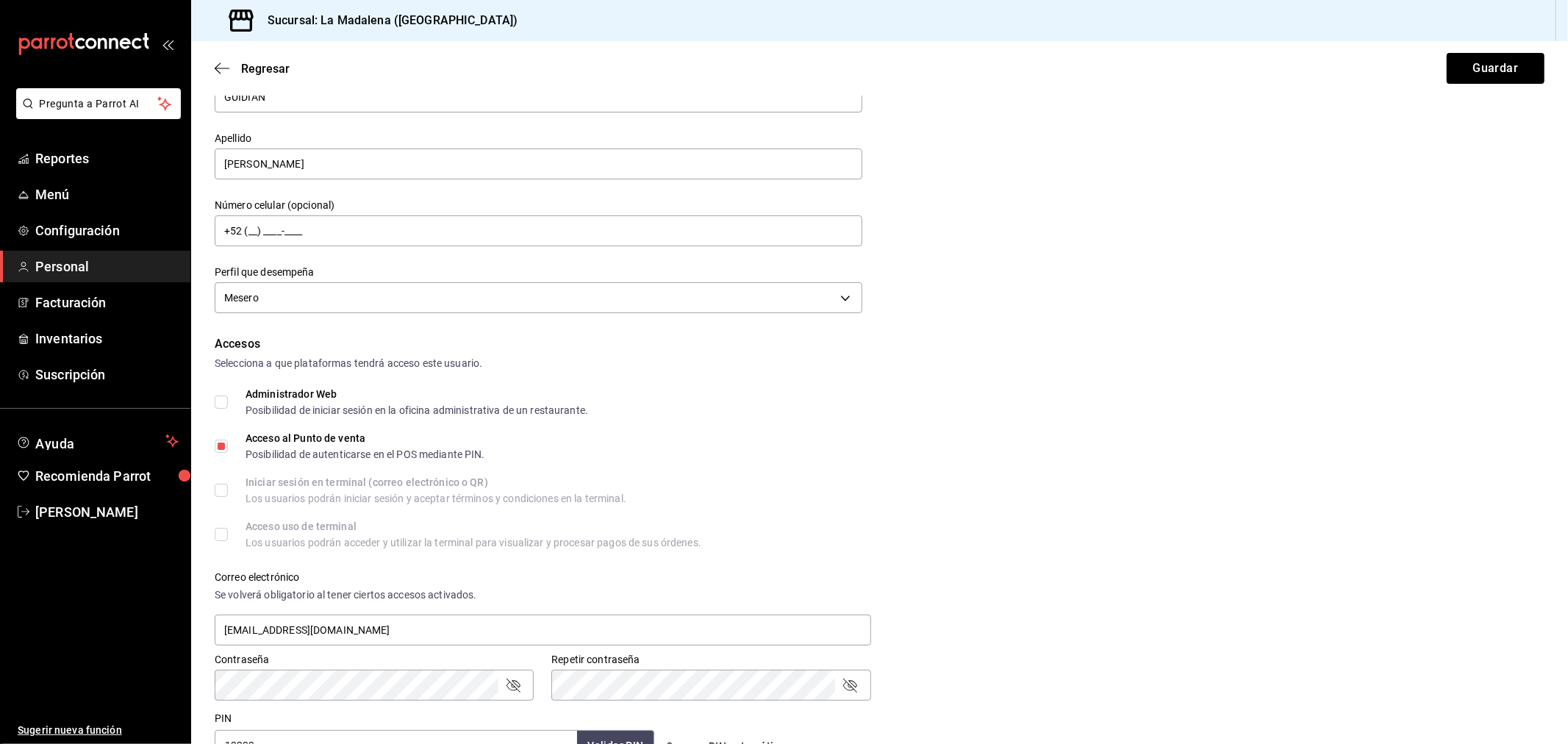
scroll to position [245, 0]
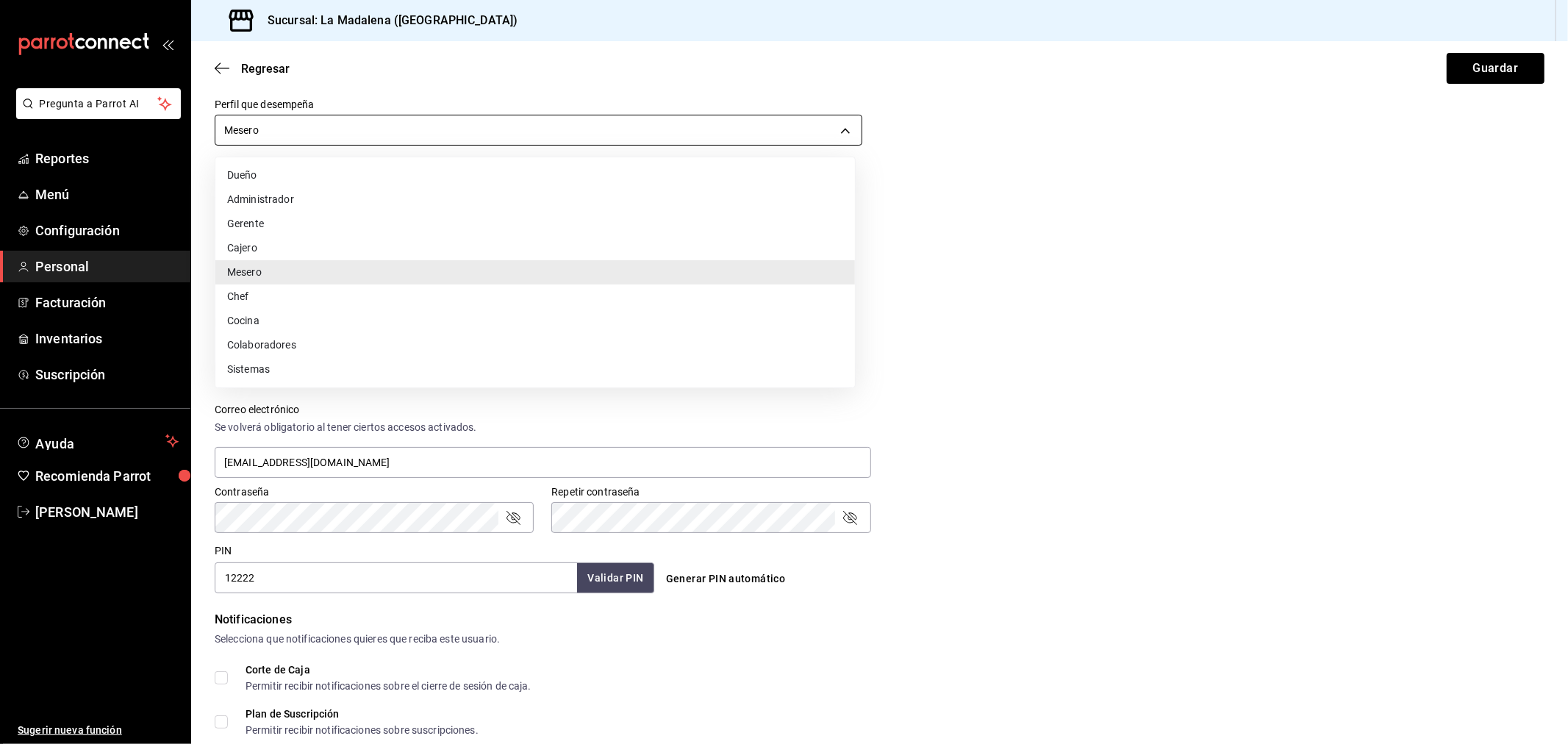
click at [387, 122] on body "Pregunta a Parrot AI Reportes Menú Configuración Personal Facturación Inventari…" at bounding box center [784, 372] width 1568 height 744
click at [361, 128] on div at bounding box center [784, 372] width 1568 height 744
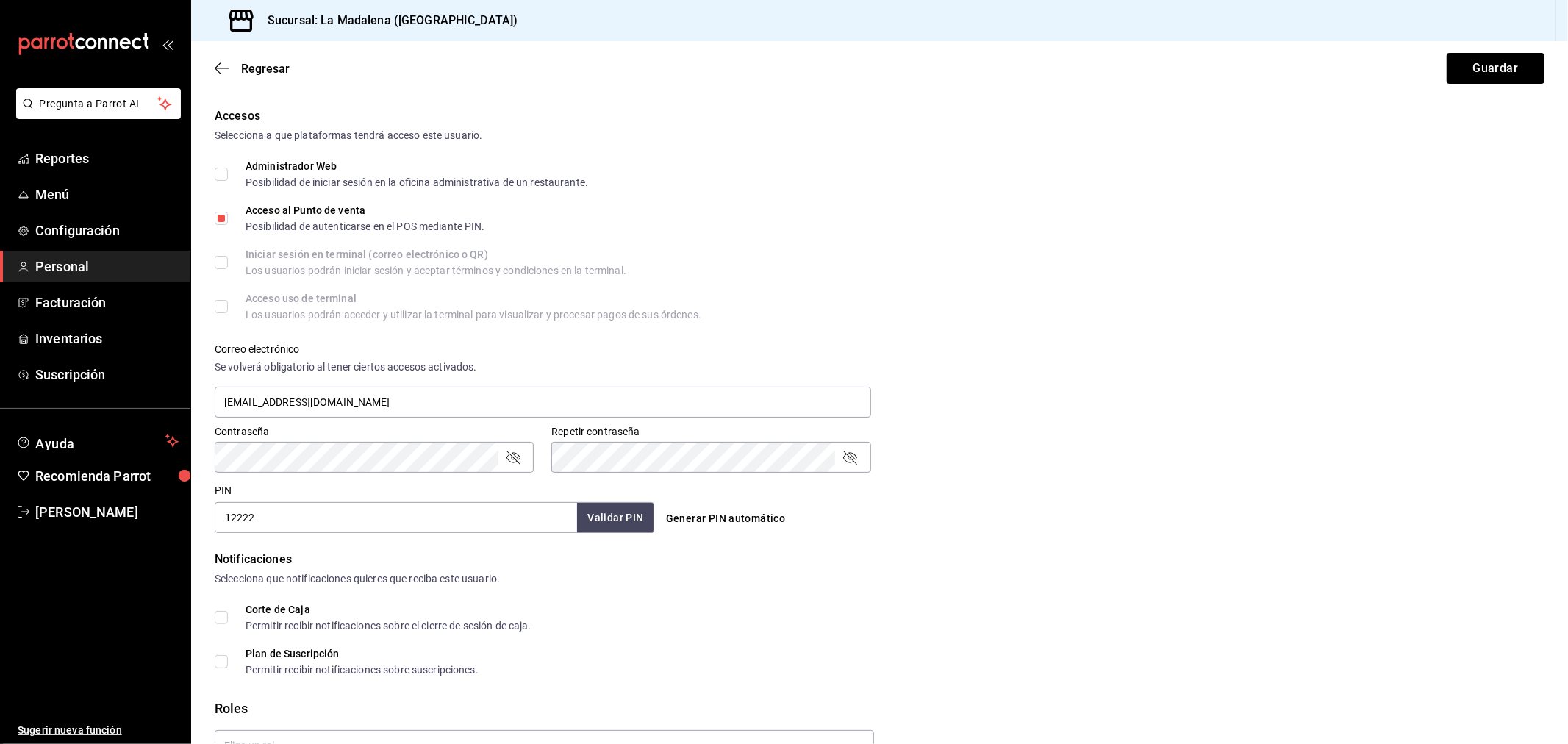
scroll to position [435, 0]
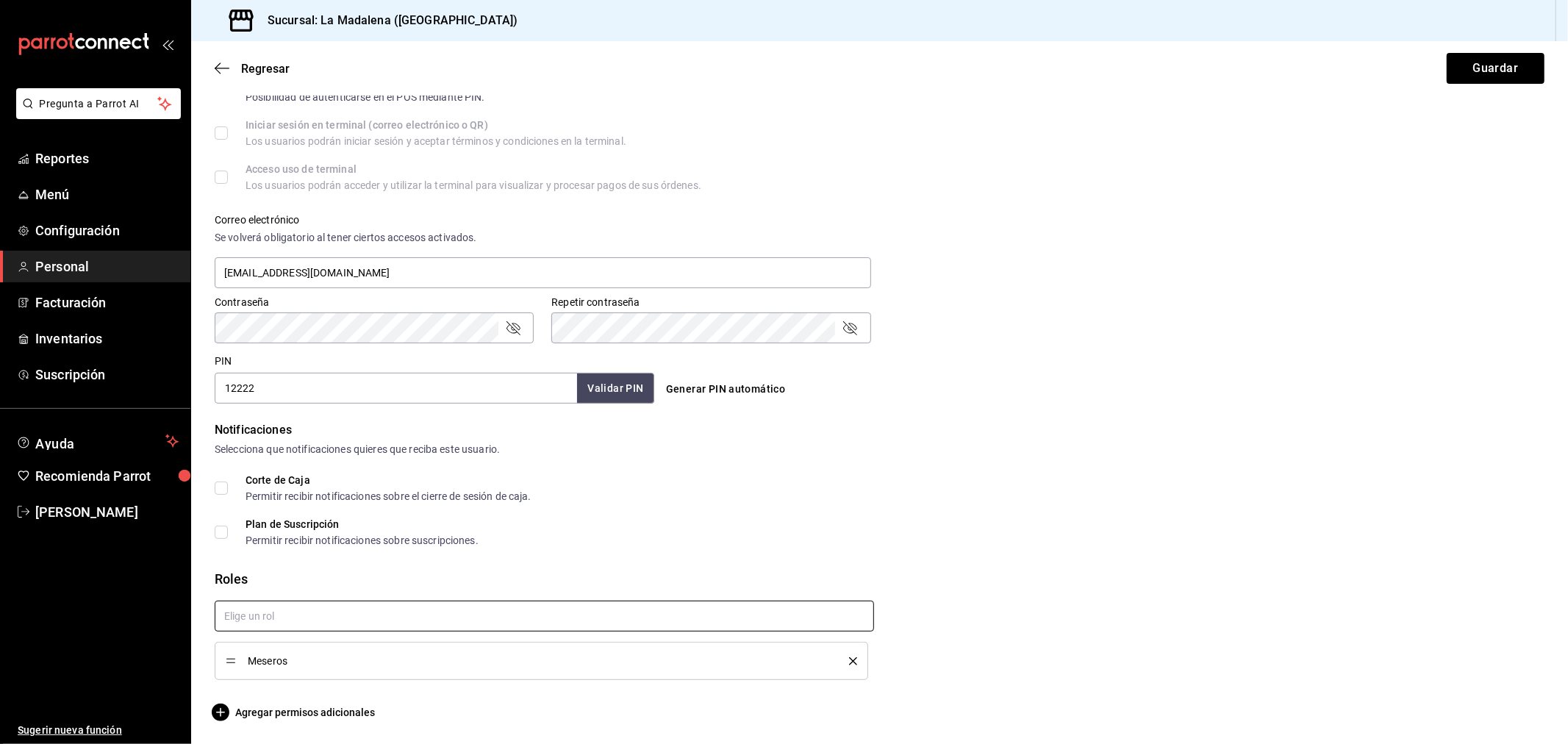
click at [338, 622] on input "text" at bounding box center [544, 615] width 659 height 31
click at [848, 665] on div "Meseros" at bounding box center [540, 660] width 631 height 16
click at [849, 660] on icon "delete" at bounding box center [853, 661] width 8 height 8
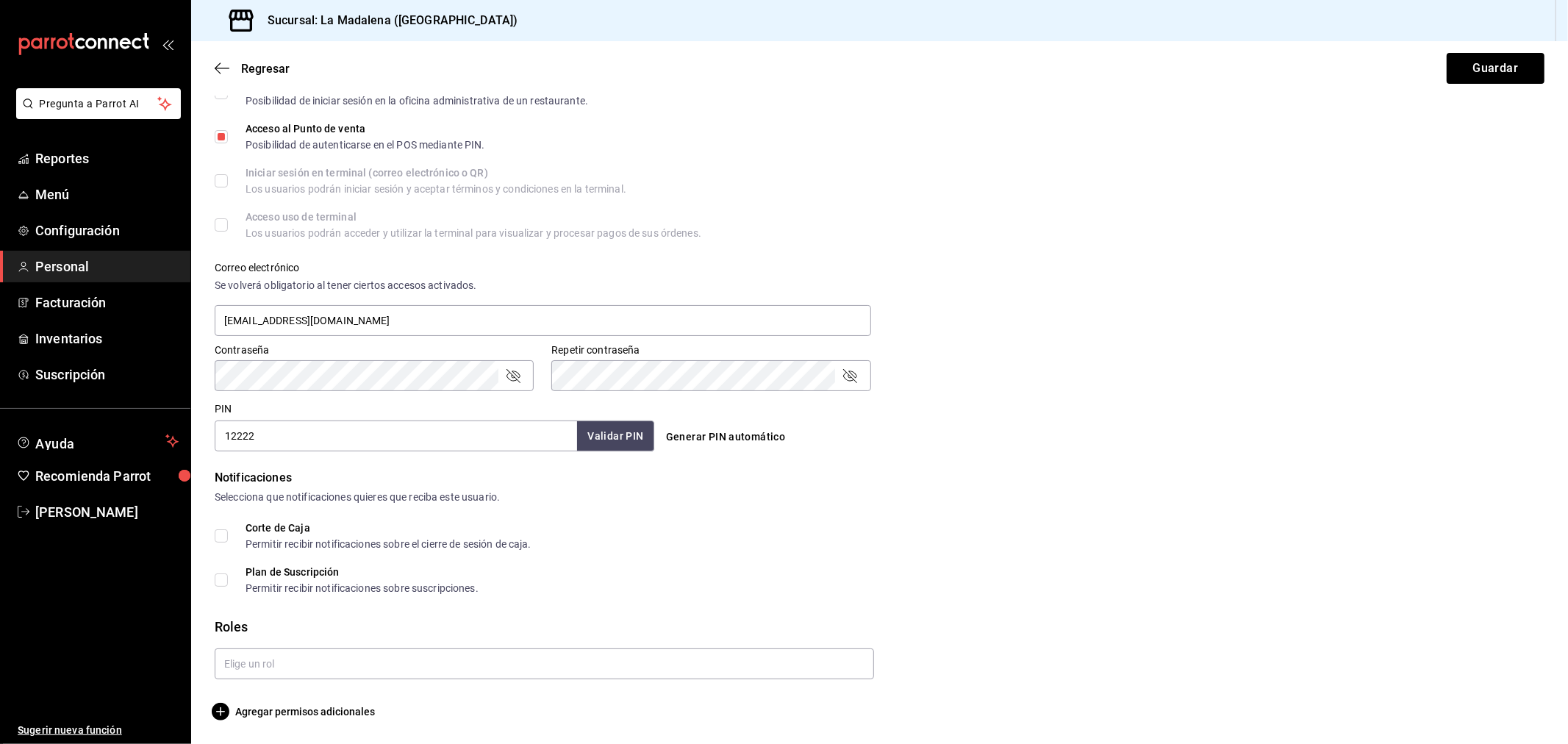
scroll to position [385, 0]
click at [672, 675] on input "text" at bounding box center [544, 665] width 659 height 31
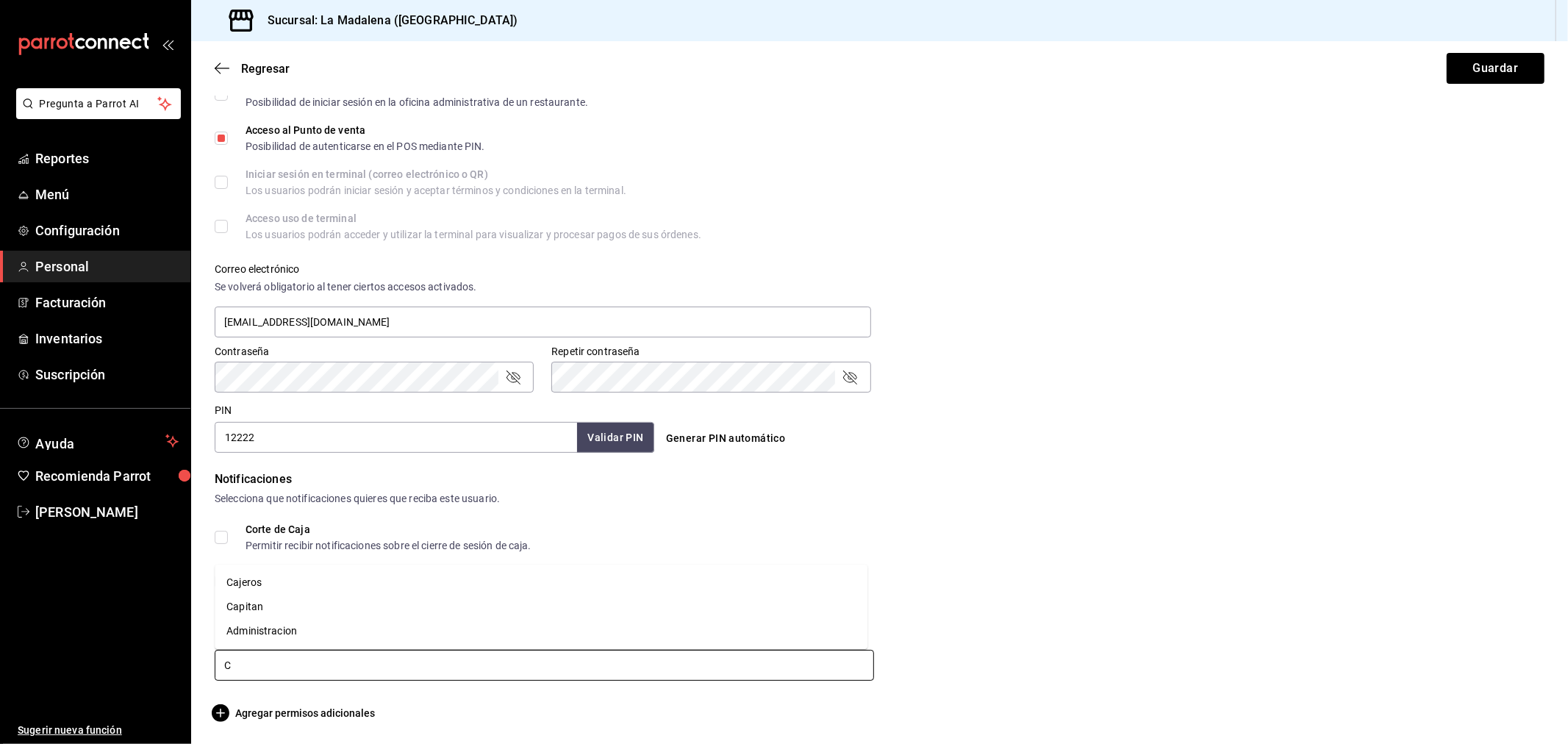
type input "CA"
click at [269, 726] on li "Capitan" at bounding box center [541, 723] width 653 height 24
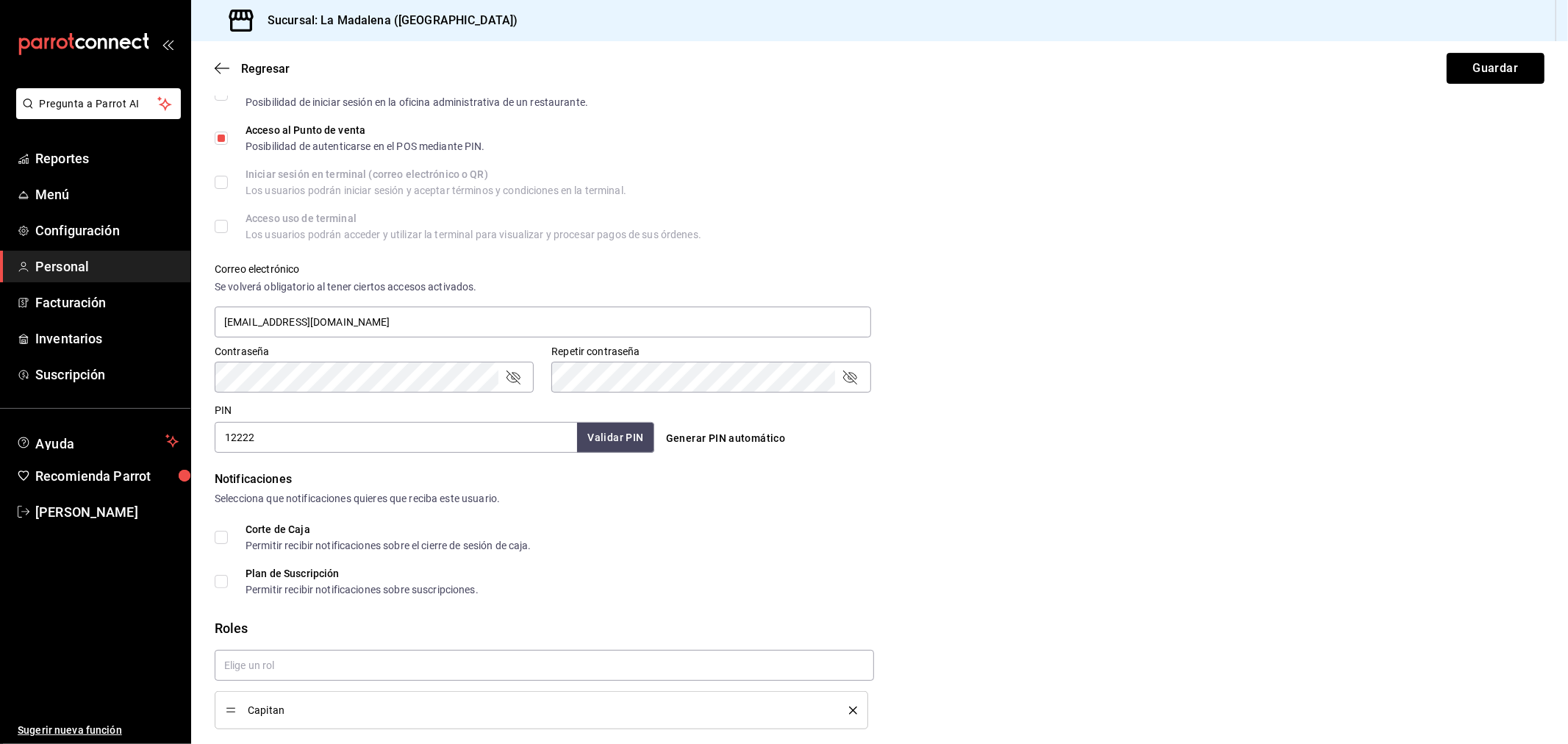
click at [1479, 75] on button "Guardar" at bounding box center [1495, 68] width 98 height 31
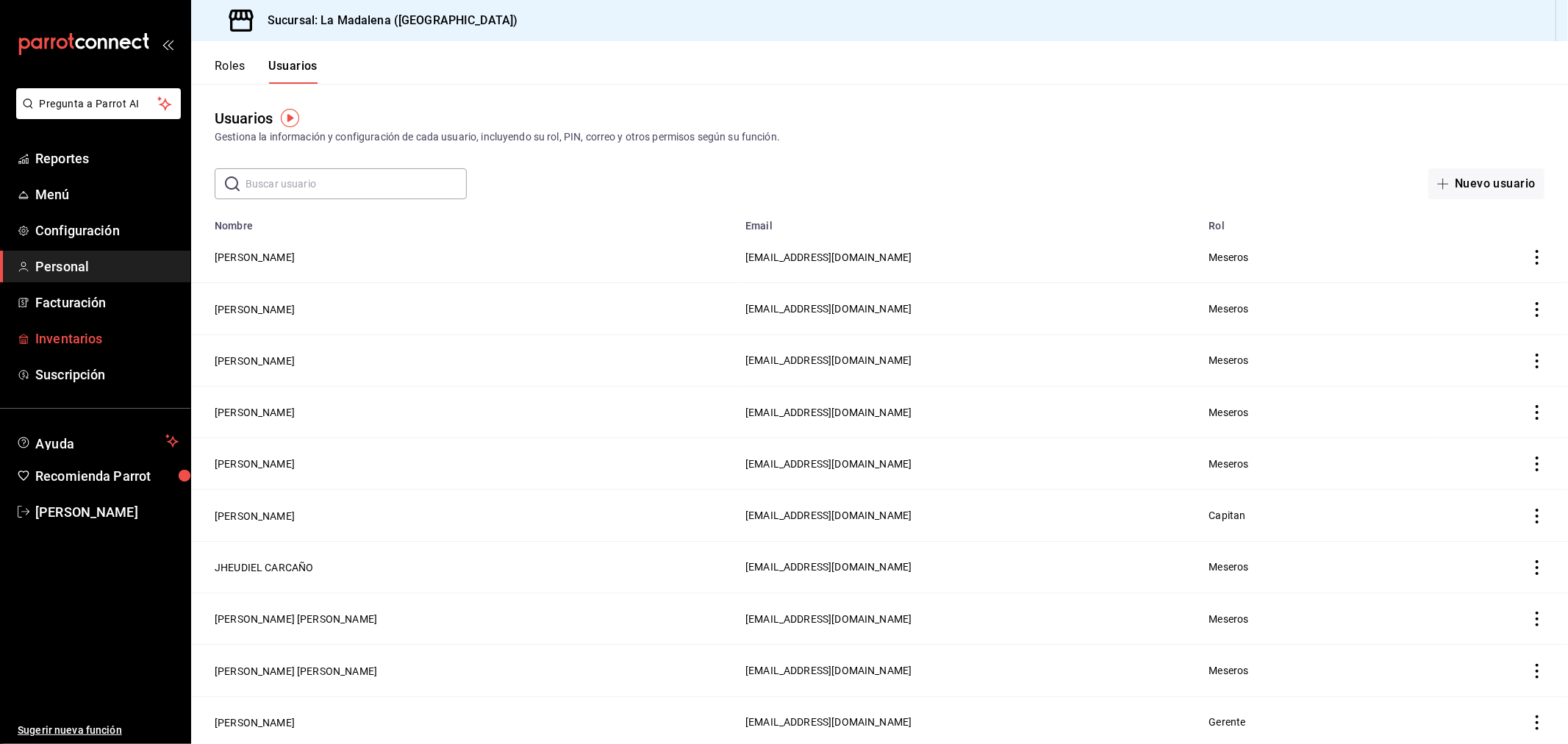
click at [27, 338] on icon "mailbox folders" at bounding box center [23, 338] width 12 height 12
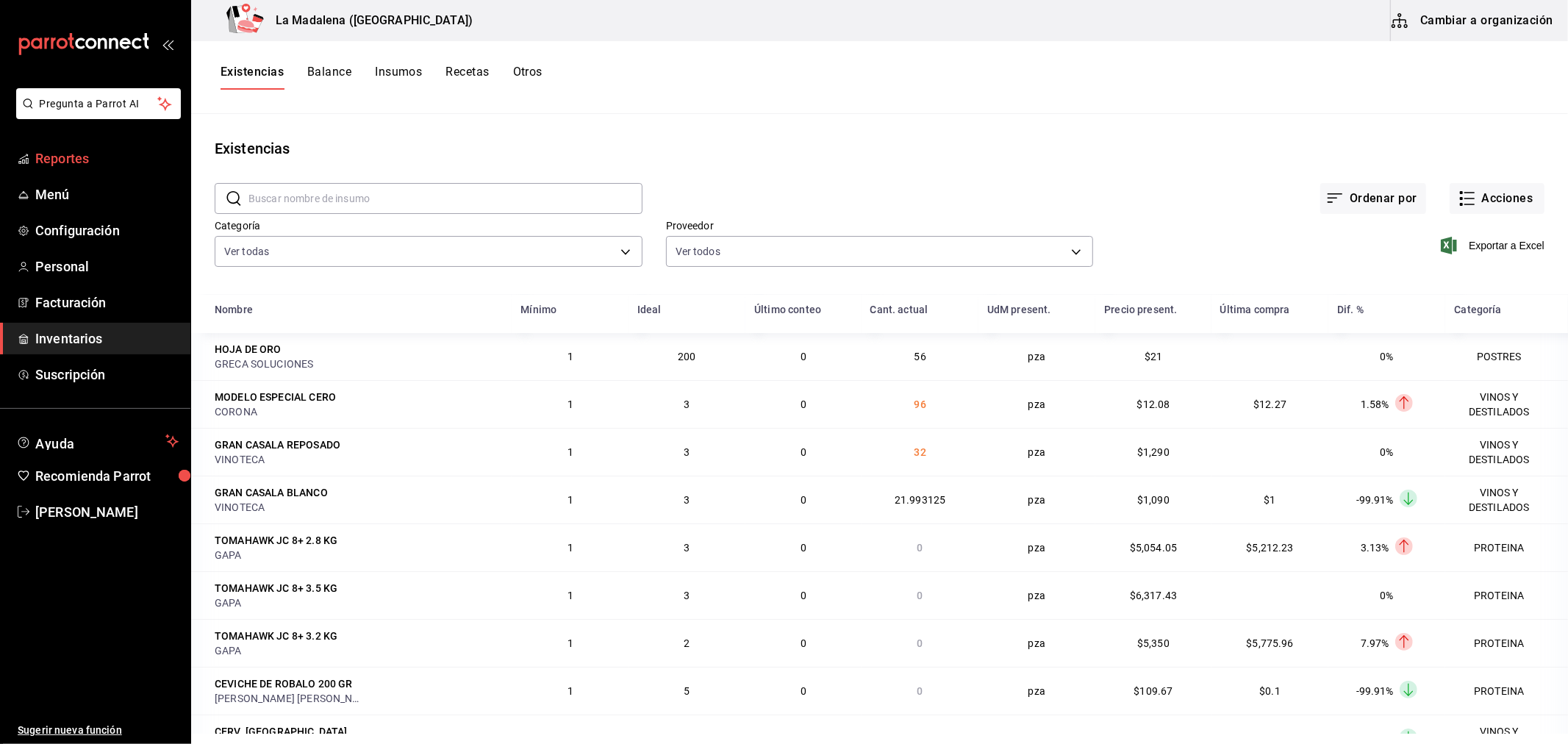
click at [54, 158] on span "Reportes" at bounding box center [107, 158] width 143 height 20
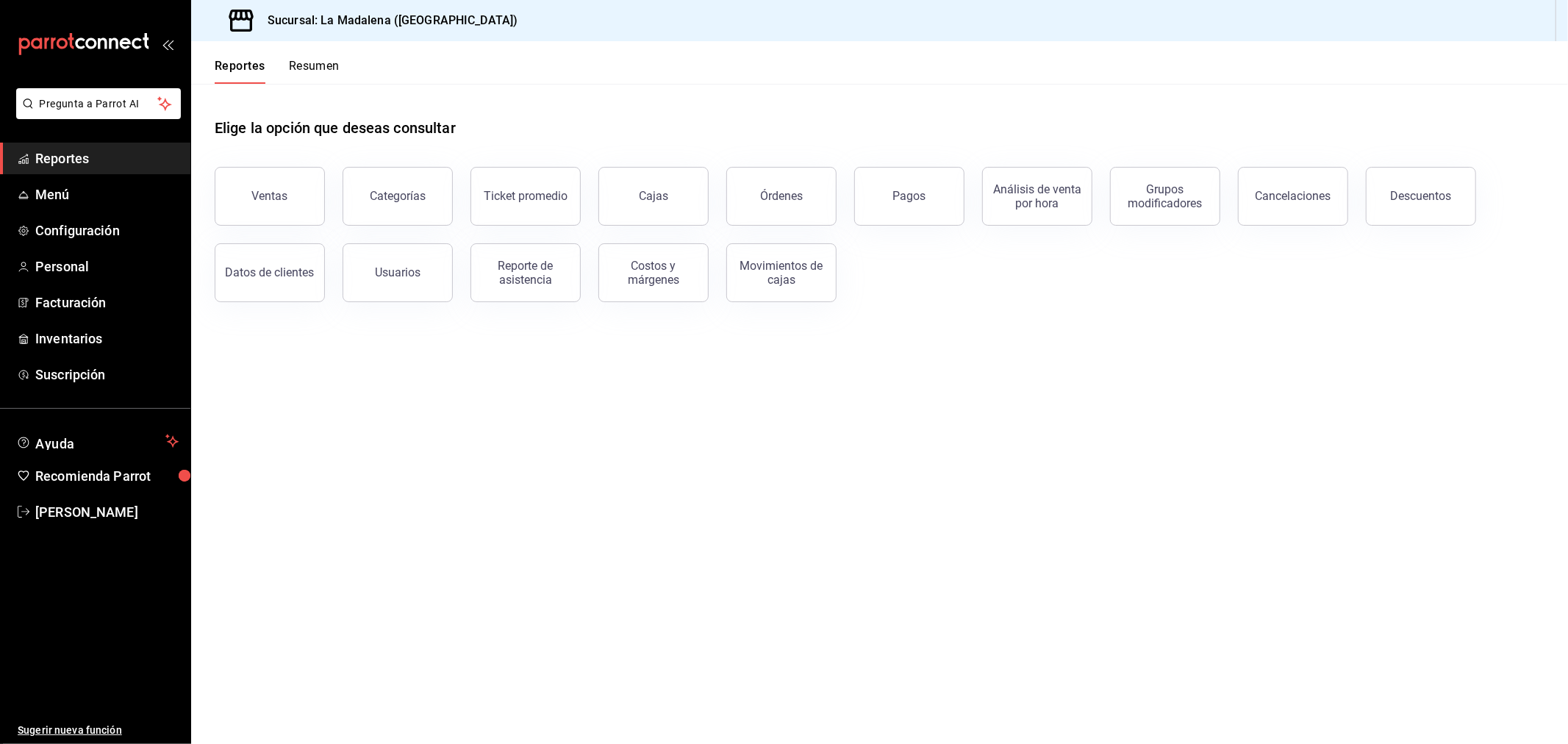
click at [260, 194] on div "Ventas" at bounding box center [270, 195] width 36 height 14
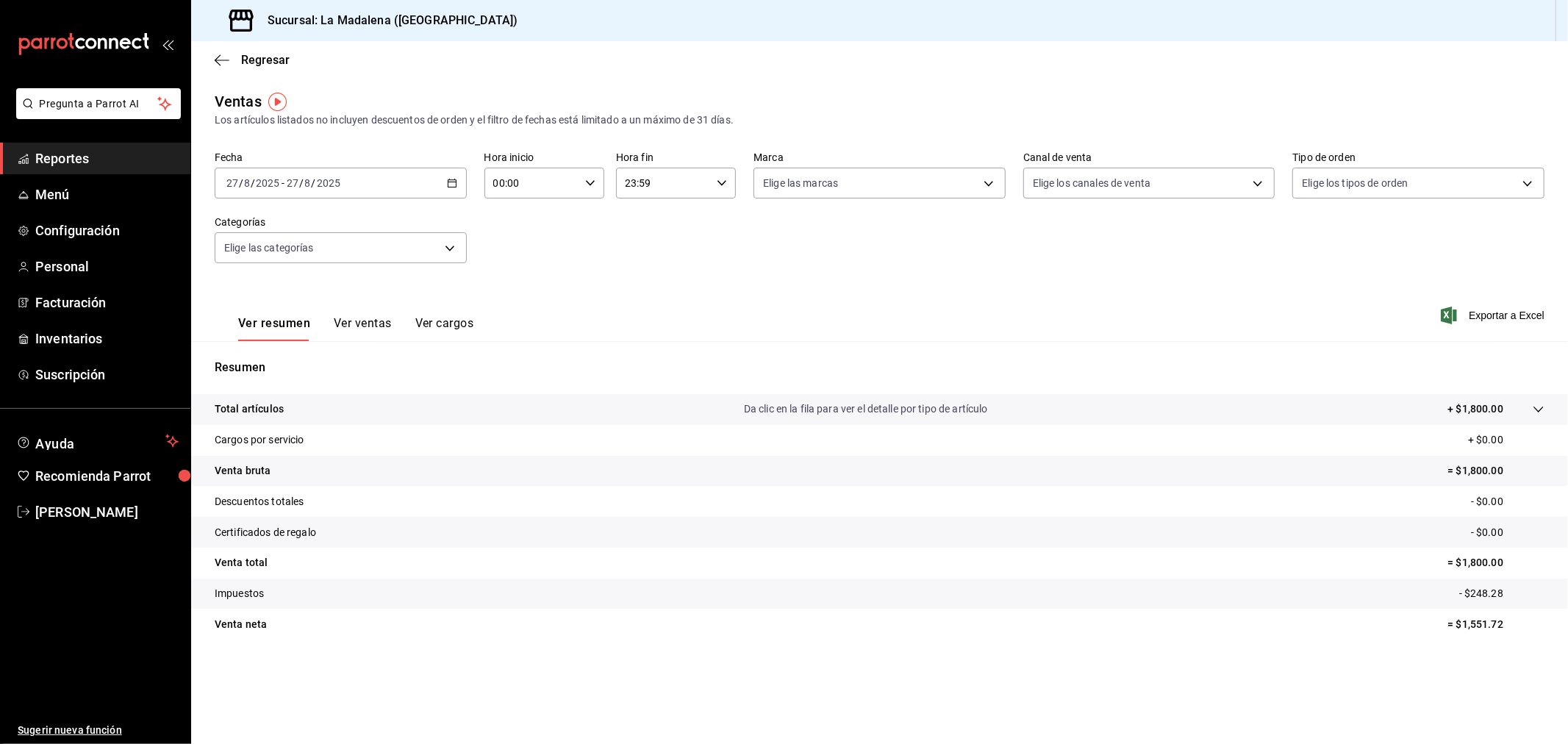
click at [450, 180] on icon "button" at bounding box center [452, 182] width 10 height 10
click at [290, 356] on span "Rango de fechas" at bounding box center [284, 360] width 114 height 16
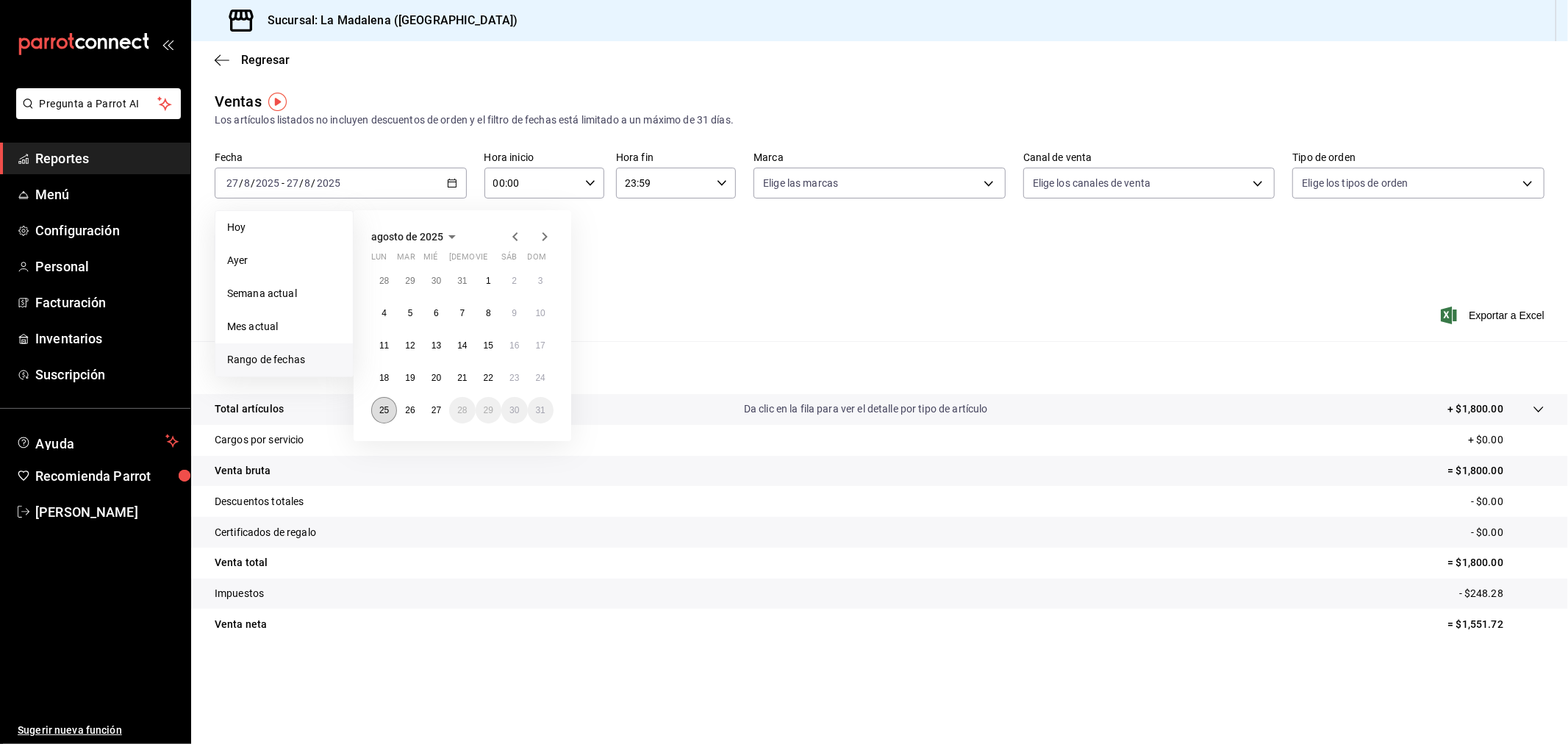
click at [381, 413] on abbr "25" at bounding box center [384, 409] width 9 height 10
click at [406, 413] on abbr "26" at bounding box center [410, 409] width 9 height 10
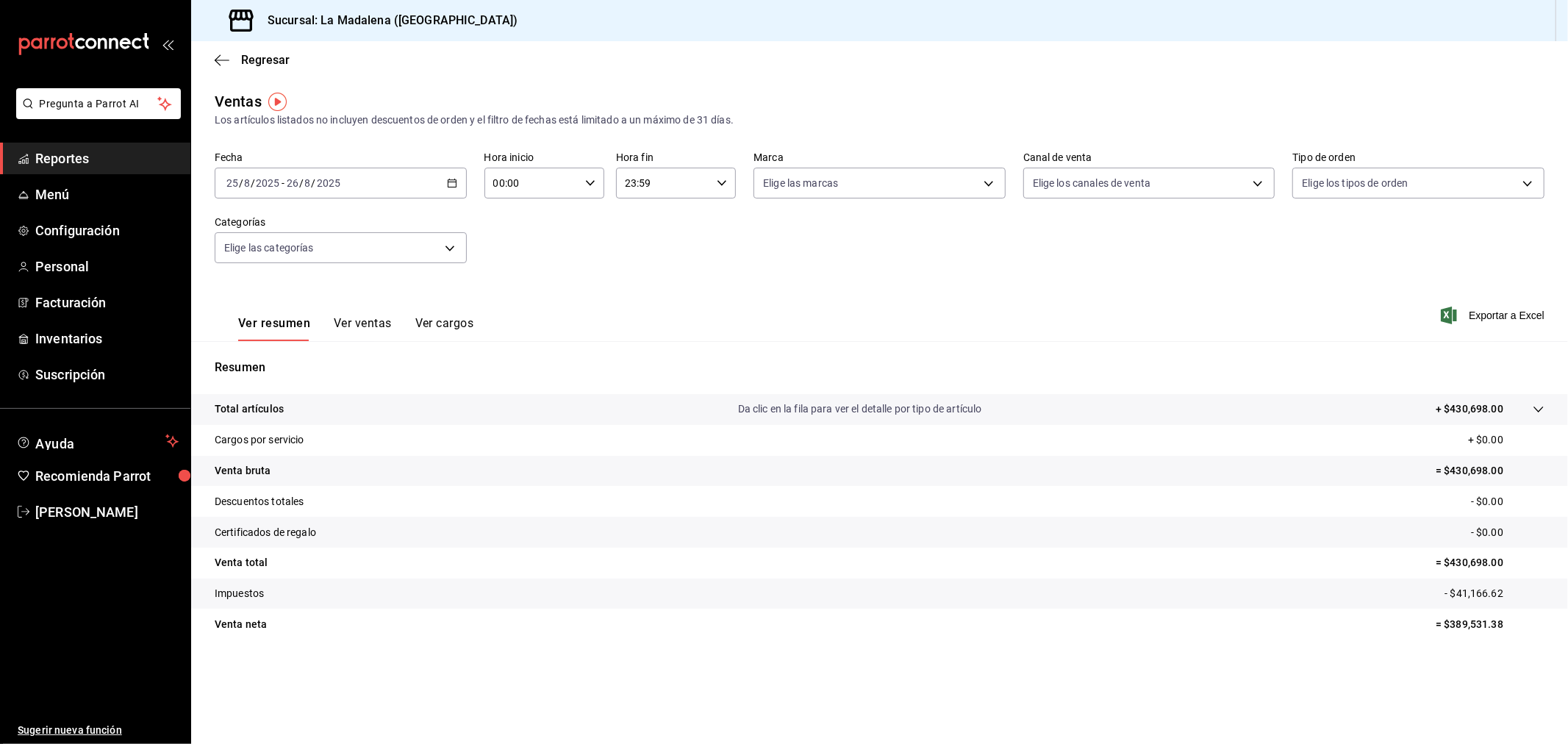
click at [593, 186] on icon "button" at bounding box center [590, 182] width 10 height 10
drag, startPoint x: 513, startPoint y: 244, endPoint x: 531, endPoint y: 236, distance: 19.7
click at [515, 244] on span "10" at bounding box center [514, 248] width 36 height 12
type input "10:00"
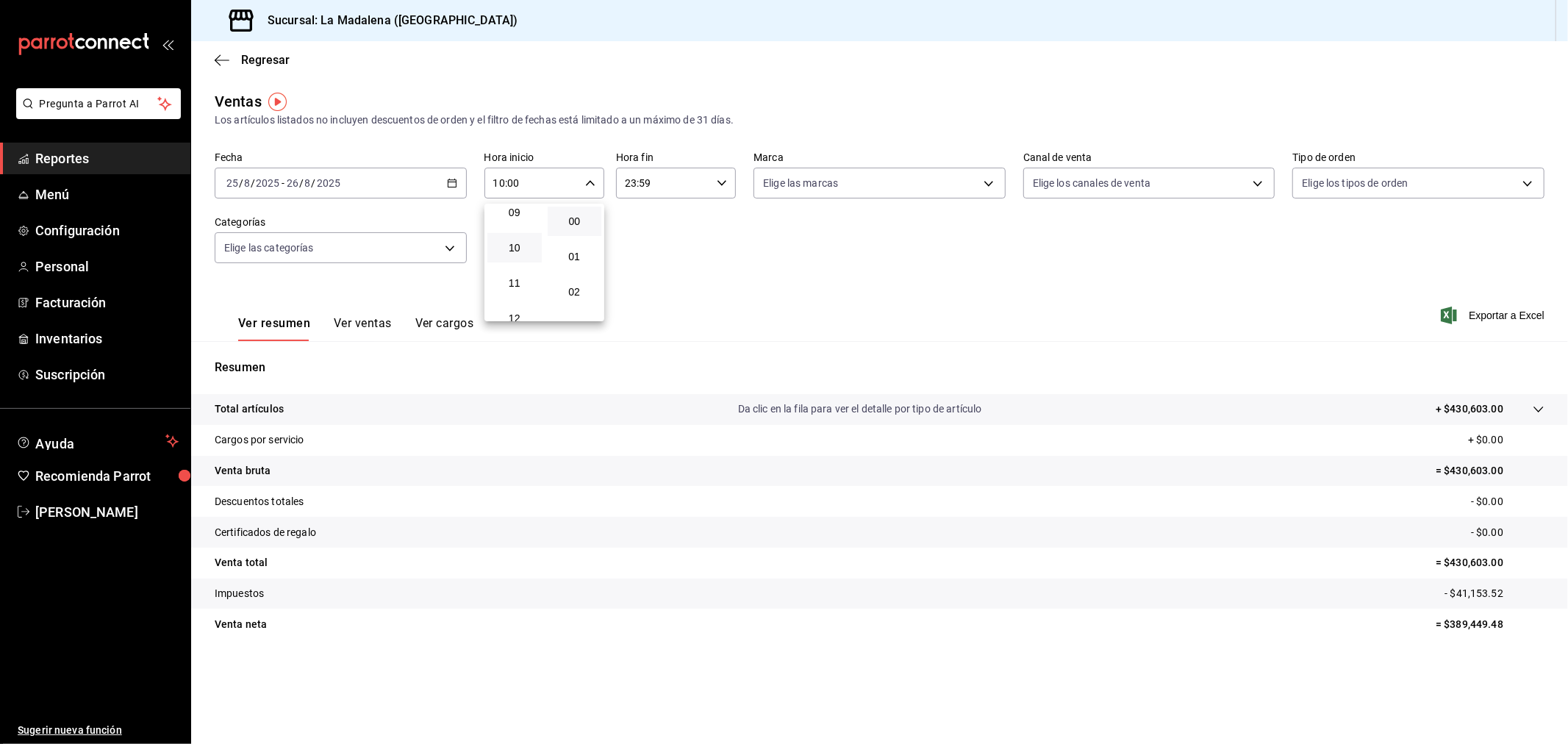
click at [724, 184] on div at bounding box center [784, 372] width 1568 height 744
click at [724, 184] on \(Stroke\) "button" at bounding box center [721, 183] width 8 height 6
click at [645, 273] on button "04" at bounding box center [646, 280] width 54 height 29
type input "04:59"
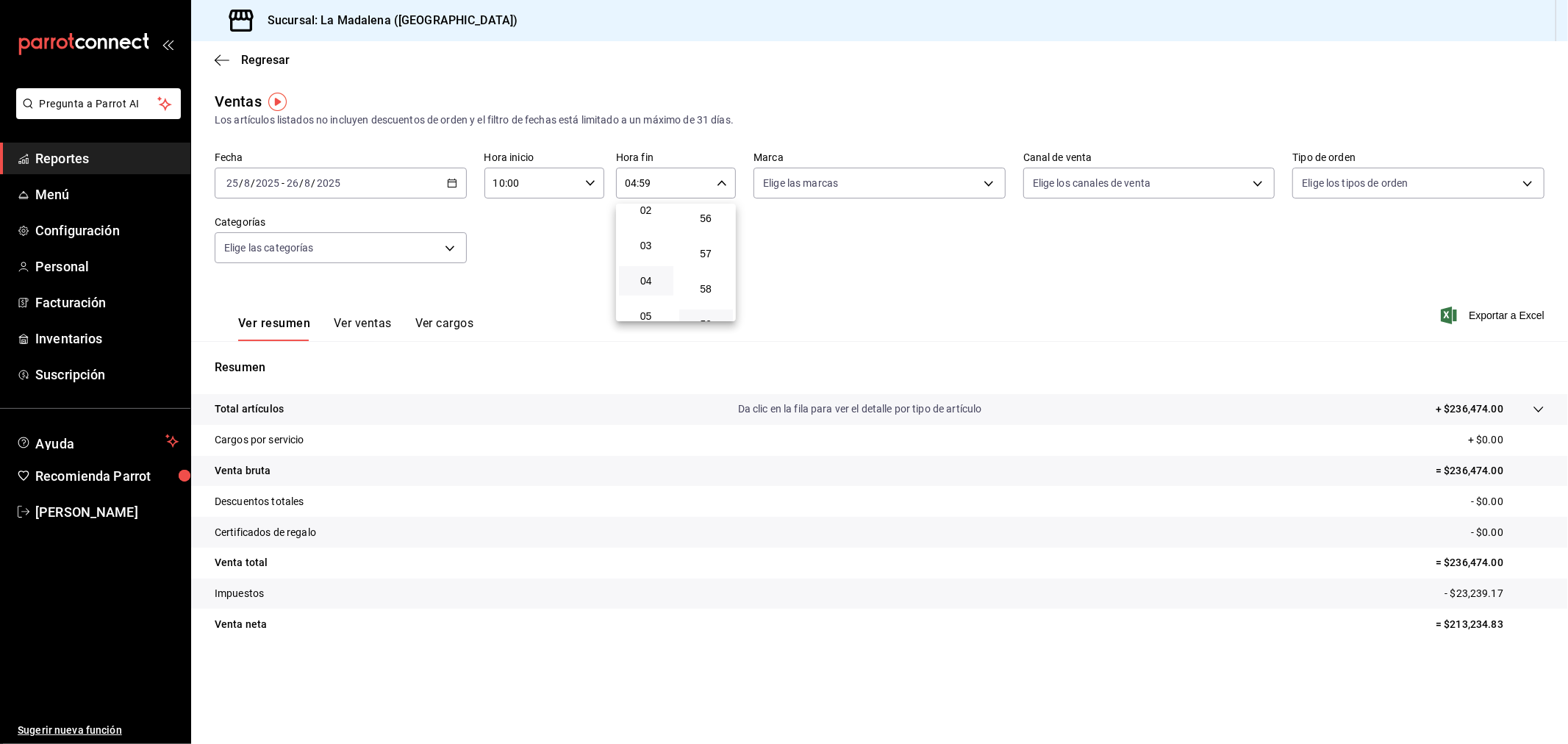
click at [817, 263] on div at bounding box center [784, 372] width 1568 height 744
click at [456, 189] on div "[DATE] [DATE] - [DATE] [DATE]" at bounding box center [341, 182] width 252 height 31
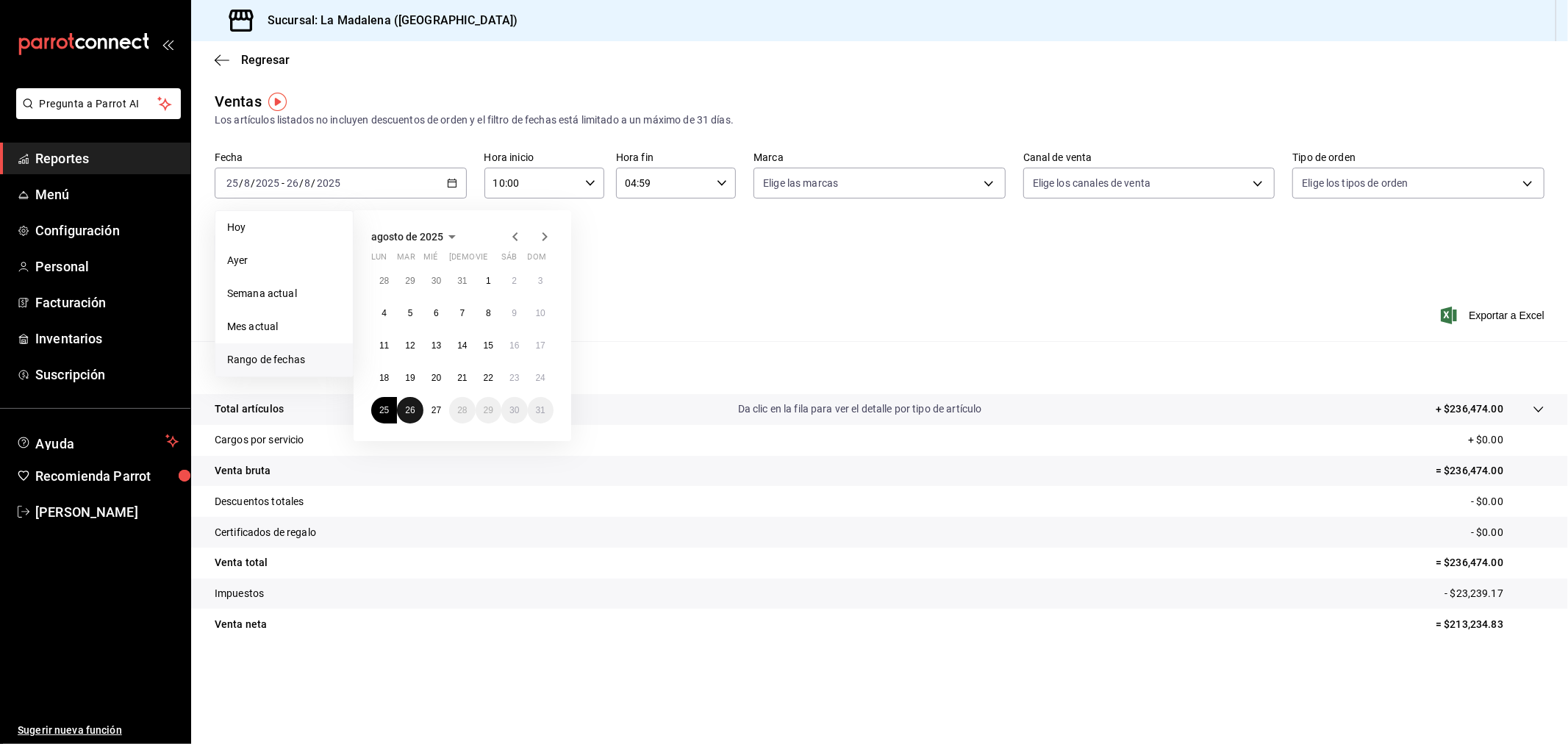
click at [409, 405] on abbr "26" at bounding box center [410, 409] width 9 height 10
click at [432, 410] on abbr "27" at bounding box center [437, 409] width 9 height 10
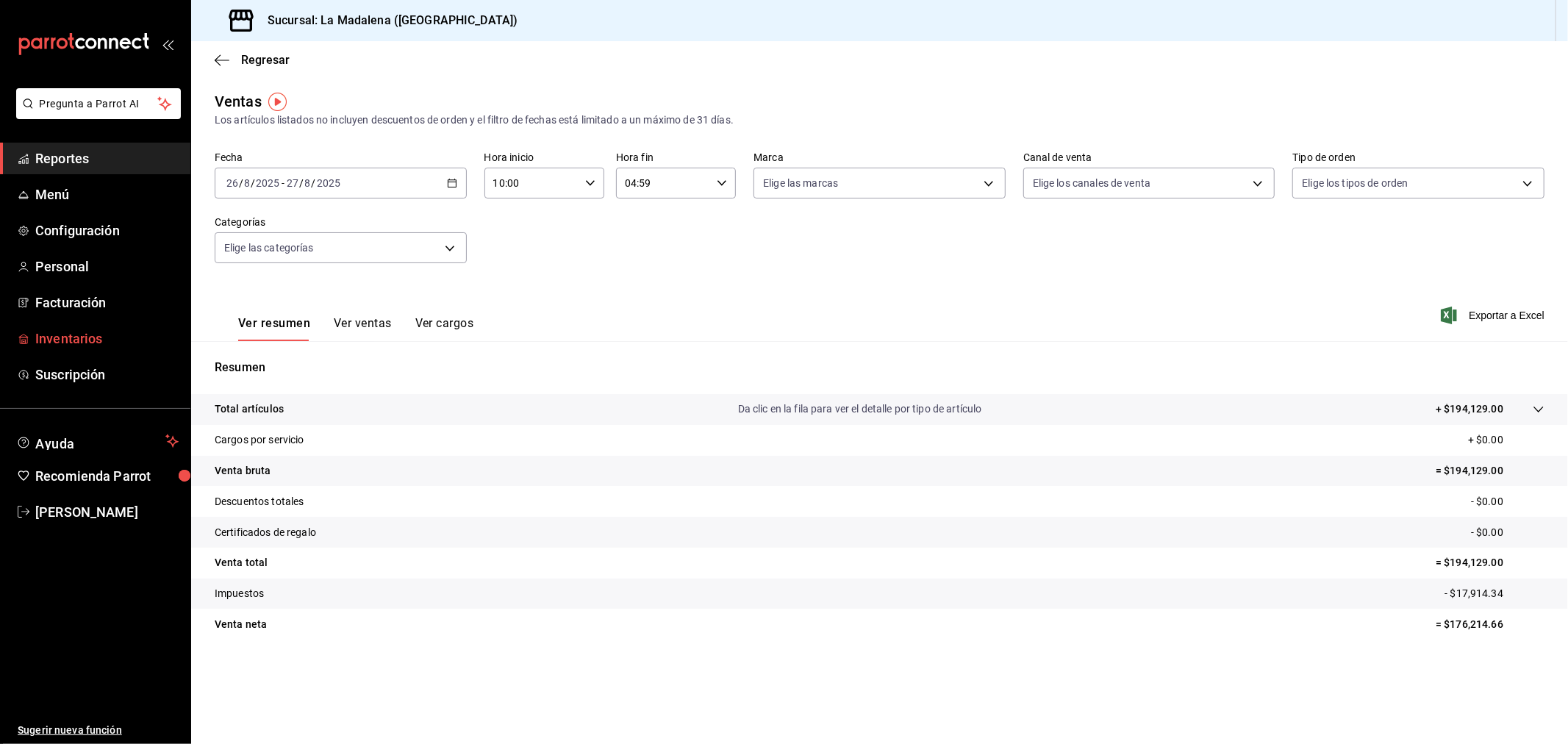
click at [76, 336] on span "Inventarios" at bounding box center [107, 337] width 143 height 20
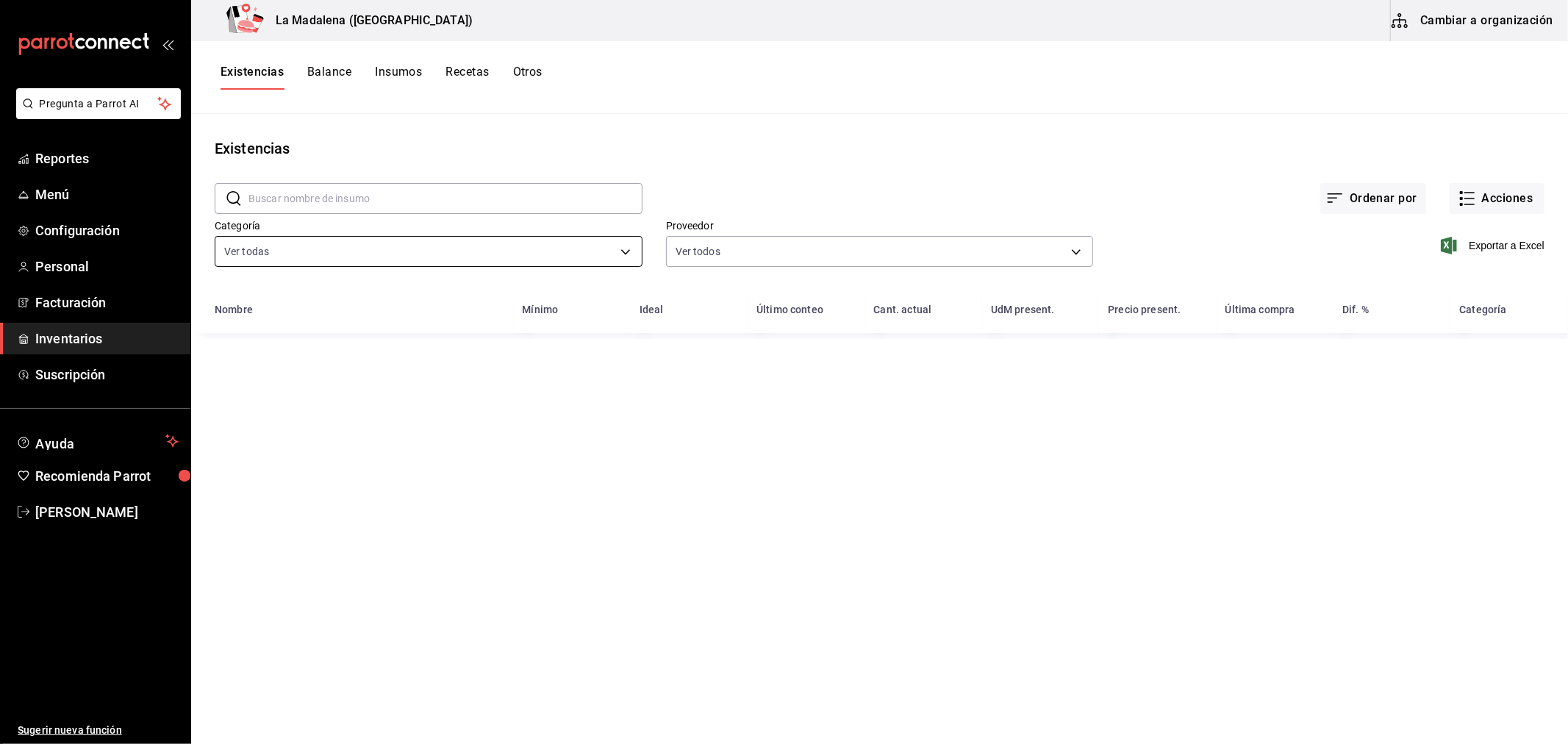
click at [383, 244] on body "Pregunta a Parrot AI Reportes Menú Configuración Personal Facturación Inventari…" at bounding box center [784, 366] width 1568 height 734
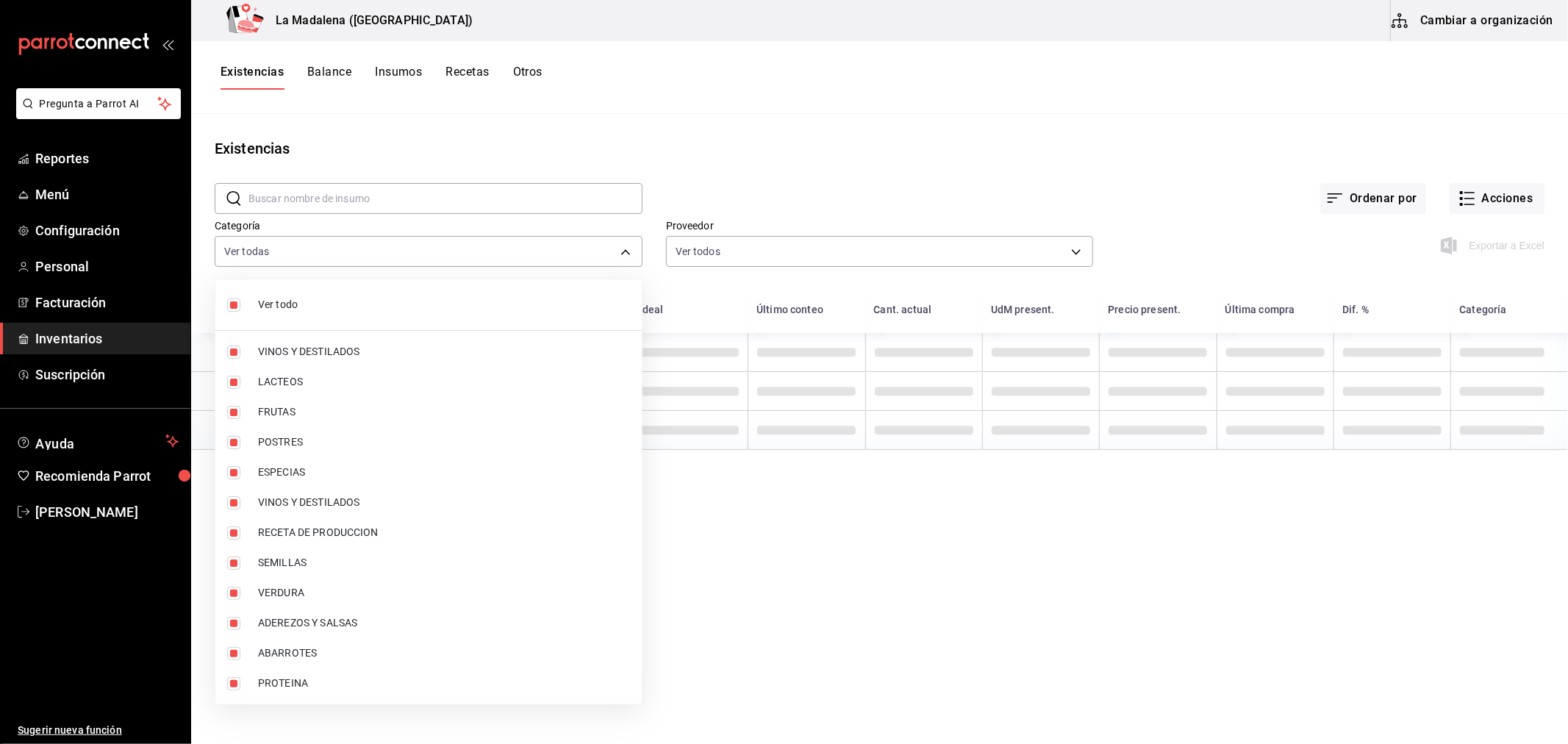
click at [344, 306] on span "Ver todo" at bounding box center [444, 305] width 372 height 16
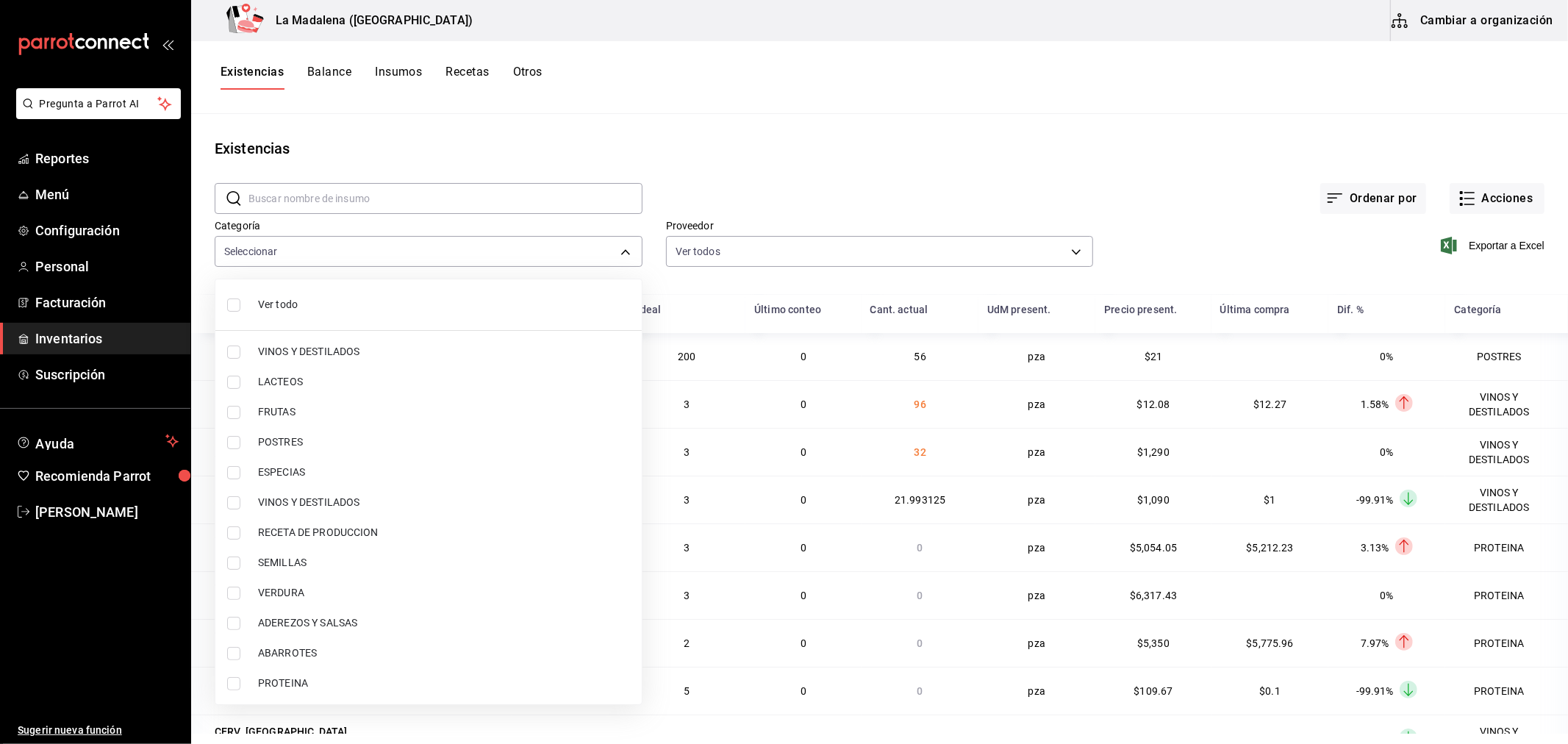
checkbox input "false"
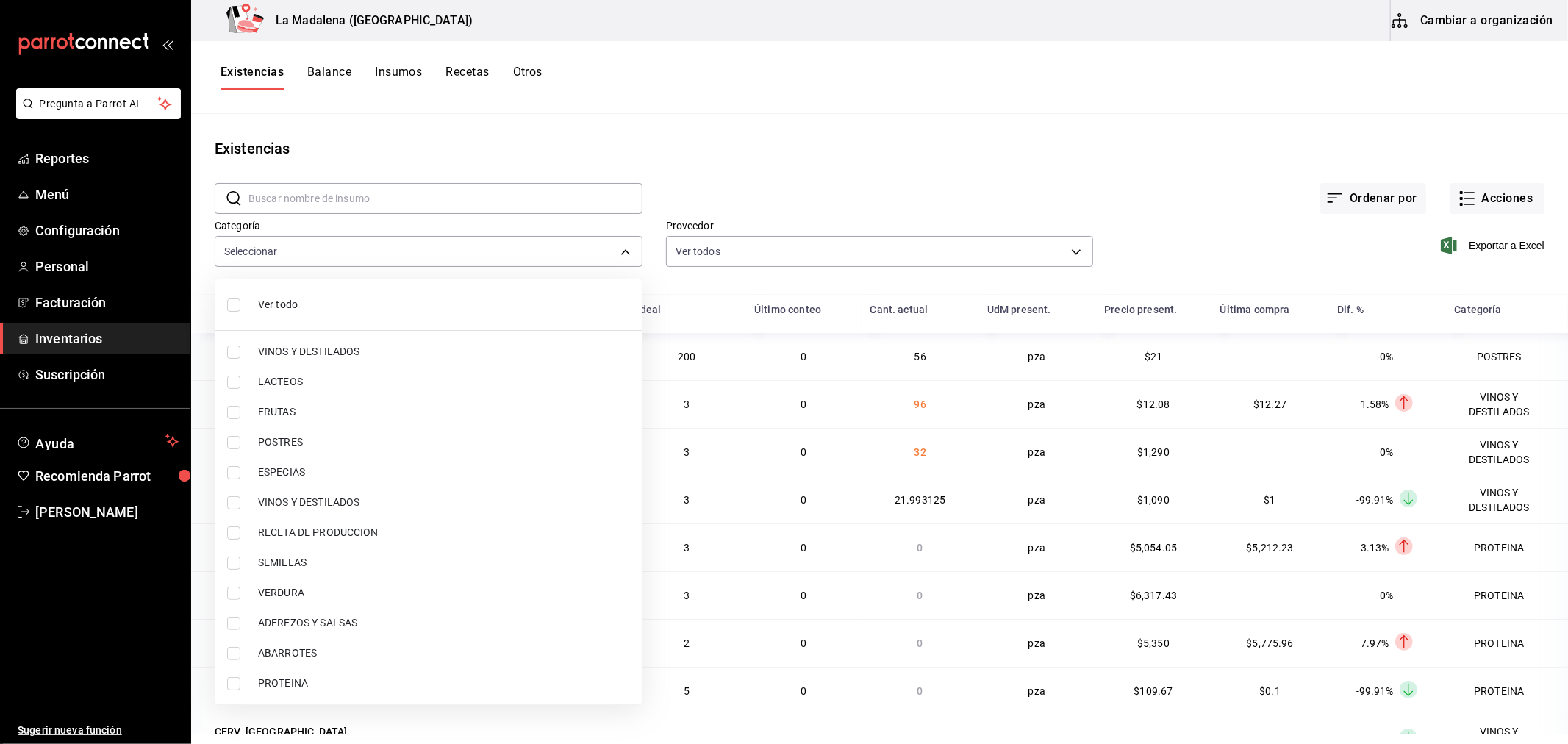
checkbox input "false"
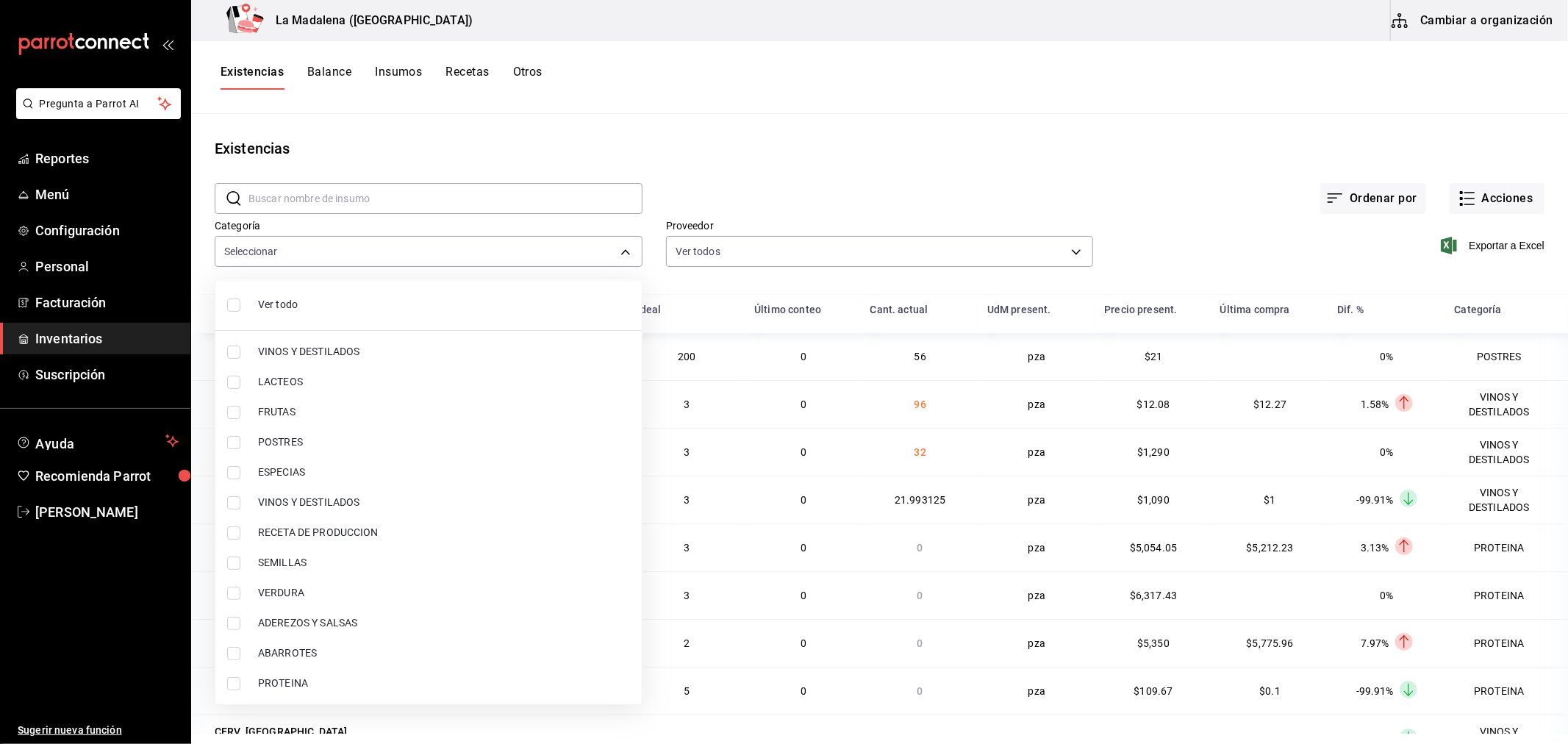
checkbox input "false"
click at [281, 683] on span "PROTEINA" at bounding box center [444, 683] width 372 height 16
type input "89020659-a685-42c8-84d5-b1543ef933a3"
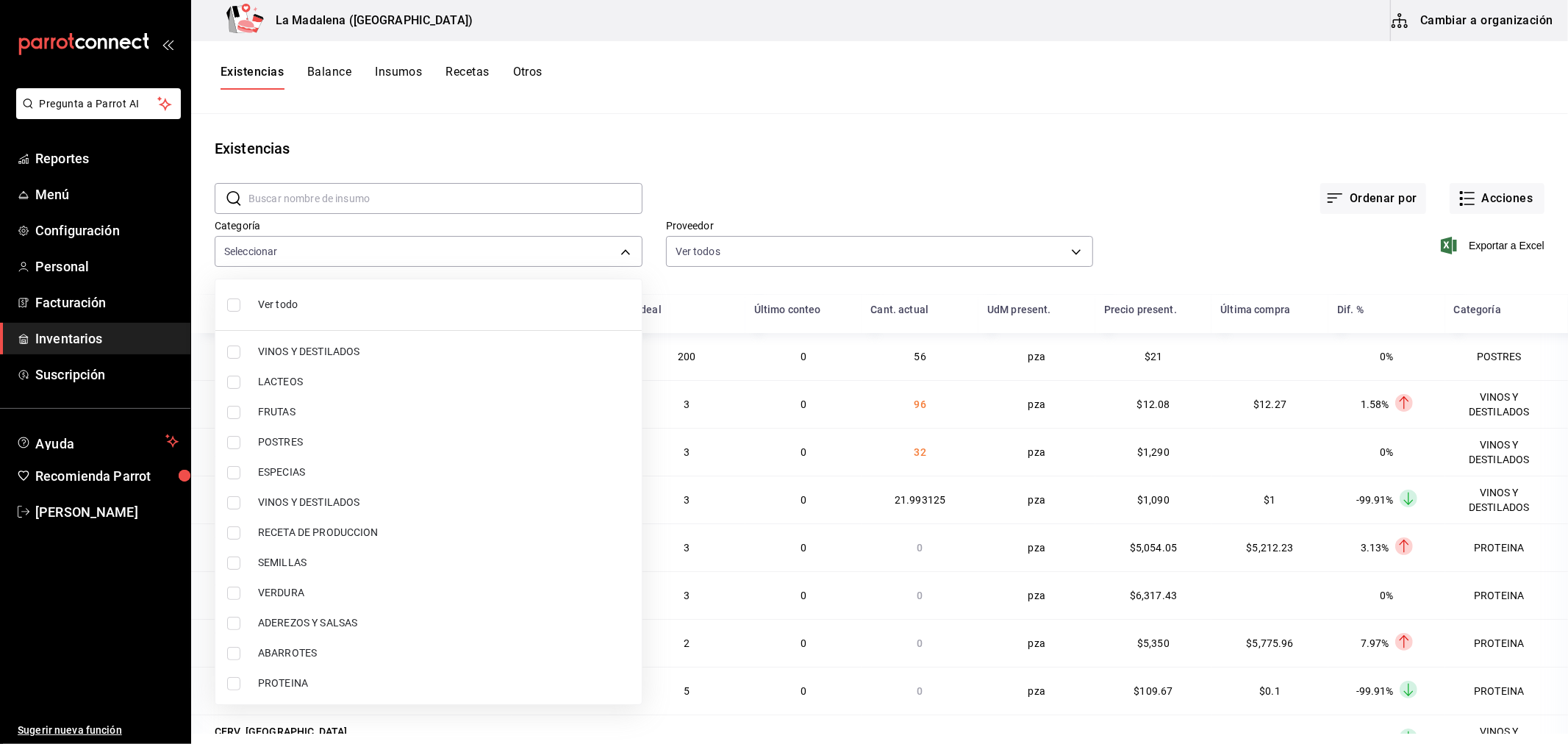
checkbox input "true"
click at [295, 438] on span "POSTRES" at bounding box center [444, 442] width 372 height 16
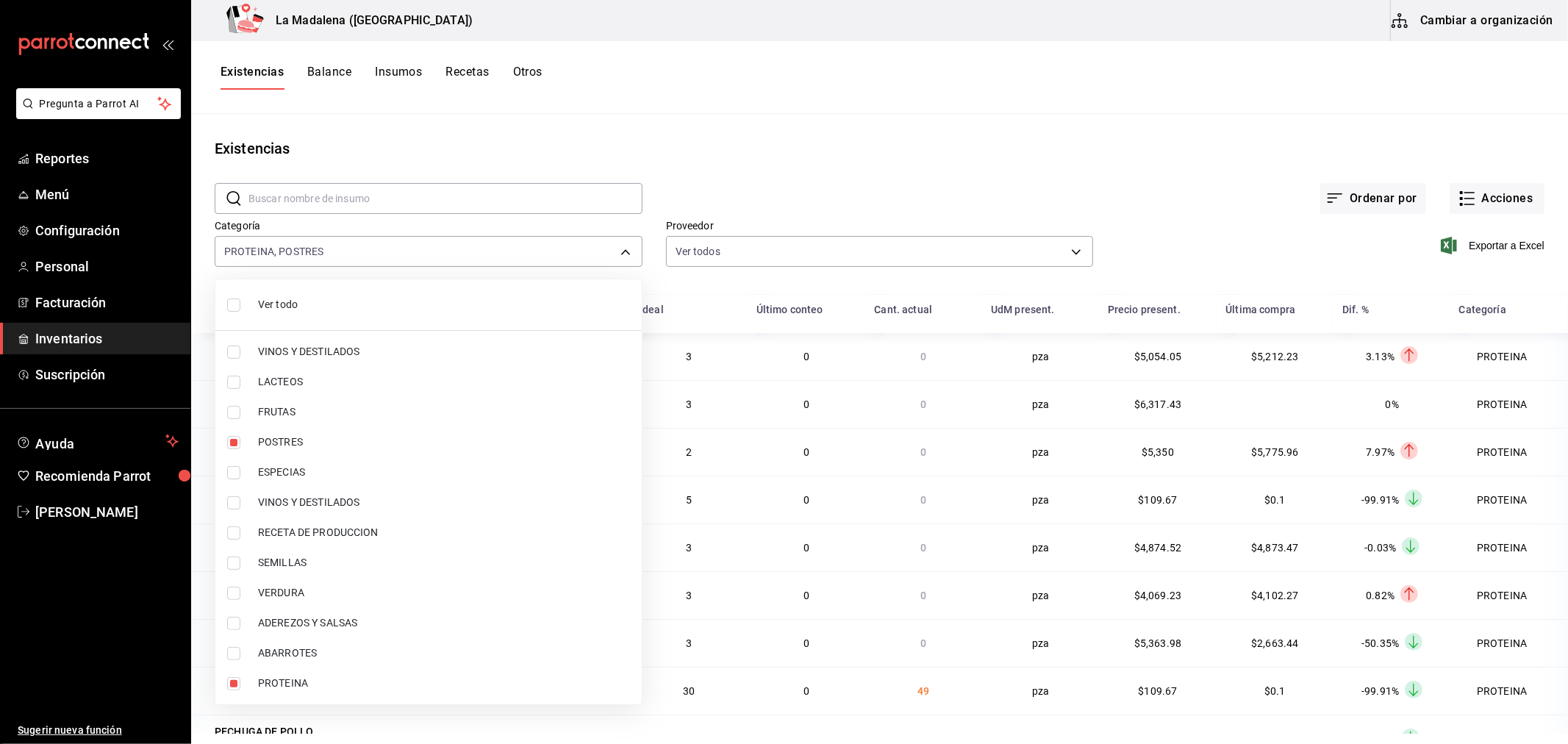
type input "89020659-a685-42c8-84d5-b1543ef933a3,300b8f87-2b59-439f-b980-3e97300322fa"
checkbox input "true"
click at [1491, 242] on div at bounding box center [784, 372] width 1568 height 744
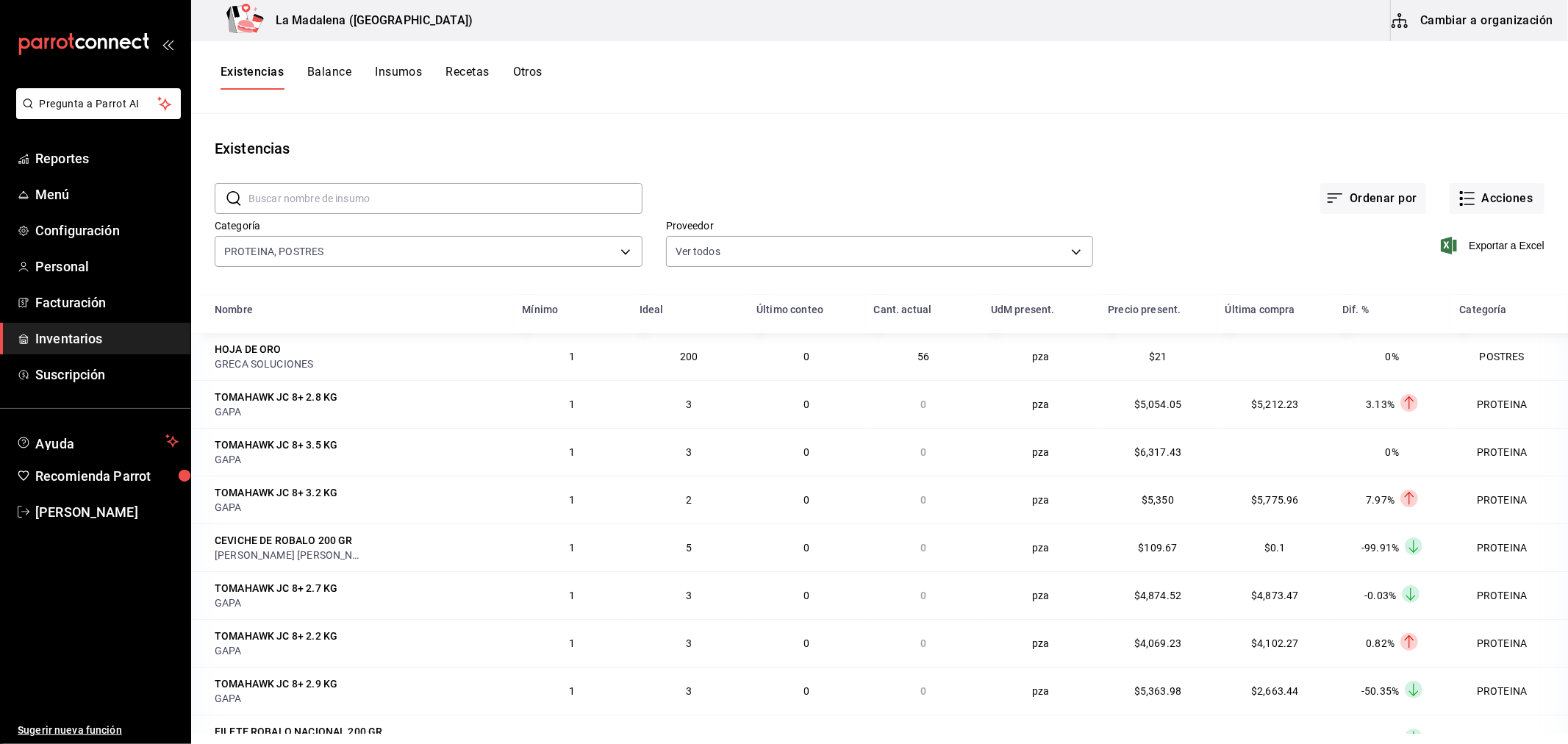
click at [1491, 243] on span "Exportar a Excel" at bounding box center [1494, 245] width 101 height 18
click at [46, 332] on span "Inventarios" at bounding box center [107, 337] width 143 height 20
